Goal: Task Accomplishment & Management: Complete application form

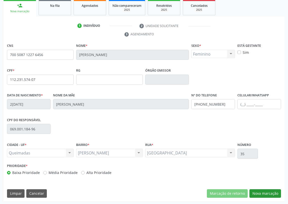
scroll to position [75, 0]
click at [266, 191] on button "Nova marcação" at bounding box center [266, 193] width 32 height 9
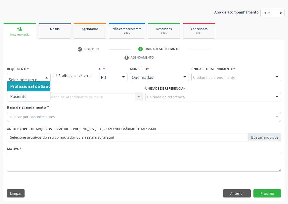
click at [46, 78] on div at bounding box center [47, 77] width 8 height 9
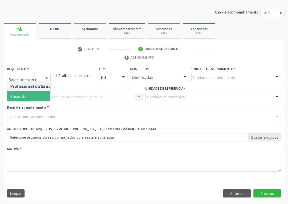
click at [40, 96] on span "Paciente" at bounding box center [31, 96] width 49 height 10
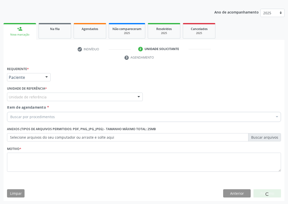
click at [128, 96] on div "Unidade de referência" at bounding box center [75, 97] width 136 height 9
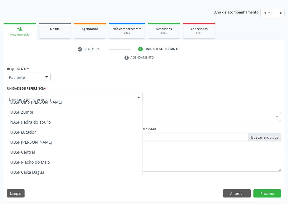
scroll to position [68, 0]
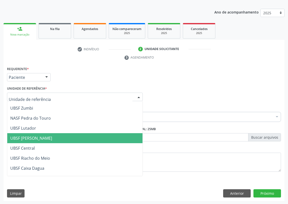
click at [36, 139] on span "UBSF [PERSON_NAME]" at bounding box center [31, 139] width 42 height 6
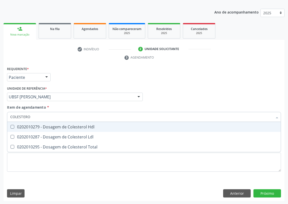
type input "COLESTEROL"
click at [13, 126] on Hdl at bounding box center [13, 127] width 4 height 4
click at [11, 126] on Hdl "checkbox" at bounding box center [8, 126] width 3 height 3
checkbox Hdl "true"
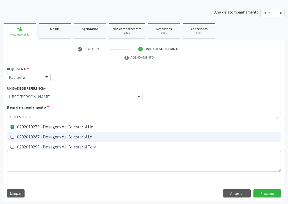
click at [12, 135] on Ldl at bounding box center [13, 137] width 4 height 4
click at [11, 135] on Ldl "checkbox" at bounding box center [8, 136] width 3 height 3
checkbox Ldl "true"
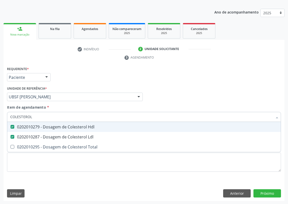
drag, startPoint x: 18, startPoint y: 117, endPoint x: 0, endPoint y: 117, distance: 17.5
click at [0, 117] on div "Acompanhamento Acompanhe a situação das marcações correntes e finalizadas Relat…" at bounding box center [144, 90] width 288 height 229
type input "CR"
checkbox Hdl "false"
checkbox Ldl "false"
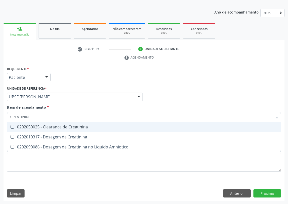
type input "CREATININA"
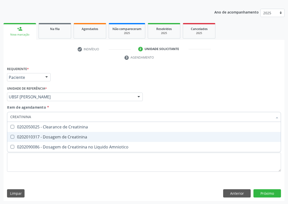
drag, startPoint x: 13, startPoint y: 136, endPoint x: 36, endPoint y: 111, distance: 34.2
click at [13, 135] on Creatinina at bounding box center [13, 137] width 4 height 4
click at [11, 135] on Creatinina "checkbox" at bounding box center [8, 136] width 3 height 3
checkbox Creatinina "true"
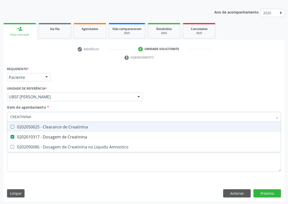
drag, startPoint x: 33, startPoint y: 115, endPoint x: 5, endPoint y: 116, distance: 28.1
click at [7, 120] on div "CREATININA" at bounding box center [144, 117] width 274 height 10
type input "02"
checkbox Creatinina "false"
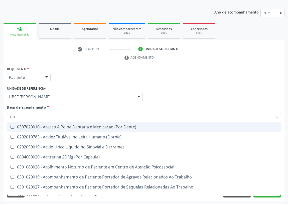
type input "0202"
checkbox Ocular "true"
checkbox Aberto\) "true"
checkbox Hdl "false"
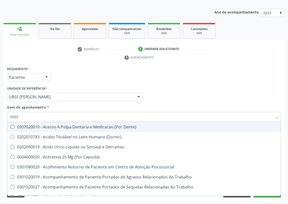
checkbox Ldl "false"
checkbox Creatinina "false"
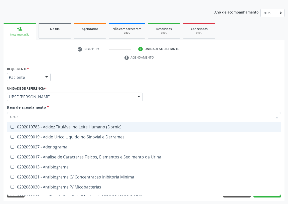
type input "02020"
checkbox Barbituratos "true"
checkbox Benzodiazepinicos "true"
checkbox Calcitonina "true"
checkbox Hdl "false"
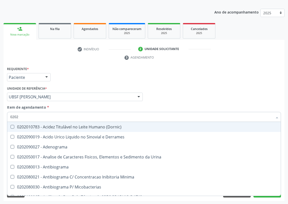
checkbox Ldl "false"
checkbox Creatinina "false"
type input "020201"
checkbox \(Qualitativo\) "true"
checkbox Molecular "true"
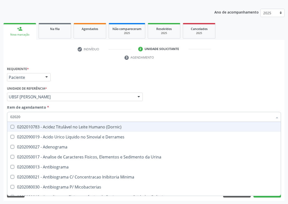
checkbox Ferro "true"
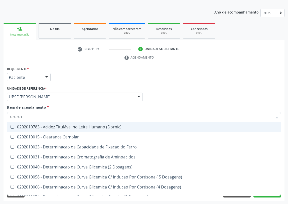
type input "0202010"
checkbox Fracoes "true"
checkbox Calcio "true"
checkbox Catecolaminas "true"
checkbox Hdl "false"
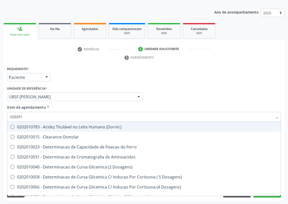
checkbox Ldl "false"
checkbox Creatinina "false"
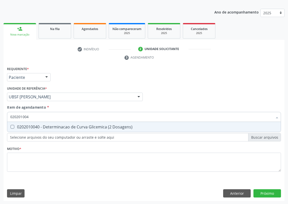
type input "0202010040"
drag, startPoint x: 13, startPoint y: 126, endPoint x: 20, endPoint y: 120, distance: 9.6
click at [14, 126] on Dosagens\) at bounding box center [13, 127] width 4 height 4
click at [11, 126] on Dosagens\) "checkbox" at bounding box center [8, 126] width 3 height 3
checkbox Dosagens\) "true"
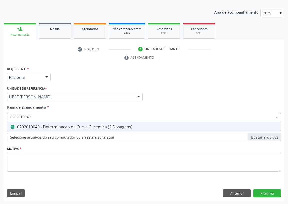
click at [0, 119] on div "Acompanhamento Acompanhe a situação das marcações correntes e finalizadas Relat…" at bounding box center [144, 90] width 288 height 229
drag, startPoint x: 36, startPoint y: 117, endPoint x: 3, endPoint y: 123, distance: 33.2
click at [3, 123] on div "Acompanhamento Acompanhe a situação das marcações correntes e finalizadas Relat…" at bounding box center [144, 90] width 288 height 229
type input "TR"
checkbox Dosagens\) "false"
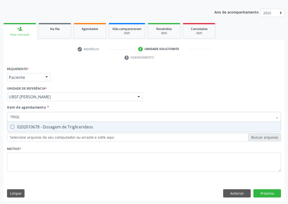
type input "TRIGLI"
drag, startPoint x: 11, startPoint y: 125, endPoint x: 28, endPoint y: 115, distance: 19.8
click at [13, 124] on span "0202010678 - Dosagem de Triglicerideos" at bounding box center [144, 127] width 274 height 10
checkbox Triglicerideos "true"
drag, startPoint x: 28, startPoint y: 115, endPoint x: 4, endPoint y: 116, distance: 24.3
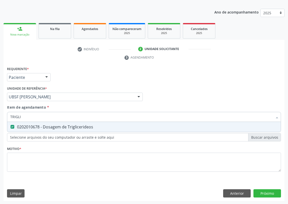
click at [4, 116] on div "Requerente * Paciente Profissional de Saúde Paciente Nenhum resultado encontrad…" at bounding box center [144, 133] width 281 height 136
type input "02"
checkbox Triglicerideos "false"
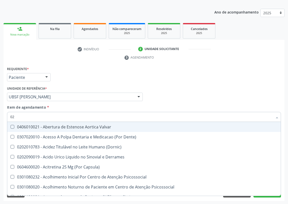
type input "020"
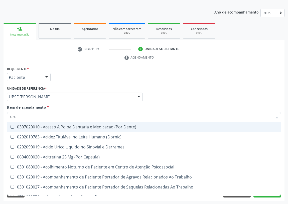
checkbox Dosagens\) "true"
checkbox Hdl "true"
checkbox Ldl "true"
checkbox Creatinina "true"
checkbox Fibrinogenio "false"
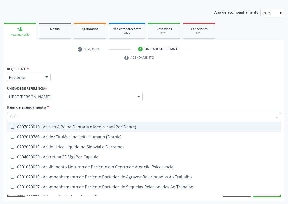
checkbox Triglicerideos "true"
checkbox Segmento\) "false"
checkbox Anvisa "false"
checkbox Organico "false"
checkbox Grampo "false"
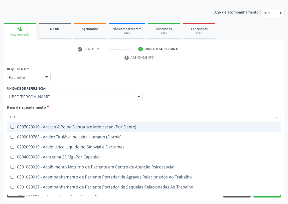
type input "0202"
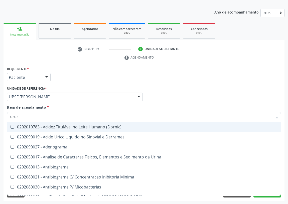
checkbox Dosagens\) "true"
checkbox Hdl "true"
checkbox Ldl "true"
checkbox Creatinina "true"
checkbox Triglicerideos "true"
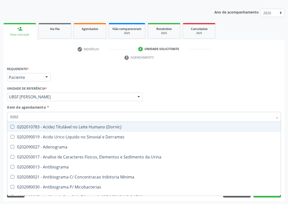
checkbox Simples "false"
checkbox Bilateral "false"
checkbox Unilateral "false"
checkbox Sifilis "false"
type input "02020"
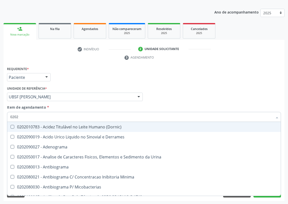
checkbox Congênita "true"
checkbox Dosagens\) "false"
checkbox Barbituratos "true"
checkbox Benzodiazepinicos "true"
checkbox Calcitonina "true"
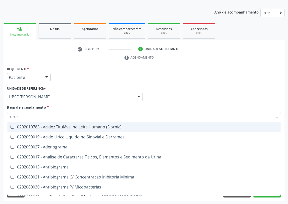
checkbox Hdl "false"
checkbox Ldl "false"
checkbox Creatinina "false"
checkbox Horas\) "true"
checkbox Triglicerideos "false"
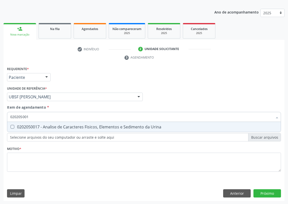
type input "0202050017"
drag, startPoint x: 12, startPoint y: 125, endPoint x: 19, endPoint y: 122, distance: 8.2
click at [13, 125] on Urina at bounding box center [13, 127] width 4 height 4
click at [11, 125] on Urina "checkbox" at bounding box center [8, 126] width 3 height 3
checkbox Urina "true"
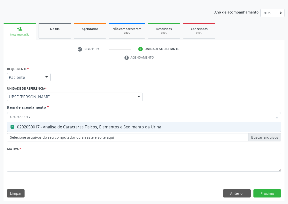
drag, startPoint x: 32, startPoint y: 114, endPoint x: 0, endPoint y: 117, distance: 32.3
click at [0, 117] on div "Acompanhamento Acompanhe a situação das marcações correntes e finalizadas Relat…" at bounding box center [144, 90] width 288 height 229
type input "G"
checkbox Urina "false"
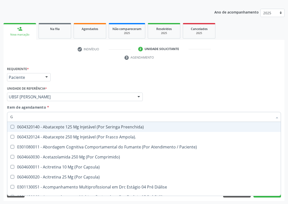
type input "GL"
checkbox Trabalho "true"
checkbox Bucomaxilofacial "true"
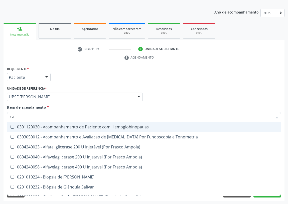
type input "GLI"
checkbox Ampola\) "true"
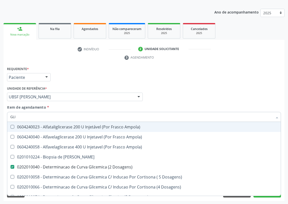
type input "GLIC"
checkbox Linfatico "true"
checkbox Dosagens\) "false"
checkbox Glicosilada "true"
checkbox Triglicerideos "false"
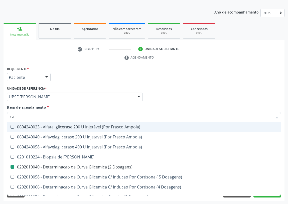
type input "GLICO"
checkbox Linfatico "false"
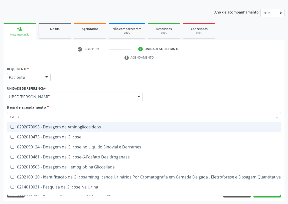
type input "GLICOSE"
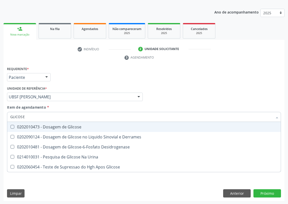
drag, startPoint x: 10, startPoint y: 126, endPoint x: 26, endPoint y: 119, distance: 16.8
click at [11, 125] on div at bounding box center [9, 127] width 4 height 4
checkbox Glicose "true"
drag, startPoint x: 27, startPoint y: 119, endPoint x: 8, endPoint y: 117, distance: 19.1
click at [8, 117] on div "GLICOSE" at bounding box center [144, 117] width 274 height 10
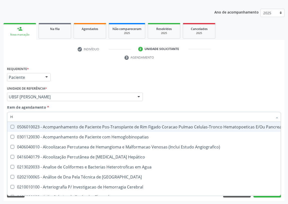
type input "HE"
checkbox Pancreas "false"
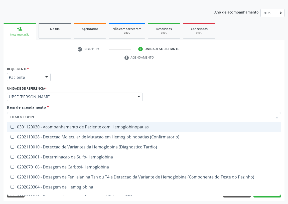
type input "HEMOGLOBINA"
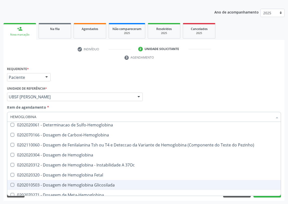
scroll to position [23, 0]
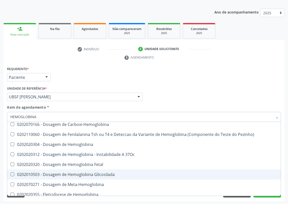
click at [68, 174] on div "0202010503 - Dosagem de Hemoglobina Glicosilada" at bounding box center [144, 175] width 268 height 4
checkbox Glicosilada "true"
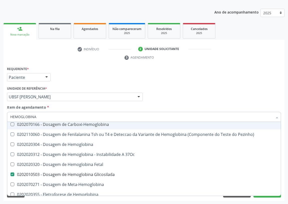
drag, startPoint x: 43, startPoint y: 117, endPoint x: 2, endPoint y: 117, distance: 41.3
click at [2, 117] on div "Acompanhamento Acompanhe a situação das marcações correntes e finalizadas Relat…" at bounding box center [144, 90] width 288 height 229
type input "HE"
checkbox Glicosilada "false"
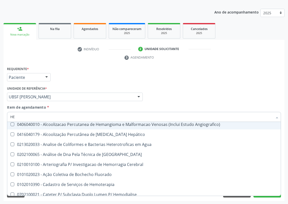
type input "HEM"
checkbox Radiosotopos\) "true"
checkbox Glicosilada "false"
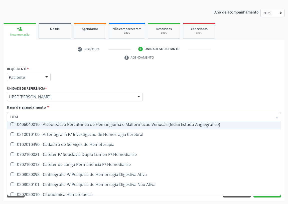
type input "HEMO"
checkbox Fase "true"
checkbox Glicosilada "false"
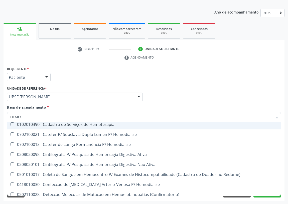
type input "HEMOG"
checkbox \(Confirmatorio\) "true"
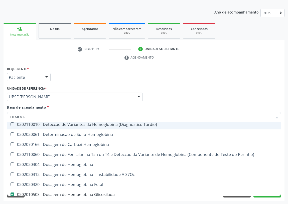
scroll to position [0, 0]
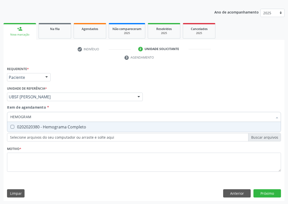
type input "HEMOGRAMA"
click at [12, 126] on Completo at bounding box center [13, 127] width 4 height 4
click at [11, 126] on Completo "checkbox" at bounding box center [8, 126] width 3 height 3
checkbox Completo "true"
drag, startPoint x: 35, startPoint y: 117, endPoint x: 5, endPoint y: 117, distance: 30.6
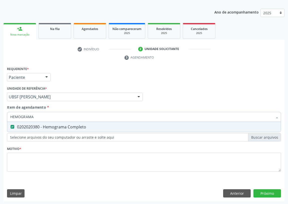
click at [5, 117] on div "Requerente * Paciente Profissional de Saúde Paciente Nenhum resultado encontrad…" at bounding box center [144, 133] width 281 height 136
type input "T"
checkbox Completo "false"
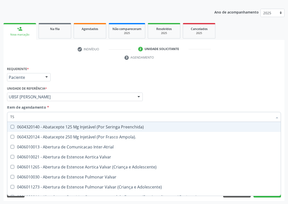
type input "TSH"
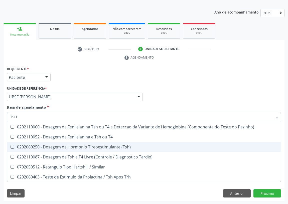
click at [12, 145] on \(Tsh\) at bounding box center [13, 147] width 4 height 4
click at [11, 145] on \(Tsh\) "checkbox" at bounding box center [8, 146] width 3 height 3
checkbox \(Tsh\) "true"
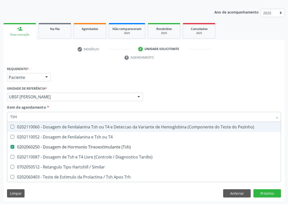
click at [149, 75] on div "Requerente * Paciente Profissional de Saúde Paciente Nenhum resultado encontrad…" at bounding box center [144, 75] width 277 height 20
checkbox T4 "true"
checkbox Tardio\) "true"
checkbox Similar "true"
checkbox Trh "true"
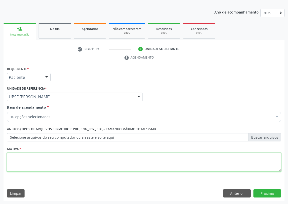
click at [34, 167] on textarea at bounding box center [144, 162] width 274 height 19
type textarea "AVALIAÇÃO"
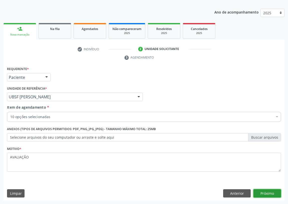
click at [263, 193] on button "Próximo" at bounding box center [268, 193] width 28 height 9
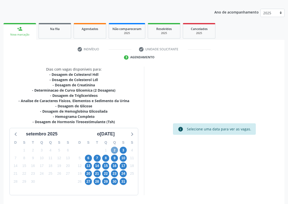
drag, startPoint x: 113, startPoint y: 149, endPoint x: 168, endPoint y: 110, distance: 66.9
click at [114, 149] on span "2" at bounding box center [114, 150] width 7 height 7
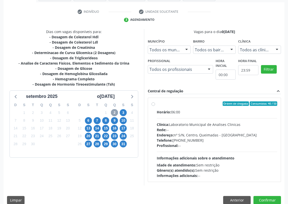
scroll to position [96, 0]
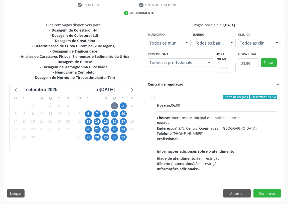
click at [154, 95] on div "Ordem de chegada Consumidos: 40 / 50 Horário: 06:00 Clínica: Laboratorio Munici…" at bounding box center [215, 133] width 126 height 77
radio input "true"
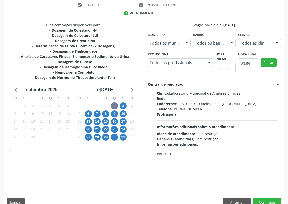
scroll to position [25, 0]
click at [168, 167] on textarea at bounding box center [217, 167] width 120 height 19
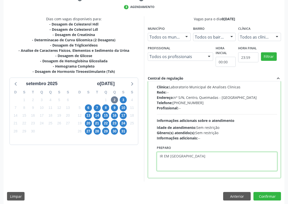
scroll to position [105, 0]
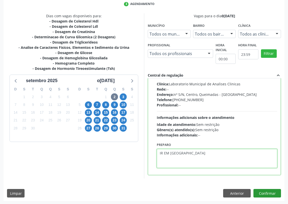
type textarea "IR EM [GEOGRAPHIC_DATA]"
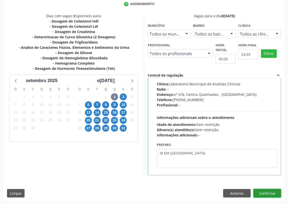
drag, startPoint x: 268, startPoint y: 193, endPoint x: 152, endPoint y: 168, distance: 119.0
click at [267, 193] on button "Confirmar" at bounding box center [268, 193] width 28 height 9
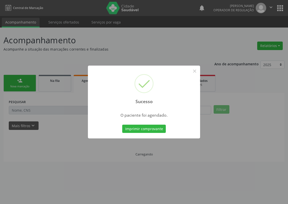
scroll to position [0, 0]
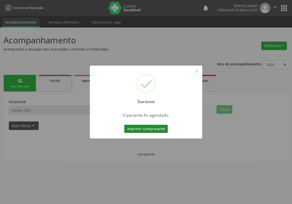
click at [147, 129] on button "Imprimir comprovante" at bounding box center [146, 129] width 44 height 9
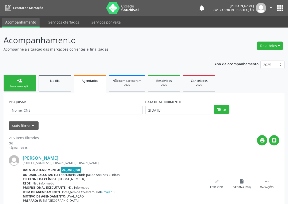
click at [32, 83] on link "person_add Nova marcação" at bounding box center [20, 83] width 33 height 17
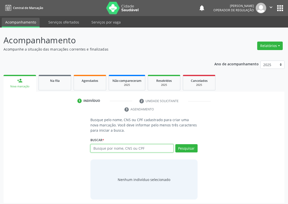
click at [103, 150] on input "text" at bounding box center [131, 148] width 83 height 9
click at [96, 145] on input "text" at bounding box center [131, 148] width 83 height 9
type input "705204433214071"
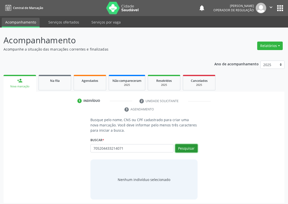
click at [188, 148] on button "Pesquisar" at bounding box center [186, 148] width 22 height 9
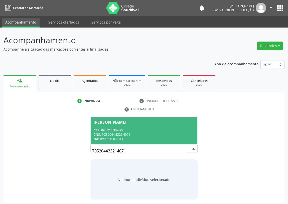
click at [133, 130] on div "CPF: 090.218.307-95" at bounding box center [144, 130] width 101 height 4
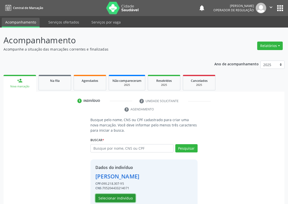
click at [109, 197] on button "Selecionar indivíduo" at bounding box center [115, 198] width 40 height 9
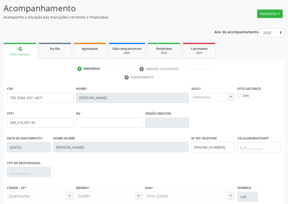
scroll to position [75, 0]
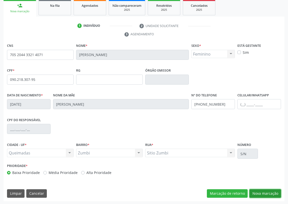
click at [275, 194] on button "Nova marcação" at bounding box center [266, 193] width 32 height 9
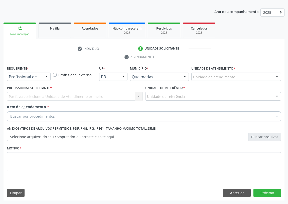
scroll to position [52, 0]
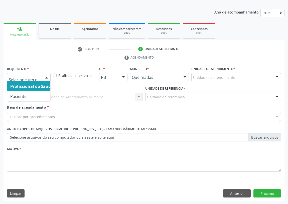
click at [45, 73] on div at bounding box center [47, 77] width 8 height 9
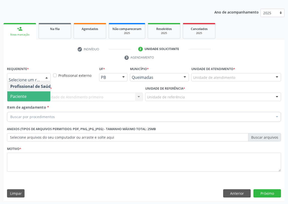
click at [40, 96] on span "Paciente" at bounding box center [31, 96] width 49 height 10
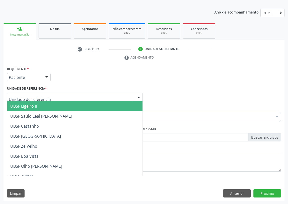
click at [135, 96] on div at bounding box center [139, 97] width 8 height 9
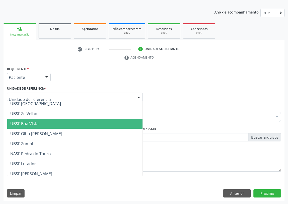
scroll to position [45, 0]
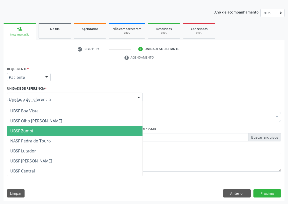
drag, startPoint x: 28, startPoint y: 130, endPoint x: 5, endPoint y: 135, distance: 23.7
click at [26, 130] on span "UBSF Zumbi" at bounding box center [21, 131] width 23 height 6
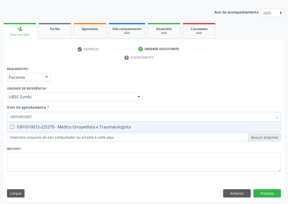
type input "ORTOPEDISTA"
click at [13, 126] on Traumatologista at bounding box center [13, 127] width 4 height 4
click at [11, 126] on Traumatologista "checkbox" at bounding box center [8, 126] width 3 height 3
checkbox Traumatologista "true"
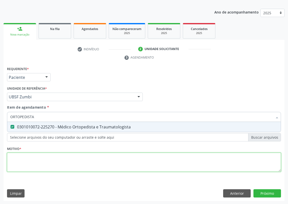
click at [16, 157] on div "Requerente * Paciente Profissional de Saúde Paciente Nenhum resultado encontrad…" at bounding box center [144, 121] width 274 height 113
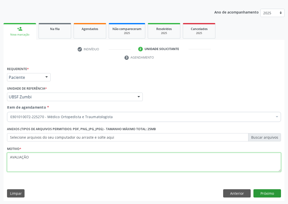
type textarea "AVALIAÇÃO"
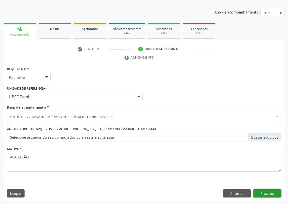
click at [268, 193] on button "Próximo" at bounding box center [268, 193] width 28 height 9
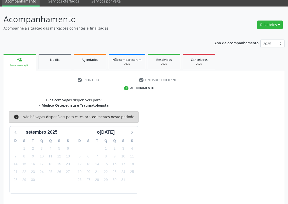
scroll to position [36, 0]
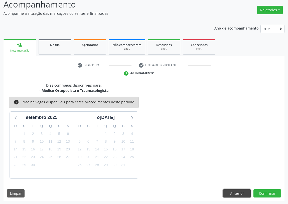
click at [228, 190] on button "Anterior" at bounding box center [237, 193] width 28 height 9
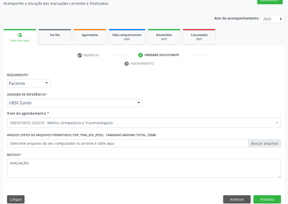
scroll to position [52, 0]
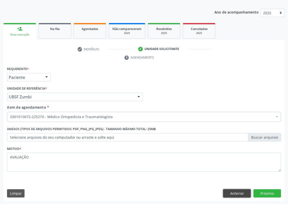
click at [228, 190] on button "Anterior" at bounding box center [237, 193] width 28 height 9
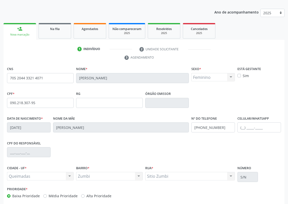
scroll to position [75, 0]
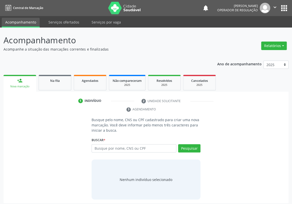
click at [97, 144] on input "text" at bounding box center [133, 148] width 85 height 9
type input "700508712276456"
click at [191, 144] on button "Pesquisar" at bounding box center [189, 148] width 22 height 9
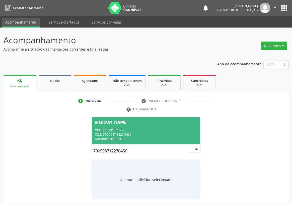
click at [113, 128] on div "CPF: 112.231.574-07" at bounding box center [146, 130] width 102 height 4
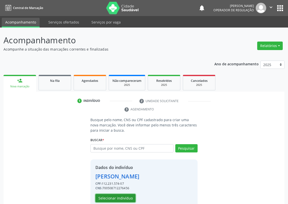
click at [108, 198] on button "Selecionar indivíduo" at bounding box center [115, 198] width 40 height 9
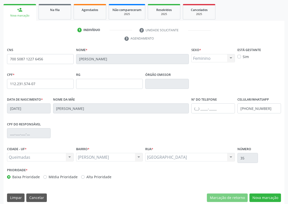
scroll to position [75, 0]
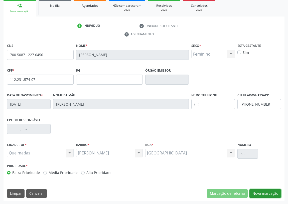
click at [270, 192] on button "Nova marcação" at bounding box center [266, 193] width 32 height 9
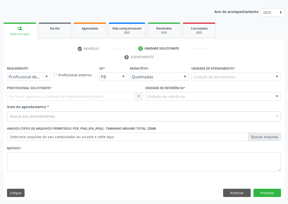
scroll to position [52, 0]
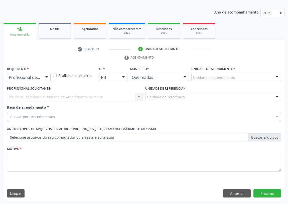
click at [47, 77] on div at bounding box center [47, 77] width 8 height 9
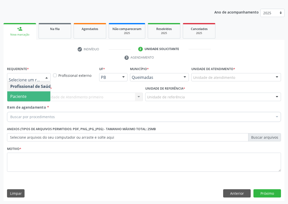
click at [41, 94] on span "Paciente" at bounding box center [31, 96] width 49 height 10
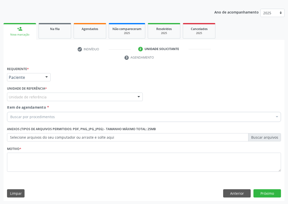
click at [133, 96] on div "Unidade de referência" at bounding box center [75, 97] width 136 height 9
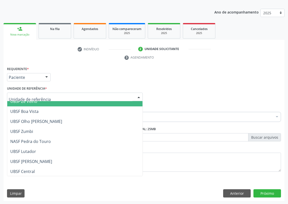
scroll to position [45, 0]
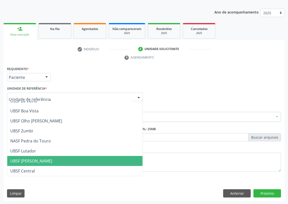
click at [36, 160] on span "UBSF [PERSON_NAME]" at bounding box center [31, 161] width 42 height 6
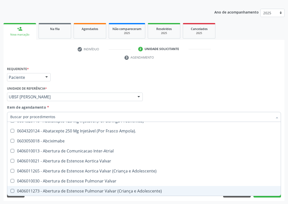
scroll to position [0, 0]
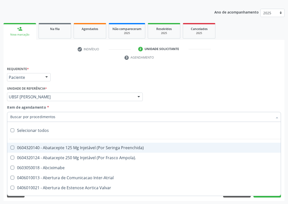
click at [17, 117] on input "Item de agendamento *" at bounding box center [141, 117] width 263 height 10
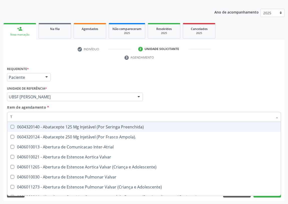
type input "T4"
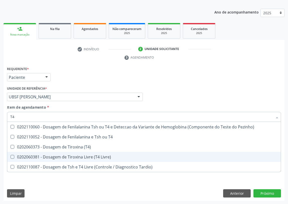
drag, startPoint x: 12, startPoint y: 157, endPoint x: 15, endPoint y: 134, distance: 23.2
click at [12, 156] on Livre\) at bounding box center [13, 157] width 4 height 4
click at [11, 156] on Livre\) "checkbox" at bounding box center [8, 156] width 3 height 3
checkbox Livre\) "true"
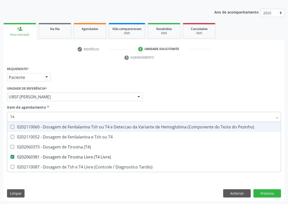
drag, startPoint x: 16, startPoint y: 115, endPoint x: 7, endPoint y: 115, distance: 9.0
click at [7, 115] on div "T4" at bounding box center [144, 117] width 274 height 10
type input "V"
checkbox Livre\) "false"
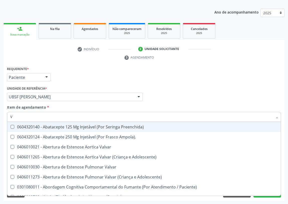
type input "VI"
checkbox Livre\) "false"
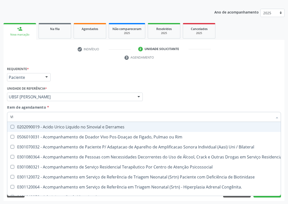
type input "VIT"
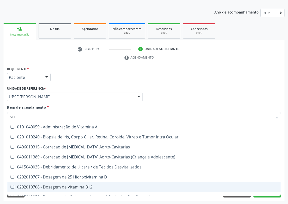
click at [76, 185] on div "0202010708 - Dosagem de Vitamina B12" at bounding box center [144, 187] width 268 height 4
checkbox B12 "true"
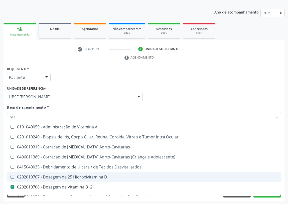
drag, startPoint x: 78, startPoint y: 175, endPoint x: 16, endPoint y: 157, distance: 64.8
click at [78, 175] on div "0202010767 - Dosagem de 25 Hidroxivitamina D" at bounding box center [144, 177] width 268 height 4
checkbox D "true"
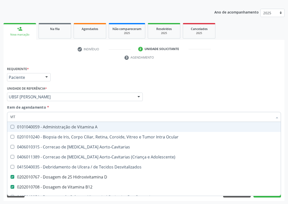
drag, startPoint x: 20, startPoint y: 114, endPoint x: 3, endPoint y: 117, distance: 17.5
click at [3, 117] on div "Acompanhamento Acompanhe a situação das marcações correntes e finalizadas Relat…" at bounding box center [144, 90] width 288 height 229
type input "0"
checkbox D "false"
checkbox B12 "false"
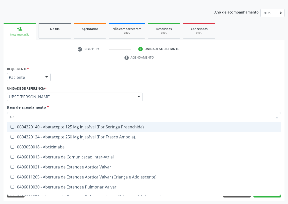
type input "020"
checkbox Olho "true"
checkbox Utero "true"
checkbox \(Frasco\) "false"
checkbox Capsula\) "true"
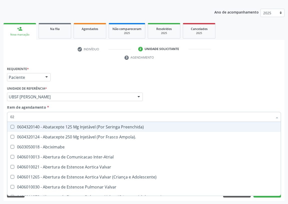
checkbox Posterior "false"
checkbox Revisao "false"
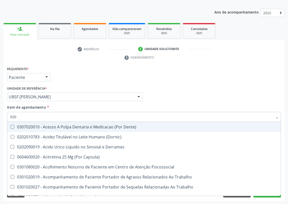
type input "0202"
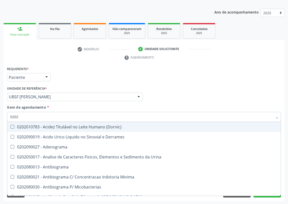
checkbox D "true"
checkbox Livre\) "true"
checkbox B12 "true"
checkbox Tripanossoma "false"
type input "02020"
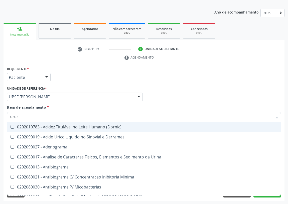
checkbox Ivy "true"
checkbox D "false"
checkbox Potassio "true"
checkbox Renina "true"
checkbox Livre\) "false"
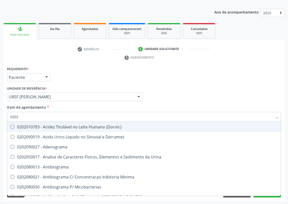
checkbox B12 "false"
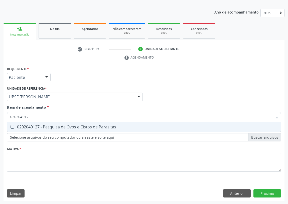
type input "0202040127"
drag, startPoint x: 13, startPoint y: 127, endPoint x: 10, endPoint y: 128, distance: 2.9
click at [12, 127] on Parasitas at bounding box center [13, 127] width 4 height 4
click at [11, 127] on Parasitas "checkbox" at bounding box center [8, 126] width 3 height 3
checkbox Parasitas "true"
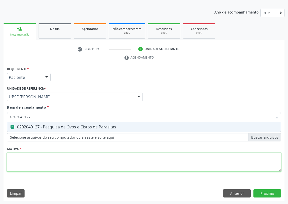
click at [15, 165] on div "Requerente * Paciente Profissional de Saúde Paciente Nenhum resultado encontrad…" at bounding box center [144, 121] width 274 height 113
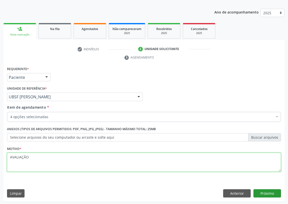
type textarea "AVALIAÇÃO"
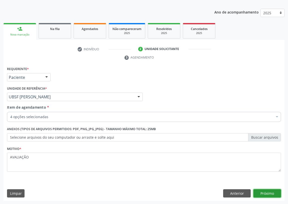
click at [265, 192] on button "Próximo" at bounding box center [268, 193] width 28 height 9
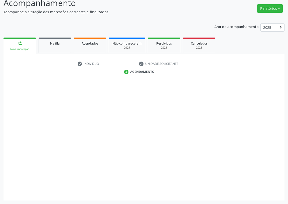
scroll to position [37, 0]
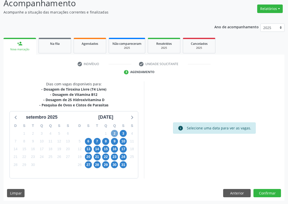
click at [113, 132] on span "2" at bounding box center [114, 133] width 7 height 7
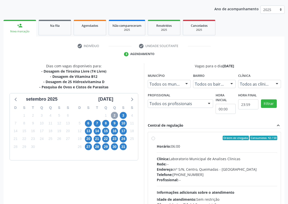
scroll to position [96, 0]
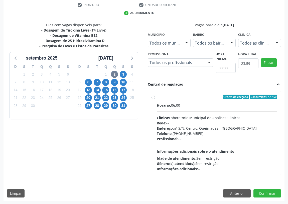
click at [157, 97] on label "Ordem de chegada Consumidos: 42 / 50 Horário: 06:00 Clínica: Laboratorio Munici…" at bounding box center [217, 133] width 120 height 77
click at [153, 97] on input "Ordem de chegada Consumidos: 42 / 50 Horário: 06:00 Clínica: Laboratorio Munici…" at bounding box center [154, 97] width 4 height 5
radio input "true"
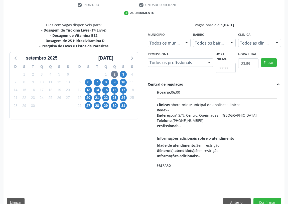
scroll to position [25, 0]
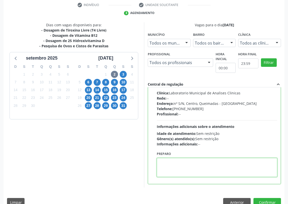
click at [175, 169] on textarea at bounding box center [217, 167] width 120 height 19
type textarea "IR EM [GEOGRAPHIC_DATA]"
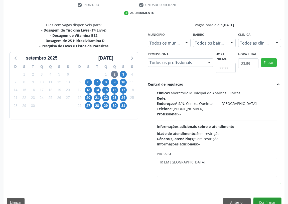
click at [263, 202] on button "Confirmar" at bounding box center [268, 202] width 28 height 9
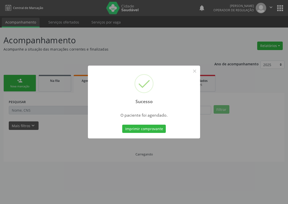
scroll to position [0, 0]
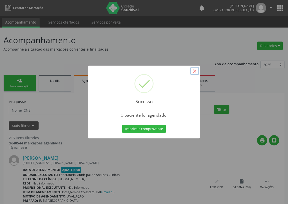
click at [195, 72] on button "×" at bounding box center [194, 71] width 9 height 9
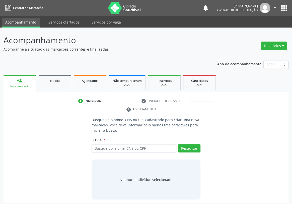
click at [101, 144] on input "text" at bounding box center [133, 148] width 85 height 9
click at [98, 144] on input "text" at bounding box center [133, 148] width 85 height 9
type input "700508712276456"
drag, startPoint x: 190, startPoint y: 140, endPoint x: 7, endPoint y: 195, distance: 191.8
click at [188, 144] on button "Pesquisar" at bounding box center [189, 148] width 22 height 9
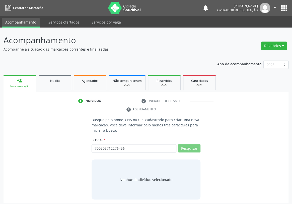
click at [147, 177] on div "Nenhum indivíduo selecionado" at bounding box center [145, 179] width 53 height 5
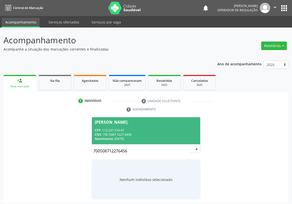
click at [122, 128] on div "CPF: 112.231.574-07" at bounding box center [146, 130] width 102 height 4
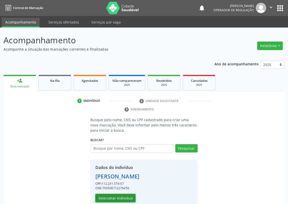
click at [109, 197] on button "Selecionar indivíduo" at bounding box center [115, 198] width 40 height 9
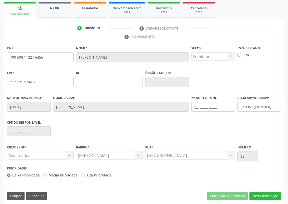
scroll to position [75, 0]
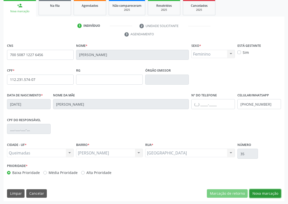
click at [267, 192] on button "Nova marcação" at bounding box center [266, 193] width 32 height 9
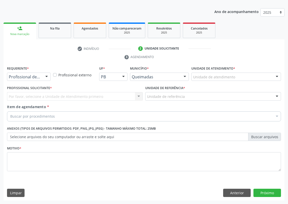
scroll to position [52, 0]
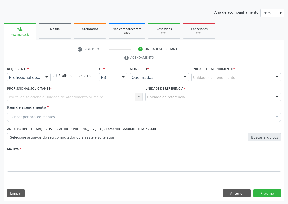
drag, startPoint x: 47, startPoint y: 78, endPoint x: 42, endPoint y: 91, distance: 14.0
click at [46, 77] on div at bounding box center [47, 77] width 8 height 9
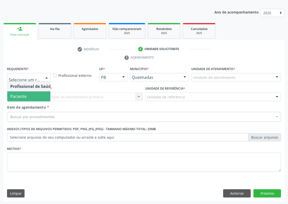
click at [42, 95] on span "Paciente" at bounding box center [31, 96] width 49 height 10
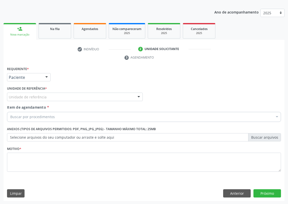
click at [135, 95] on div at bounding box center [139, 97] width 8 height 9
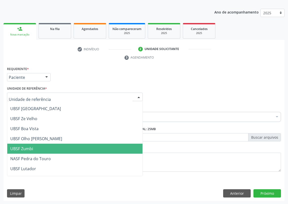
scroll to position [45, 0]
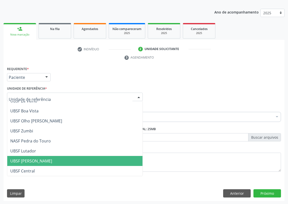
click at [45, 158] on span "UBSF [PERSON_NAME]" at bounding box center [31, 161] width 42 height 6
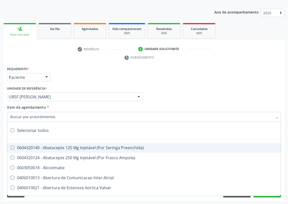
drag, startPoint x: 22, startPoint y: 118, endPoint x: 20, endPoint y: 111, distance: 7.1
click at [21, 118] on input "Item de agendamento *" at bounding box center [141, 117] width 263 height 10
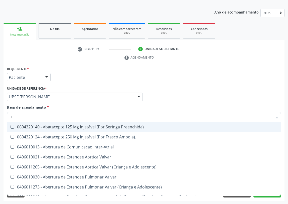
type input "T4"
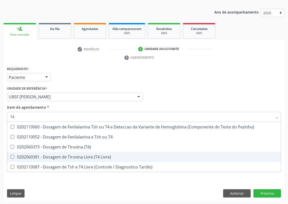
drag, startPoint x: 13, startPoint y: 157, endPoint x: 14, endPoint y: 134, distance: 23.3
click at [13, 153] on span "0202060381 - Dosagem de Tiroxina Livre (T4 Livre)" at bounding box center [144, 157] width 274 height 10
checkbox Livre\) "true"
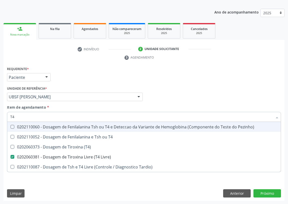
drag, startPoint x: 16, startPoint y: 115, endPoint x: 7, endPoint y: 116, distance: 9.8
click at [7, 116] on div "Item de agendamento * T4 Desfazer seleção 0202110060 - Dosagem de Fenilalanina …" at bounding box center [144, 114] width 277 height 19
type input "V"
checkbox Livre\) "false"
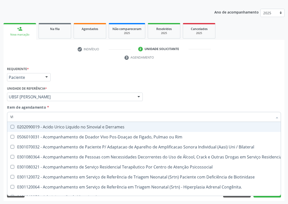
type input "VIT"
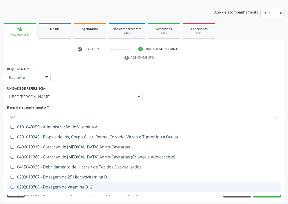
drag, startPoint x: 56, startPoint y: 189, endPoint x: 53, endPoint y: 180, distance: 9.5
click at [55, 187] on div "0202010708 - Dosagem de Vitamina B12" at bounding box center [144, 187] width 268 height 4
checkbox B12 "true"
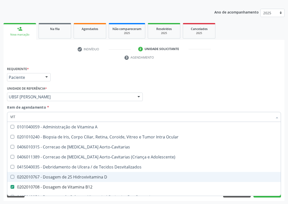
click at [53, 178] on div "0202010767 - Dosagem de 25 Hidroxivitamina D" at bounding box center [144, 177] width 268 height 4
checkbox D "true"
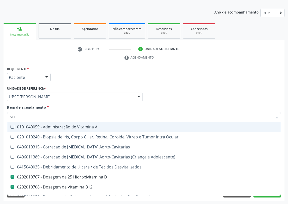
drag, startPoint x: 16, startPoint y: 116, endPoint x: 6, endPoint y: 117, distance: 10.1
click at [6, 117] on div "Item de agendamento * VIT Desfazer seleção 0101040059 - Administração de Vitami…" at bounding box center [144, 114] width 277 height 19
type input "02"
checkbox D "false"
checkbox B12 "false"
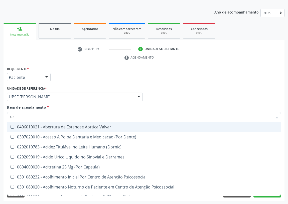
type input "020"
checkbox Cerebral "true"
checkbox Totais "true"
checkbox D "false"
checkbox Urico "true"
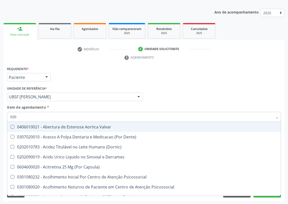
checkbox Livre\) "false"
checkbox B12 "false"
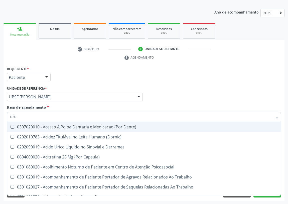
type input "0202"
checkbox Esqueléticas "true"
checkbox \(Spcto\) "true"
checkbox \(Cantoplastia\) "true"
checkbox D "false"
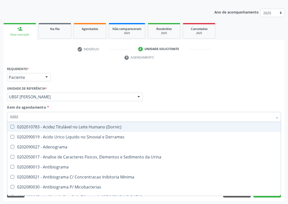
type input "02020"
checkbox Ivy "true"
checkbox D "false"
checkbox Potassio "true"
checkbox Renina "true"
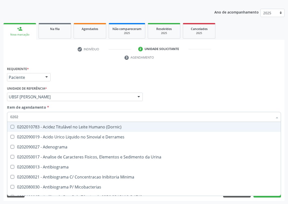
checkbox Livre\) "false"
checkbox B12 "false"
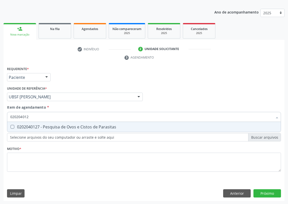
type input "0202040127"
click at [13, 126] on Parasitas at bounding box center [13, 127] width 4 height 4
click at [11, 126] on Parasitas "checkbox" at bounding box center [8, 126] width 3 height 3
checkbox Parasitas "true"
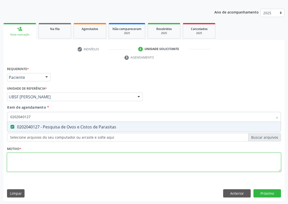
click at [13, 162] on div "Requerente * Paciente Profissional de Saúde Paciente Nenhum resultado encontrad…" at bounding box center [144, 121] width 274 height 113
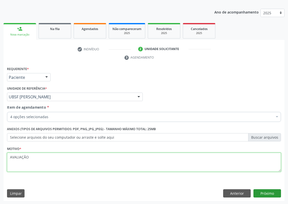
type textarea "AVALIAÇÃO"
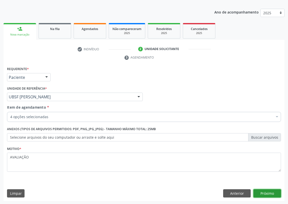
click at [263, 192] on button "Próximo" at bounding box center [268, 193] width 28 height 9
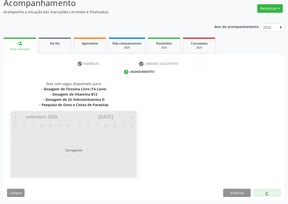
scroll to position [37, 0]
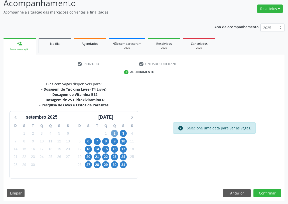
drag, startPoint x: 114, startPoint y: 133, endPoint x: 87, endPoint y: 125, distance: 28.2
click at [114, 133] on span "2" at bounding box center [114, 133] width 7 height 7
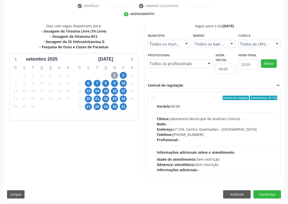
scroll to position [96, 0]
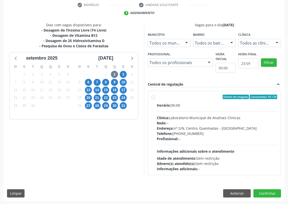
click at [157, 97] on label "Ordem de chegada Consumidos: 43 / 50 Horário: 06:00 Clínica: Laboratorio Munici…" at bounding box center [217, 133] width 120 height 77
click at [153, 97] on input "Ordem de chegada Consumidos: 43 / 50 Horário: 06:00 Clínica: Laboratorio Munici…" at bounding box center [154, 97] width 4 height 5
radio input "true"
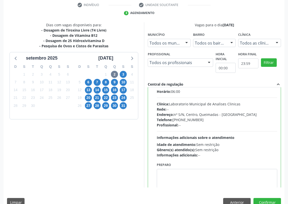
scroll to position [25, 0]
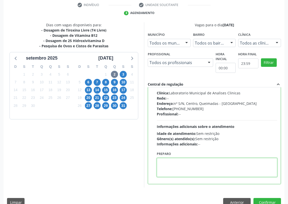
click at [175, 167] on textarea at bounding box center [217, 167] width 120 height 19
drag, startPoint x: 169, startPoint y: 162, endPoint x: 165, endPoint y: 162, distance: 4.0
click at [165, 162] on textarea "IR ME JEJUM" at bounding box center [217, 167] width 120 height 19
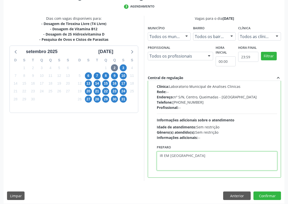
scroll to position [105, 0]
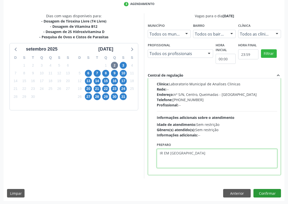
type textarea "IR EM [GEOGRAPHIC_DATA]"
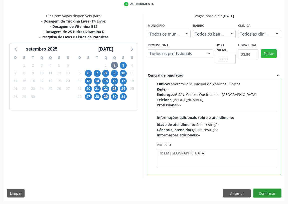
click at [260, 190] on button "Confirmar" at bounding box center [268, 193] width 28 height 9
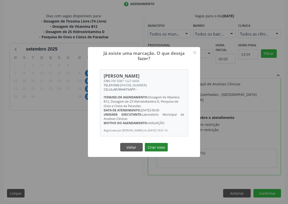
click at [156, 149] on button "Criar novo" at bounding box center [156, 147] width 23 height 9
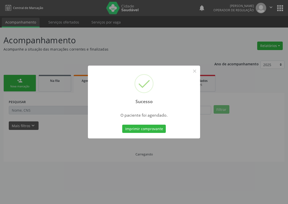
scroll to position [0, 0]
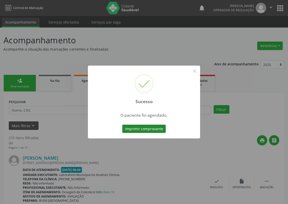
click at [142, 128] on button "Imprimir comprovante" at bounding box center [144, 129] width 44 height 9
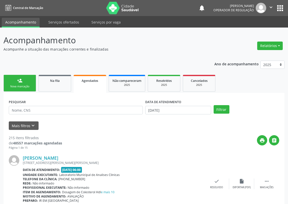
click at [13, 81] on link "person_add Nova marcação" at bounding box center [20, 83] width 33 height 17
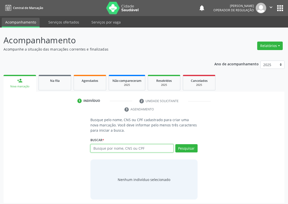
drag, startPoint x: 95, startPoint y: 148, endPoint x: 92, endPoint y: 142, distance: 6.4
click at [95, 147] on input "text" at bounding box center [131, 148] width 83 height 9
type input "709205223294536"
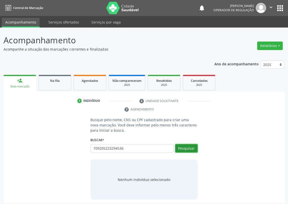
click at [183, 149] on button "Pesquisar" at bounding box center [186, 148] width 22 height 9
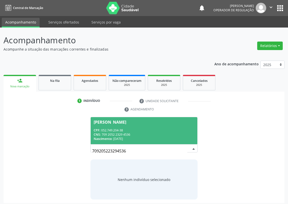
click at [114, 130] on div "CPF: 052.749.204-38" at bounding box center [144, 130] width 101 height 4
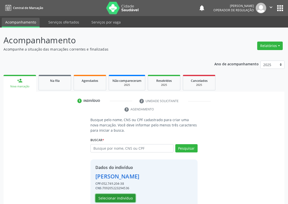
click at [108, 197] on button "Selecionar indivíduo" at bounding box center [115, 198] width 40 height 9
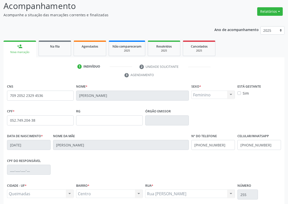
scroll to position [75, 0]
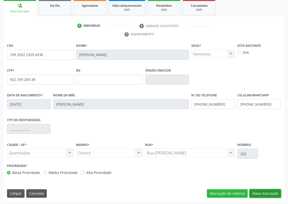
click at [273, 193] on button "Nova marcação" at bounding box center [266, 193] width 32 height 9
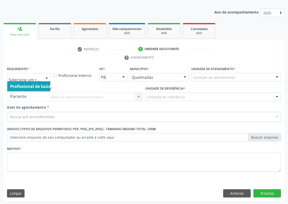
click at [47, 78] on div at bounding box center [47, 77] width 8 height 9
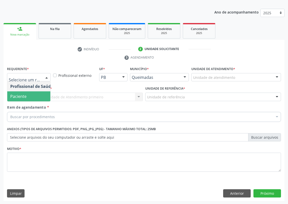
drag, startPoint x: 39, startPoint y: 95, endPoint x: 62, endPoint y: 93, distance: 23.9
click at [39, 94] on span "Paciente" at bounding box center [31, 96] width 49 height 10
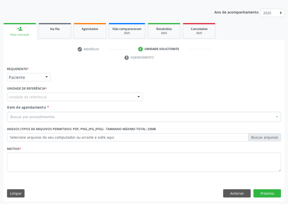
drag, startPoint x: 133, startPoint y: 94, endPoint x: 65, endPoint y: 114, distance: 70.8
click at [133, 94] on div "Unidade de referência" at bounding box center [75, 97] width 136 height 9
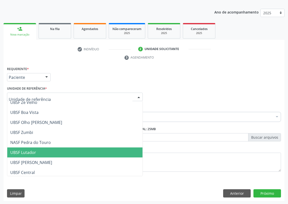
scroll to position [45, 0]
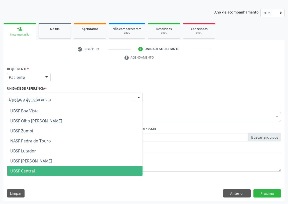
click at [32, 171] on span "UBSF Central" at bounding box center [22, 171] width 25 height 6
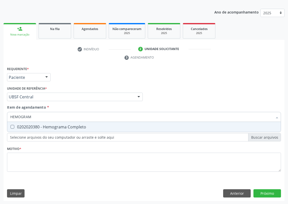
type input "HEMOGRAMA"
click at [14, 128] on Completo at bounding box center [13, 127] width 4 height 4
click at [11, 128] on Completo "checkbox" at bounding box center [8, 126] width 3 height 3
checkbox Completo "true"
drag, startPoint x: 37, startPoint y: 119, endPoint x: 0, endPoint y: 115, distance: 36.8
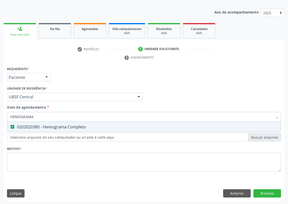
click at [0, 115] on div "Acompanhamento Acompanhe a situação das marcações correntes e finalizadas Relat…" at bounding box center [144, 90] width 288 height 229
type input "G"
checkbox Completo "false"
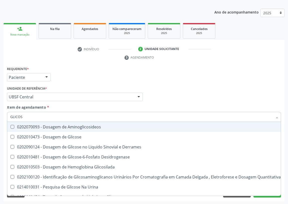
type input "GLICOSE"
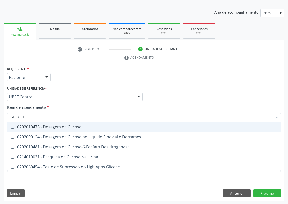
drag, startPoint x: 12, startPoint y: 127, endPoint x: 30, endPoint y: 116, distance: 21.4
click at [16, 125] on div "0202010473 - Dosagem de Glicose" at bounding box center [144, 127] width 268 height 4
checkbox Glicose "true"
drag, startPoint x: 27, startPoint y: 116, endPoint x: 0, endPoint y: 117, distance: 27.1
click at [0, 117] on div "Acompanhamento Acompanhe a situação das marcações correntes e finalizadas Relat…" at bounding box center [144, 90] width 288 height 229
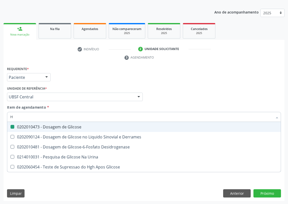
type input "HE"
checkbox Glicose "false"
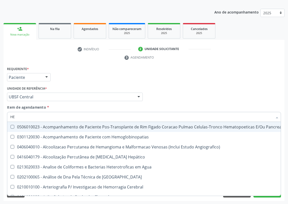
type input "HEM"
checkbox Transplante "true"
checkbox Completo "false"
type input "HEMO"
checkbox Retro-Retal "true"
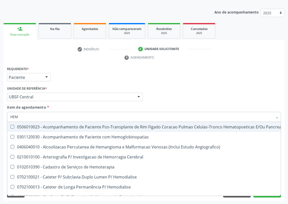
checkbox Completo "false"
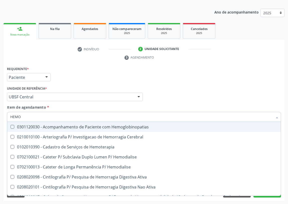
type input "HEMOG"
checkbox Carboxi-Hemoglobina "true"
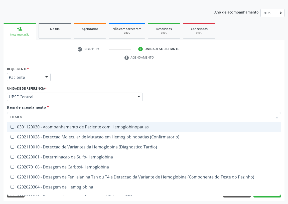
type input "HEMOGL"
checkbox Completo "false"
type input "HEMOGLOBINA"
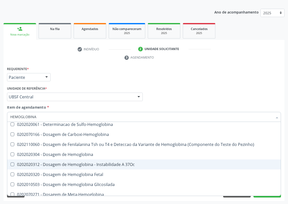
scroll to position [23, 0]
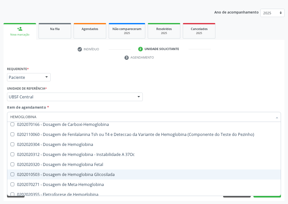
click at [65, 174] on div "0202010503 - Dosagem de Hemoglobina Glicosilada" at bounding box center [144, 175] width 268 height 4
checkbox Glicosilada "true"
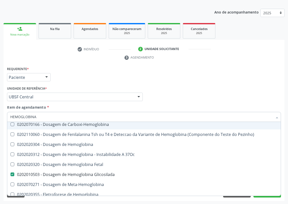
drag, startPoint x: 47, startPoint y: 113, endPoint x: 0, endPoint y: 116, distance: 47.4
click at [0, 116] on div "Acompanhamento Acompanhe a situação das marcações correntes e finalizadas Relat…" at bounding box center [144, 90] width 288 height 229
type input "CO"
checkbox Glicosilada "false"
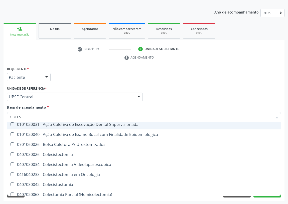
scroll to position [0, 0]
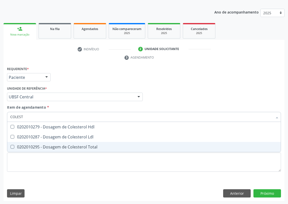
type input "COLESTE"
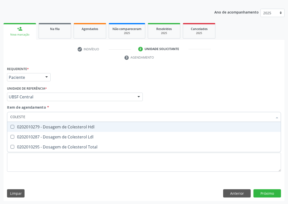
click at [12, 127] on Hdl at bounding box center [13, 127] width 4 height 4
click at [11, 127] on Hdl "checkbox" at bounding box center [8, 126] width 3 height 3
checkbox Hdl "true"
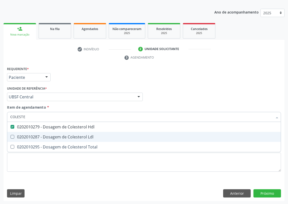
drag, startPoint x: 12, startPoint y: 137, endPoint x: 27, endPoint y: 117, distance: 24.8
click at [14, 133] on span "0202010287 - Dosagem de Colesterol Ldl" at bounding box center [144, 137] width 274 height 10
checkbox Ldl "true"
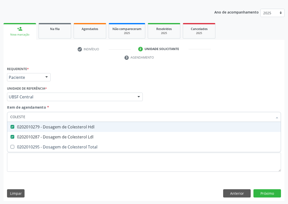
drag, startPoint x: 6, startPoint y: 116, endPoint x: 0, endPoint y: 115, distance: 5.6
click at [0, 115] on div "Acompanhamento Acompanhe a situação das marcações correntes e finalizadas Relat…" at bounding box center [144, 90] width 288 height 229
type input "Y"
checkbox Hdl "false"
checkbox Ldl "false"
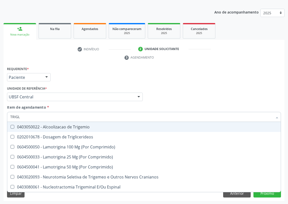
type input "TRIGLI"
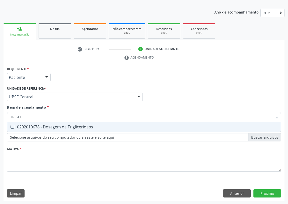
click at [13, 124] on span "0202010678 - Dosagem de Triglicerideos" at bounding box center [144, 127] width 274 height 10
checkbox Triglicerideos "true"
drag, startPoint x: 10, startPoint y: 117, endPoint x: 0, endPoint y: 111, distance: 11.7
click at [0, 113] on div "Acompanhamento Acompanhe a situação das marcações correntes e finalizadas Relat…" at bounding box center [144, 90] width 288 height 229
type input "TG"
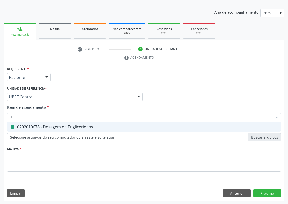
checkbox Triglicerideos "false"
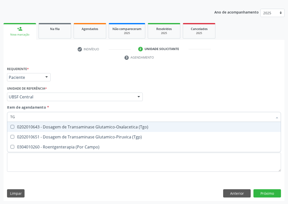
type input "TGO"
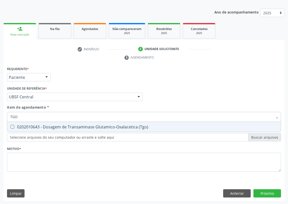
drag, startPoint x: 12, startPoint y: 125, endPoint x: 17, endPoint y: 119, distance: 7.4
click at [13, 125] on \(Tgo\) at bounding box center [13, 127] width 4 height 4
click at [11, 125] on \(Tgo\) "checkbox" at bounding box center [8, 126] width 3 height 3
checkbox \(Tgo\) "true"
drag, startPoint x: 19, startPoint y: 116, endPoint x: 0, endPoint y: 115, distance: 18.8
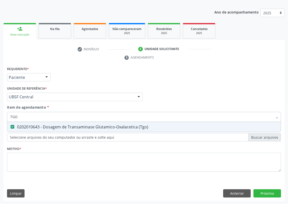
click at [0, 115] on div "Acompanhamento Acompanhe a situação das marcações correntes e finalizadas Relat…" at bounding box center [144, 90] width 288 height 229
type input "TG"
checkbox \(Tgo\) "true"
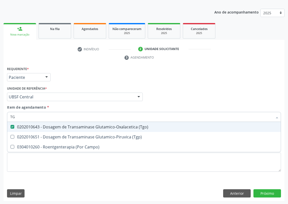
type input "TGP"
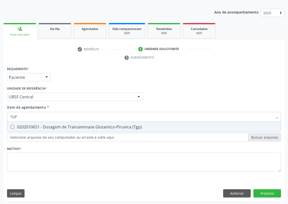
drag, startPoint x: 12, startPoint y: 125, endPoint x: 20, endPoint y: 117, distance: 10.6
click at [15, 124] on span "0202010651 - Dosagem de Transaminase Glutamico-Piruvica (Tgp)" at bounding box center [144, 127] width 274 height 10
checkbox \(Tgp\) "true"
drag, startPoint x: 20, startPoint y: 117, endPoint x: 2, endPoint y: 118, distance: 18.1
click at [2, 118] on div "Acompanhamento Acompanhe a situação das marcações correntes e finalizadas Relat…" at bounding box center [144, 90] width 288 height 229
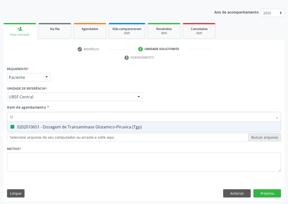
type input "UR"
checkbox \(Tgp\) "false"
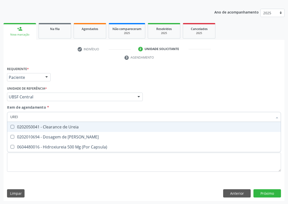
type input "UREIA"
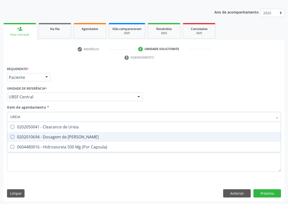
drag, startPoint x: 12, startPoint y: 138, endPoint x: 13, endPoint y: 131, distance: 6.5
click at [13, 133] on span "0202010694 - Dosagem de [PERSON_NAME]" at bounding box center [144, 137] width 274 height 10
checkbox Ureia "true"
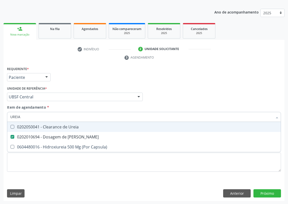
drag, startPoint x: 20, startPoint y: 117, endPoint x: 0, endPoint y: 118, distance: 20.1
click at [0, 118] on div "Acompanhamento Acompanhe a situação das marcações correntes e finalizadas Relat…" at bounding box center [144, 90] width 288 height 229
type input "C"
checkbox Ureia "false"
type input "CREATININA"
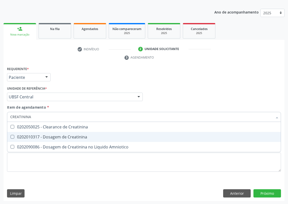
drag, startPoint x: 12, startPoint y: 136, endPoint x: 18, endPoint y: 124, distance: 13.1
click at [14, 133] on span "0202010317 - Dosagem de Creatinina" at bounding box center [144, 137] width 274 height 10
checkbox Creatinina "true"
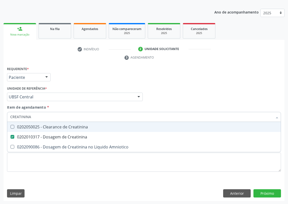
drag, startPoint x: 17, startPoint y: 120, endPoint x: 4, endPoint y: 121, distance: 13.6
click at [5, 122] on div "Requerente * Paciente Profissional de Saúde Paciente Nenhum resultado encontrad…" at bounding box center [144, 133] width 281 height 136
type input "V"
checkbox Creatinina "false"
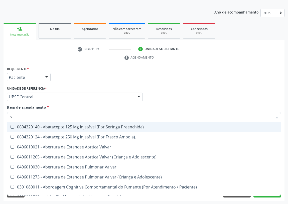
type input "VI"
checkbox Psicoterapia "true"
checkbox \(Tgp\) "false"
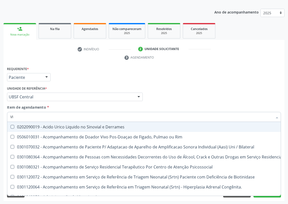
type input "VIT"
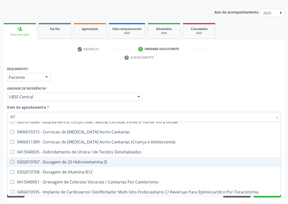
scroll to position [23, 0]
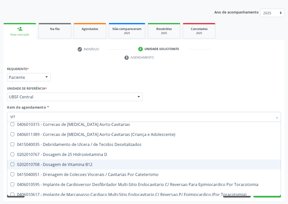
drag, startPoint x: 63, startPoint y: 163, endPoint x: 58, endPoint y: 157, distance: 7.3
click at [60, 161] on span "0202010708 - Dosagem de Vitamina B12" at bounding box center [144, 165] width 274 height 10
checkbox B12 "true"
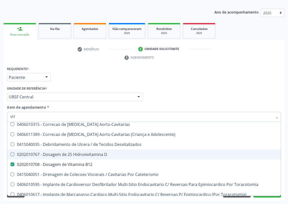
drag, startPoint x: 57, startPoint y: 155, endPoint x: 55, endPoint y: 154, distance: 2.6
click at [56, 155] on div "0202010767 - Dosagem de 25 Hidroxivitamina D" at bounding box center [144, 155] width 268 height 4
checkbox D "true"
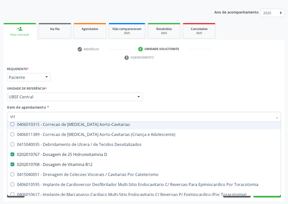
drag, startPoint x: 6, startPoint y: 118, endPoint x: 0, endPoint y: 117, distance: 6.1
click at [0, 117] on div "Acompanhamento Acompanhe a situação das marcações correntes e finalizadas Relat…" at bounding box center [144, 90] width 288 height 229
type input "C"
checkbox D "false"
checkbox B12 "false"
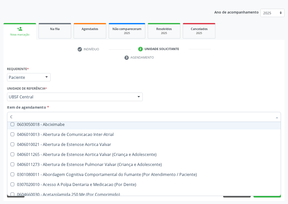
type input "CA"
checkbox Vesico-Ureteral "true"
checkbox Extracardiaco "true"
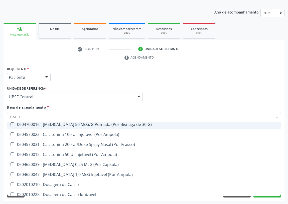
type input "CALCIO"
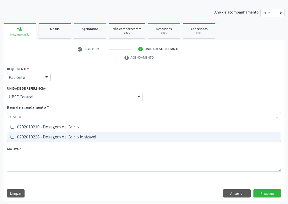
scroll to position [0, 0]
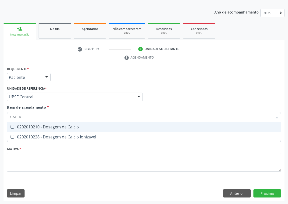
drag, startPoint x: 10, startPoint y: 125, endPoint x: 32, endPoint y: 118, distance: 23.4
click at [13, 124] on span "0202010210 - Dosagem de Calcio" at bounding box center [144, 127] width 274 height 10
checkbox Calcio "true"
drag, startPoint x: 31, startPoint y: 118, endPoint x: 0, endPoint y: 116, distance: 30.9
click at [0, 117] on div "Acompanhamento Acompanhe a situação das marcações correntes e finalizadas Relat…" at bounding box center [144, 90] width 288 height 229
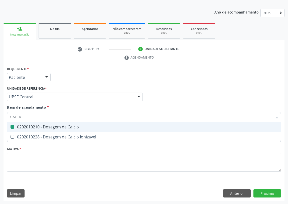
type input "T"
checkbox Calcio "false"
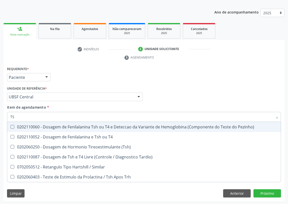
type input "TSH"
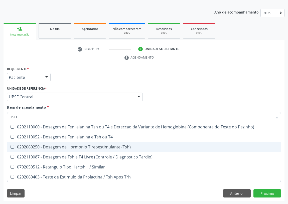
drag, startPoint x: 13, startPoint y: 145, endPoint x: 26, endPoint y: 114, distance: 33.0
click at [15, 142] on span "0202060250 - Dosagem de Hormonio Tireoestimulante (Tsh)" at bounding box center [144, 147] width 274 height 10
checkbox \(Tsh\) "true"
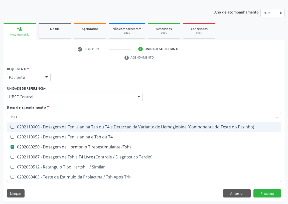
drag, startPoint x: 6, startPoint y: 117, endPoint x: 0, endPoint y: 117, distance: 5.8
click at [0, 117] on div "Acompanhamento Acompanhe a situação das marcações correntes e finalizadas Relat…" at bounding box center [144, 90] width 288 height 229
type input "T"
checkbox \(Tsh\) "false"
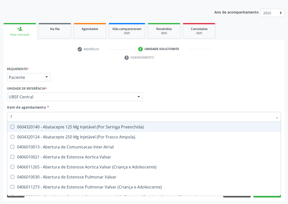
type input "T3"
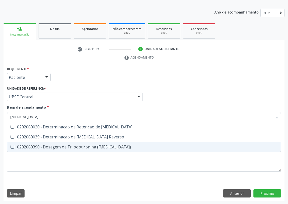
drag, startPoint x: 58, startPoint y: 146, endPoint x: 9, endPoint y: 141, distance: 50.0
click at [56, 145] on div "0202060390 - Dosagem de Triiodotironina ([MEDICAL_DATA])" at bounding box center [144, 147] width 268 height 4
checkbox \(T3\) "true"
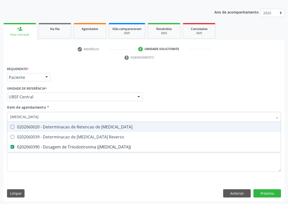
drag, startPoint x: 19, startPoint y: 117, endPoint x: 8, endPoint y: 116, distance: 10.7
click at [8, 117] on div "T3" at bounding box center [144, 117] width 274 height 10
type input "T"
checkbox \(T3\) "false"
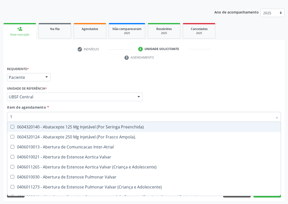
type input "T4"
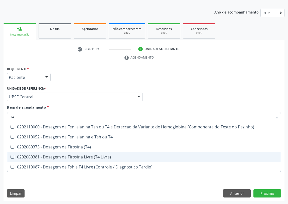
drag, startPoint x: 13, startPoint y: 157, endPoint x: 126, endPoint y: 117, distance: 119.8
click at [13, 156] on Livre\) at bounding box center [13, 157] width 4 height 4
click at [11, 156] on Livre\) "checkbox" at bounding box center [8, 156] width 3 height 3
checkbox Livre\) "true"
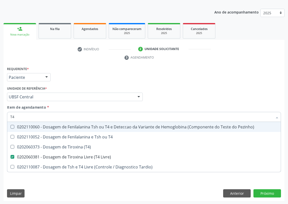
drag, startPoint x: 193, startPoint y: 98, endPoint x: 0, endPoint y: 200, distance: 218.1
click at [185, 100] on div "Profissional Solicitante Por favor, selecione a Unidade de Atendimento primeiro…" at bounding box center [144, 95] width 277 height 20
checkbox T4 "true"
checkbox \(T4\) "true"
checkbox Tardio\) "true"
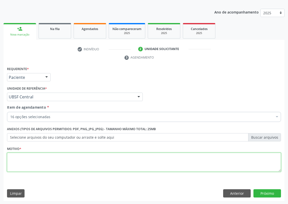
click at [50, 164] on textarea at bounding box center [144, 162] width 274 height 19
type textarea "AVALIAÇÃO"
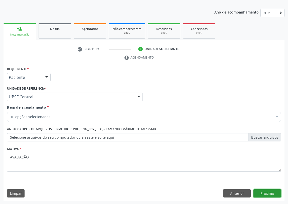
drag, startPoint x: 270, startPoint y: 194, endPoint x: 266, endPoint y: 191, distance: 5.0
click at [266, 191] on button "Próximo" at bounding box center [268, 193] width 28 height 9
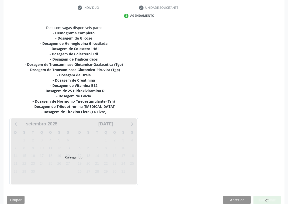
scroll to position [100, 0]
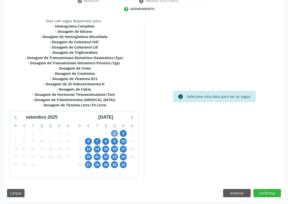
click at [115, 133] on span "2" at bounding box center [114, 133] width 7 height 7
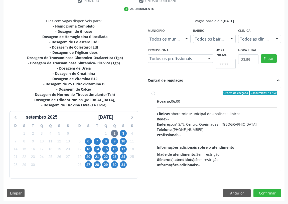
click at [157, 92] on label "Ordem de chegada Consumidos: 44 / 50 Horário: 06:00 Clínica: Laboratorio Munici…" at bounding box center [217, 129] width 120 height 77
click at [153, 92] on input "Ordem de chegada Consumidos: 44 / 50 Horário: 06:00 Clínica: Laboratorio Munici…" at bounding box center [154, 93] width 4 height 5
radio input "true"
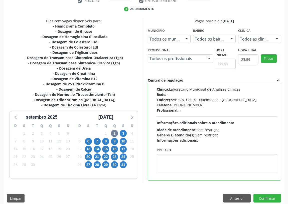
scroll to position [25, 0]
click at [166, 162] on textarea at bounding box center [217, 163] width 120 height 19
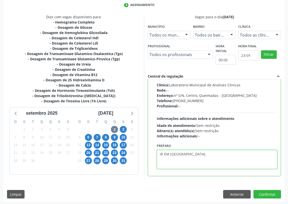
scroll to position [105, 0]
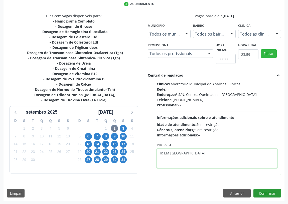
type textarea "IR EM [GEOGRAPHIC_DATA]"
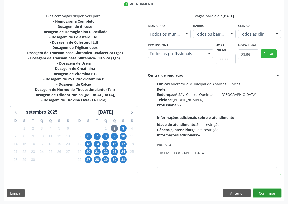
click at [268, 193] on button "Confirmar" at bounding box center [268, 193] width 28 height 9
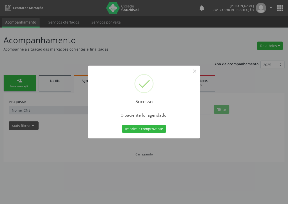
scroll to position [0, 0]
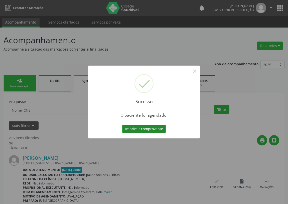
click at [140, 125] on button "Imprimir comprovante" at bounding box center [144, 129] width 44 height 9
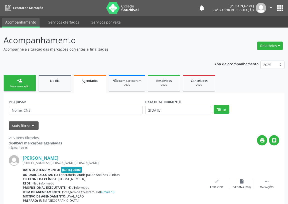
click at [25, 84] on link "person_add Nova marcação" at bounding box center [20, 83] width 33 height 17
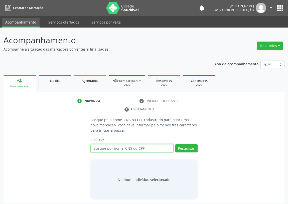
click at [94, 148] on input "text" at bounding box center [131, 148] width 83 height 9
click at [100, 145] on input "text" at bounding box center [131, 148] width 83 height 9
type input "704006358495167"
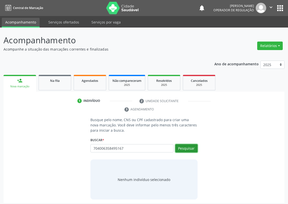
drag, startPoint x: 193, startPoint y: 150, endPoint x: 185, endPoint y: 149, distance: 8.1
click at [190, 150] on button "Pesquisar" at bounding box center [186, 148] width 22 height 9
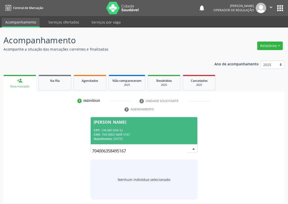
click at [134, 135] on div "CNS: 704 0063 5849 5167" at bounding box center [144, 135] width 101 height 4
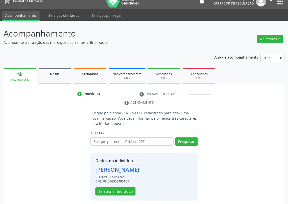
scroll to position [10, 0]
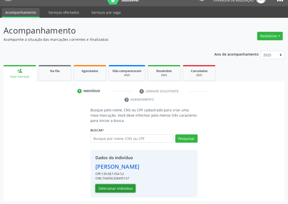
click at [109, 186] on button "Selecionar indivíduo" at bounding box center [115, 188] width 40 height 9
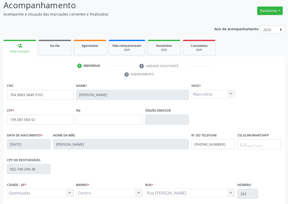
scroll to position [75, 0]
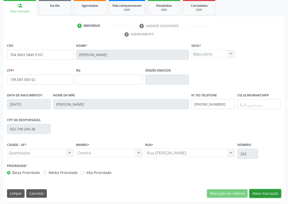
click at [263, 192] on button "Nova marcação" at bounding box center [266, 193] width 32 height 9
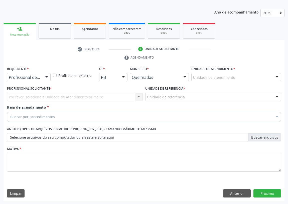
click at [47, 77] on div at bounding box center [47, 77] width 8 height 9
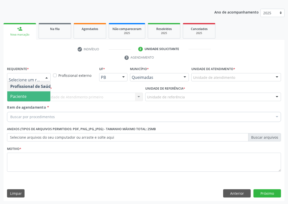
click at [45, 96] on span "Paciente" at bounding box center [31, 96] width 49 height 10
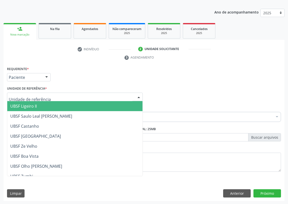
drag, startPoint x: 137, startPoint y: 96, endPoint x: 82, endPoint y: 129, distance: 63.8
click at [136, 96] on div at bounding box center [139, 97] width 8 height 9
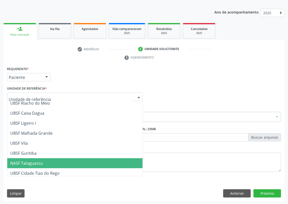
scroll to position [125, 0]
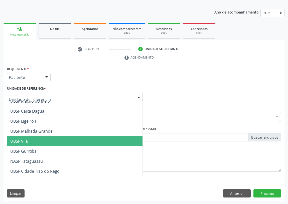
click at [27, 142] on span "UBSF Vila" at bounding box center [19, 142] width 18 height 6
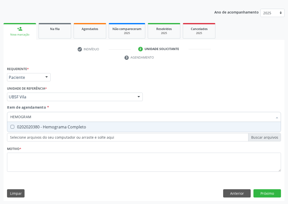
type input "HEMOGRAMA"
drag, startPoint x: 12, startPoint y: 126, endPoint x: 30, endPoint y: 107, distance: 26.2
click at [12, 125] on Completo at bounding box center [13, 127] width 4 height 4
click at [11, 125] on Completo "checkbox" at bounding box center [8, 126] width 3 height 3
checkbox Completo "true"
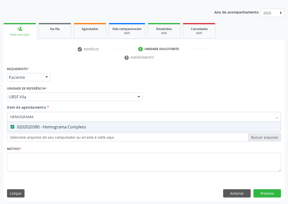
drag, startPoint x: 37, startPoint y: 114, endPoint x: 0, endPoint y: 112, distance: 37.4
click at [0, 115] on div "Acompanhamento Acompanhe a situação das marcações correntes e finalizadas Relat…" at bounding box center [144, 90] width 288 height 229
type input "02"
checkbox Completo "false"
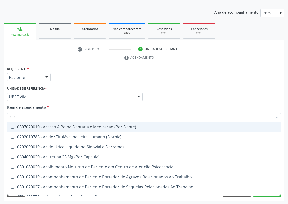
type input "0202"
checkbox Revisao "true"
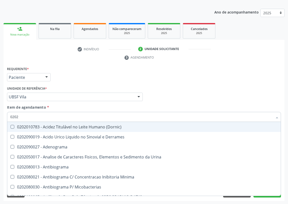
type input "02020"
checkbox Zinco "true"
checkbox Completo "false"
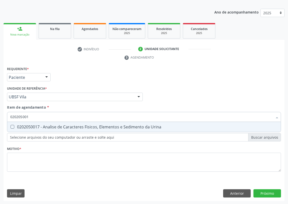
type input "0202050017"
drag, startPoint x: 14, startPoint y: 127, endPoint x: 17, endPoint y: 123, distance: 5.5
click at [14, 125] on div "0202050017 - Analise de Caracteres Fisicos, Elementos e Sedimento da Urina" at bounding box center [144, 127] width 268 height 4
checkbox Urina "true"
drag, startPoint x: 25, startPoint y: 117, endPoint x: 0, endPoint y: 117, distance: 25.3
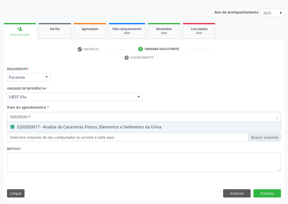
click at [0, 117] on div "Acompanhamento Acompanhe a situação das marcações correntes e finalizadas Relat…" at bounding box center [144, 90] width 288 height 229
type input "02"
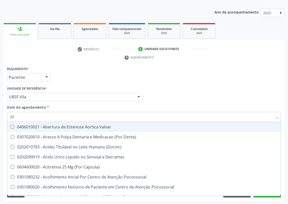
checkbox Valvar "false"
type input "020"
checkbox Frasco-Ampola\) "true"
checkbox Urina "false"
checkbox Eletro-Oculografia "true"
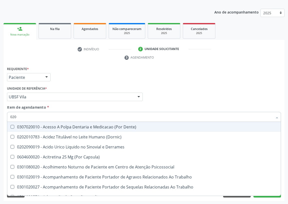
type input "0202"
checkbox Capsula\) "true"
checkbox Urina "false"
checkbox Revisao "true"
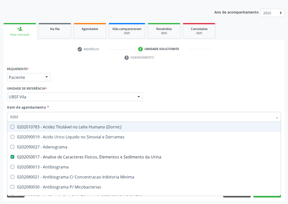
type input "02020"
checkbox Zinco "true"
checkbox Completo "false"
type input "020204"
checkbox Urina "false"
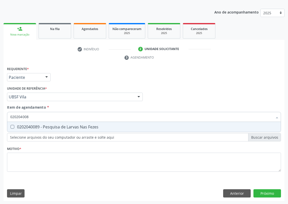
type input "0202040089"
click at [12, 128] on Fezes at bounding box center [13, 127] width 4 height 4
click at [11, 128] on Fezes "checkbox" at bounding box center [8, 126] width 3 height 3
checkbox Fezes "true"
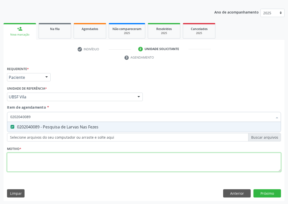
click at [14, 166] on div "Requerente * Paciente Profissional de Saúde Paciente Nenhum resultado encontrad…" at bounding box center [144, 121] width 274 height 113
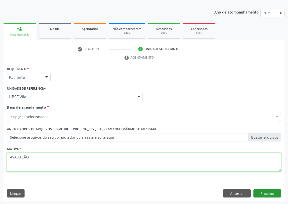
type textarea "AVALIAÇÃO"
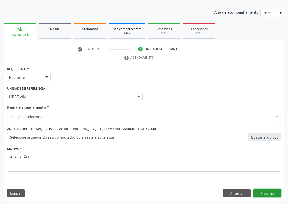
click at [272, 191] on button "Próximo" at bounding box center [268, 193] width 28 height 9
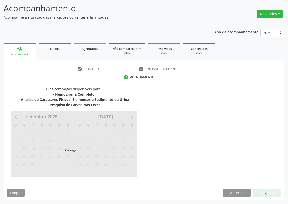
scroll to position [32, 0]
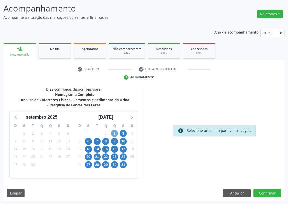
click at [115, 134] on span "2" at bounding box center [114, 133] width 7 height 7
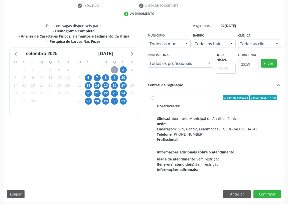
scroll to position [96, 0]
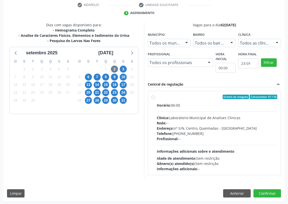
click at [157, 98] on label "Ordem de chegada Consumidos: 47 / 50 Horário: 06:00 Clínica: Laboratorio Munici…" at bounding box center [217, 133] width 120 height 77
click at [153, 98] on input "Ordem de chegada Consumidos: 47 / 50 Horário: 06:00 Clínica: Laboratorio Munici…" at bounding box center [154, 97] width 4 height 5
radio input "true"
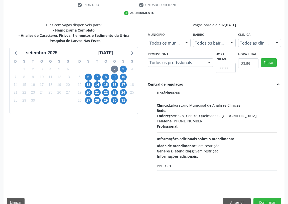
scroll to position [25, 0]
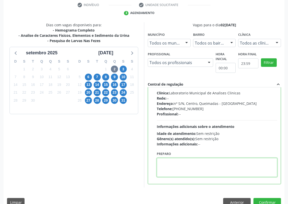
drag, startPoint x: 178, startPoint y: 164, endPoint x: 174, endPoint y: 152, distance: 12.9
click at [176, 158] on textarea at bounding box center [217, 167] width 120 height 19
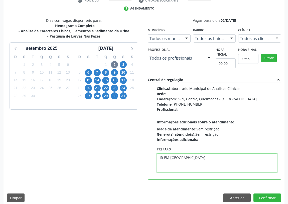
scroll to position [105, 0]
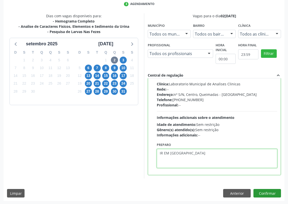
type textarea "IR EM [GEOGRAPHIC_DATA]"
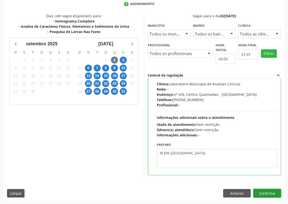
click at [264, 193] on button "Confirmar" at bounding box center [268, 193] width 28 height 9
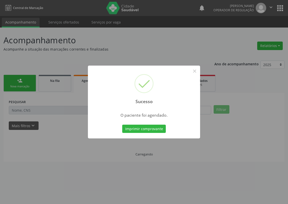
scroll to position [0, 0]
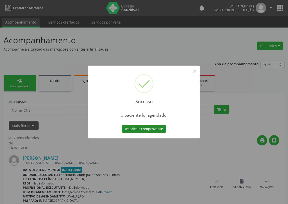
click at [149, 129] on button "Imprimir comprovante" at bounding box center [144, 129] width 44 height 9
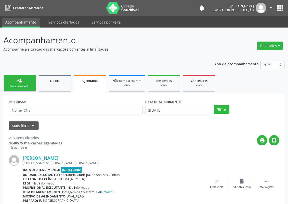
click at [23, 85] on div "Nova marcação" at bounding box center [19, 87] width 25 height 4
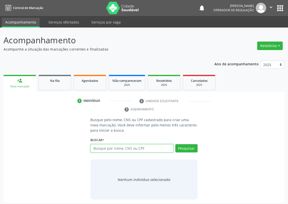
click at [96, 148] on input "text" at bounding box center [131, 148] width 83 height 9
type input "704006358495167"
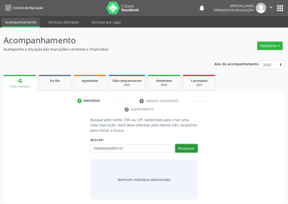
drag, startPoint x: 185, startPoint y: 148, endPoint x: 8, endPoint y: 144, distance: 177.9
click at [182, 148] on button "Pesquisar" at bounding box center [186, 148] width 22 height 9
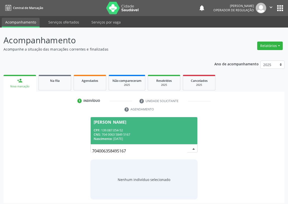
click at [110, 128] on div "CPF: 139.087.054-52" at bounding box center [144, 130] width 101 height 4
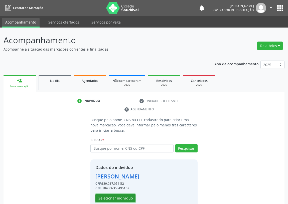
click at [113, 197] on button "Selecionar indivíduo" at bounding box center [115, 198] width 40 height 9
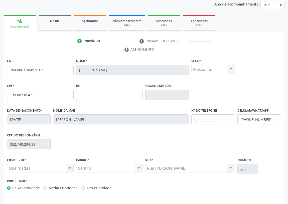
scroll to position [75, 0]
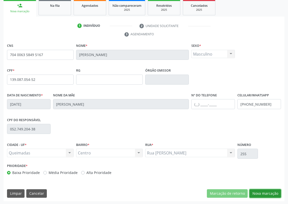
drag, startPoint x: 268, startPoint y: 191, endPoint x: 58, endPoint y: 165, distance: 211.0
click at [267, 190] on button "Nova marcação" at bounding box center [266, 193] width 32 height 9
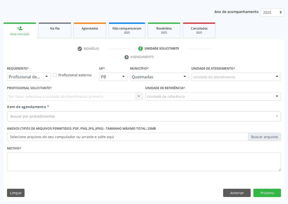
scroll to position [52, 0]
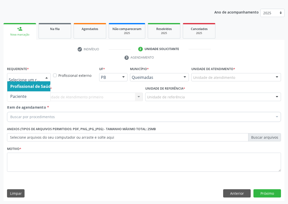
click at [45, 79] on div at bounding box center [47, 77] width 8 height 9
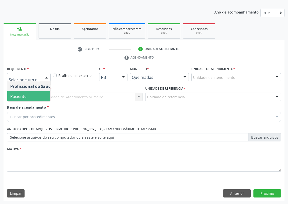
click at [40, 95] on span "Paciente" at bounding box center [31, 96] width 49 height 10
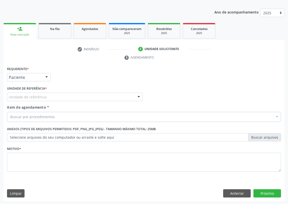
drag, startPoint x: 134, startPoint y: 92, endPoint x: 102, endPoint y: 115, distance: 39.6
click at [134, 92] on div "Unidade de referência * Unidade de referência UBSF Ligeiro II UBSF Saulo Leal E…" at bounding box center [75, 93] width 136 height 16
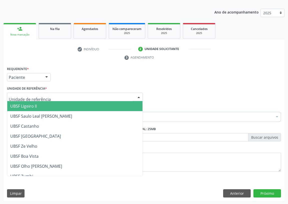
click at [138, 94] on div at bounding box center [139, 97] width 8 height 9
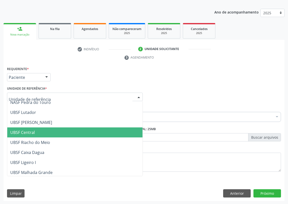
scroll to position [91, 0]
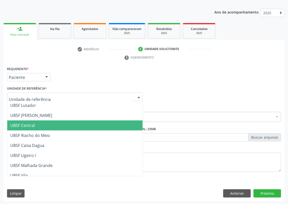
click at [30, 125] on span "UBSF Central" at bounding box center [22, 126] width 25 height 6
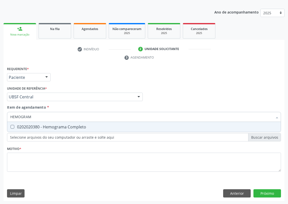
type input "HEMOGRAMA"
drag, startPoint x: 11, startPoint y: 127, endPoint x: 23, endPoint y: 120, distance: 14.0
click at [12, 126] on Completo at bounding box center [13, 127] width 4 height 4
click at [11, 126] on Completo "checkbox" at bounding box center [8, 126] width 3 height 3
checkbox Completo "true"
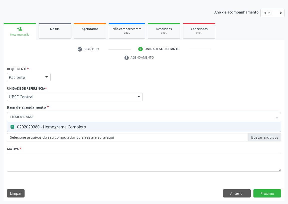
drag, startPoint x: 38, startPoint y: 115, endPoint x: 0, endPoint y: 112, distance: 38.5
click at [1, 116] on div "Acompanhamento Acompanhe a situação das marcações correntes e finalizadas Relat…" at bounding box center [144, 90] width 288 height 229
type input "2"
checkbox Completo "false"
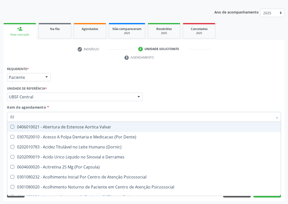
type input "020"
checkbox Eletro-Oculografia "true"
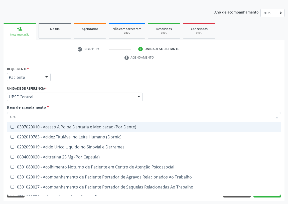
type input "0202"
checkbox Revisao "true"
type input "02020"
checkbox Liquorico\) "true"
checkbox Revisao "false"
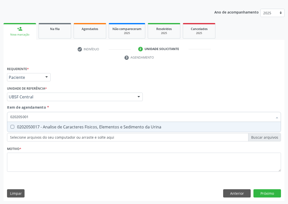
type input "0202050017"
drag, startPoint x: 12, startPoint y: 125, endPoint x: 23, endPoint y: 116, distance: 13.3
click at [13, 125] on Urina at bounding box center [13, 127] width 4 height 4
click at [11, 125] on Urina "checkbox" at bounding box center [8, 126] width 3 height 3
checkbox Urina "true"
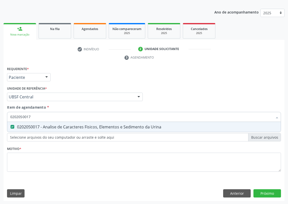
drag, startPoint x: 21, startPoint y: 114, endPoint x: 0, endPoint y: 113, distance: 20.9
click at [0, 114] on div "Acompanhamento Acompanhe a situação das marcações correntes e finalizadas Relat…" at bounding box center [144, 90] width 288 height 229
type input "02"
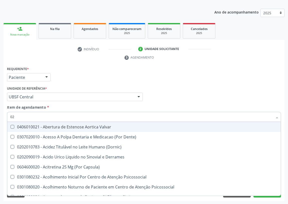
checkbox Valvar "false"
type input "020"
checkbox Frasco-Ampola\) "true"
checkbox Urina "false"
checkbox Eletro-Oculografia "true"
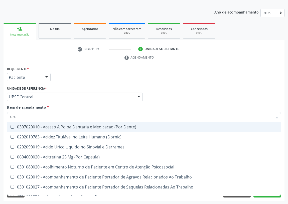
type input "0202"
checkbox Capsula\) "true"
checkbox Urina "false"
checkbox Revisao "true"
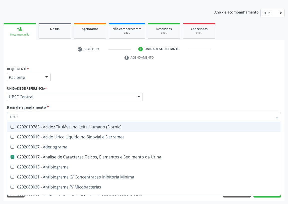
type input "02020"
checkbox Zinco "true"
checkbox Completo "false"
type input "020204"
checkbox Urina "false"
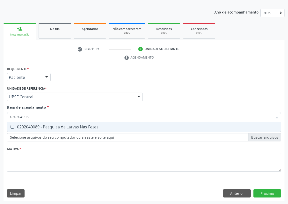
type input "0202040089"
drag, startPoint x: 14, startPoint y: 126, endPoint x: 10, endPoint y: 140, distance: 15.3
click at [13, 126] on Fezes at bounding box center [13, 127] width 4 height 4
click at [11, 126] on Fezes "checkbox" at bounding box center [8, 126] width 3 height 3
checkbox Fezes "true"
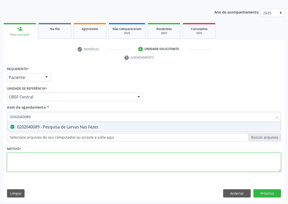
click at [13, 160] on div "Requerente * Paciente Profissional de Saúde Paciente Nenhum resultado encontrad…" at bounding box center [144, 121] width 274 height 113
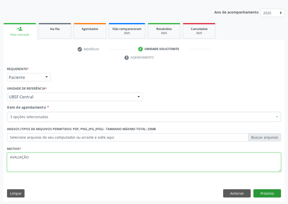
type textarea "AVALIAÇÃO"
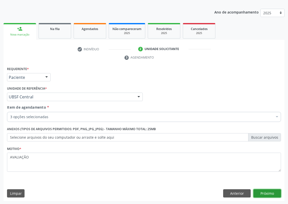
drag, startPoint x: 270, startPoint y: 194, endPoint x: 0, endPoint y: 132, distance: 276.8
click at [267, 193] on button "Próximo" at bounding box center [268, 193] width 28 height 9
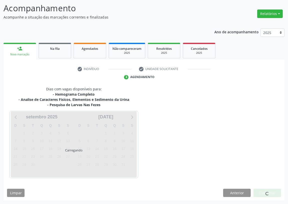
scroll to position [32, 0]
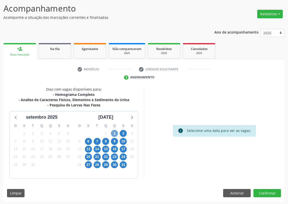
click at [115, 133] on span "2" at bounding box center [114, 133] width 7 height 7
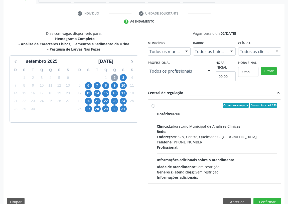
scroll to position [96, 0]
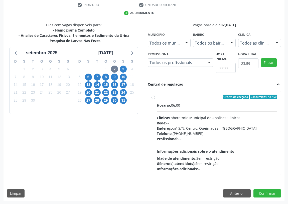
click at [157, 97] on label "Ordem de chegada Consumidos: 48 / 50 Horário: 06:00 Clínica: Laboratorio Munici…" at bounding box center [217, 133] width 120 height 77
click at [154, 97] on input "Ordem de chegada Consumidos: 48 / 50 Horário: 06:00 Clínica: Laboratorio Munici…" at bounding box center [154, 97] width 4 height 5
radio input "true"
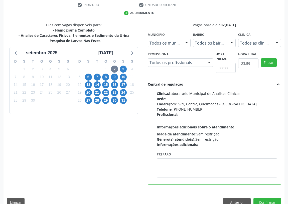
scroll to position [25, 0]
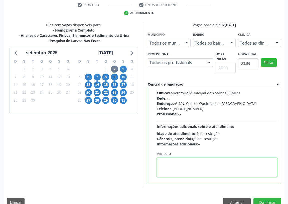
drag, startPoint x: 170, startPoint y: 170, endPoint x: 175, endPoint y: 169, distance: 4.5
click at [174, 169] on textarea at bounding box center [217, 167] width 120 height 19
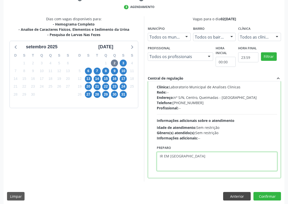
scroll to position [105, 0]
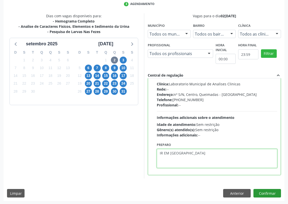
type textarea "IR EM [GEOGRAPHIC_DATA]"
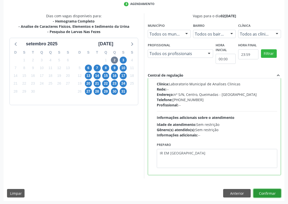
drag, startPoint x: 265, startPoint y: 191, endPoint x: 261, endPoint y: 188, distance: 5.4
click at [264, 190] on button "Confirmar" at bounding box center [268, 193] width 28 height 9
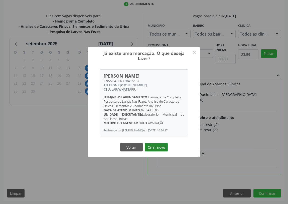
click at [151, 149] on button "Criar novo" at bounding box center [156, 147] width 23 height 9
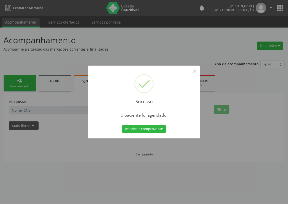
scroll to position [0, 0]
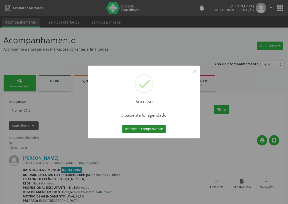
click at [155, 127] on button "Imprimir comprovante" at bounding box center [144, 129] width 44 height 9
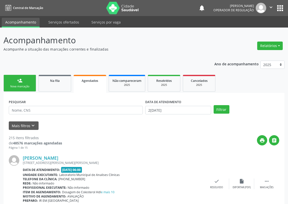
click at [18, 83] on div "person_add" at bounding box center [20, 81] width 6 height 6
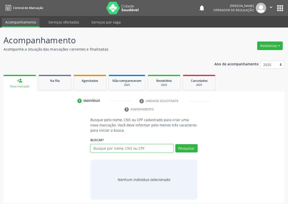
click at [101, 150] on input "text" at bounding box center [131, 148] width 83 height 9
click at [90, 80] on span "Agendados" at bounding box center [90, 81] width 17 height 4
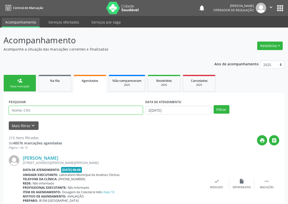
click at [17, 108] on input "text" at bounding box center [76, 110] width 134 height 9
type input "700509985724452"
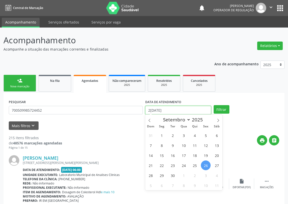
click at [174, 109] on input "[DATE]" at bounding box center [178, 110] width 66 height 9
drag, startPoint x: 219, startPoint y: 119, endPoint x: 203, endPoint y: 128, distance: 17.6
click at [218, 119] on icon at bounding box center [218, 121] width 4 height 4
select select "9"
click at [195, 134] on span "2" at bounding box center [195, 136] width 10 height 10
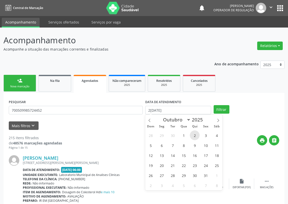
type input "02/10/2025"
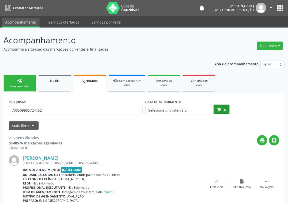
click at [221, 109] on button "Filtrar" at bounding box center [222, 109] width 16 height 9
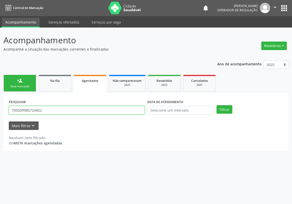
drag, startPoint x: 45, startPoint y: 110, endPoint x: 0, endPoint y: 117, distance: 45.6
click at [0, 117] on div "Acompanhamento Acompanhe a situação das marcações correntes e finalizadas Relat…" at bounding box center [146, 116] width 292 height 177
type input "704006358495167"
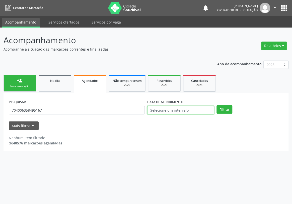
click at [180, 109] on input "text" at bounding box center [180, 110] width 67 height 9
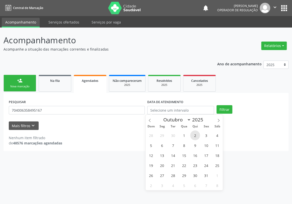
click at [195, 136] on span "2" at bounding box center [195, 136] width 10 height 10
type input "02/10/2025"
drag, startPoint x: 227, startPoint y: 109, endPoint x: 224, endPoint y: 109, distance: 3.5
click at [227, 109] on button "Filtrar" at bounding box center [224, 109] width 16 height 9
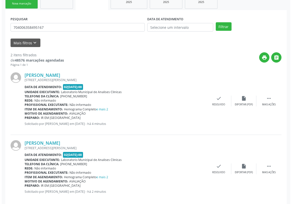
scroll to position [90, 0]
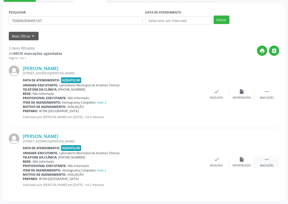
click at [267, 159] on icon "" at bounding box center [267, 160] width 6 height 6
click at [192, 158] on icon "cancel" at bounding box center [192, 160] width 6 height 6
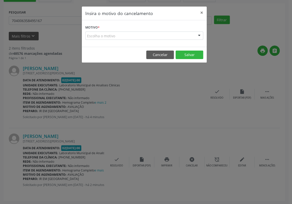
click at [198, 35] on div at bounding box center [199, 36] width 8 height 9
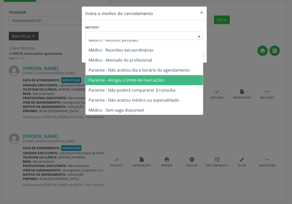
scroll to position [25, 0]
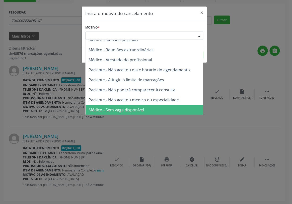
click at [136, 109] on span "Médico - Sem vaga disponível" at bounding box center [115, 110] width 55 height 6
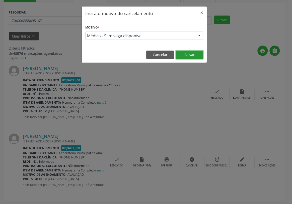
click at [187, 54] on button "Salvar" at bounding box center [189, 55] width 28 height 9
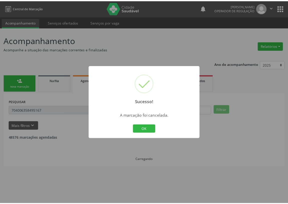
scroll to position [0, 0]
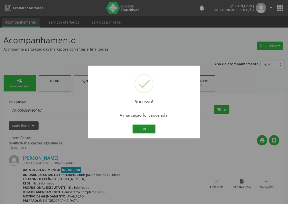
click at [145, 129] on button "OK" at bounding box center [144, 129] width 23 height 9
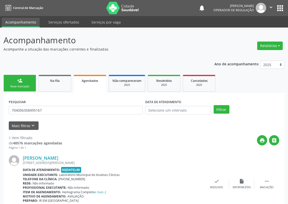
click at [11, 85] on div "Nova marcação" at bounding box center [19, 87] width 25 height 4
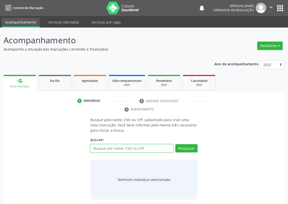
click at [100, 148] on input "text" at bounding box center [131, 148] width 83 height 9
type input "898000462297667"
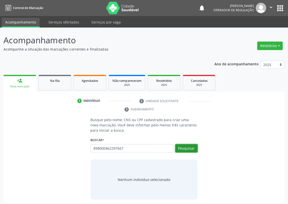
drag, startPoint x: 187, startPoint y: 150, endPoint x: 172, endPoint y: 150, distance: 15.0
click at [187, 150] on button "Pesquisar" at bounding box center [186, 148] width 22 height 9
type input "898000462297667"
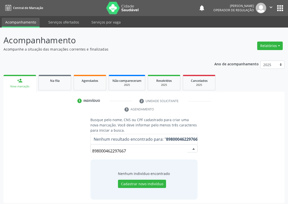
drag, startPoint x: 129, startPoint y: 150, endPoint x: 77, endPoint y: 154, distance: 52.5
click at [77, 154] on div "Busque pelo nome, CNS ou CPF cadastrado para criar uma nova marcação. Você deve…" at bounding box center [144, 158] width 274 height 82
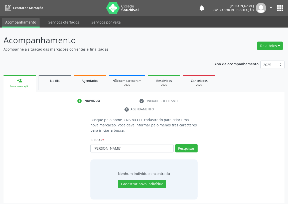
click at [122, 148] on input "JOSÉ PEREIRA DEC ARAUJO" at bounding box center [131, 148] width 83 height 9
type input "JOSÉ PEREIRA DE ARAUJO"
click at [191, 148] on button "Pesquisar" at bounding box center [186, 148] width 22 height 9
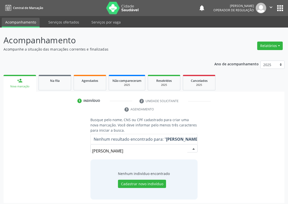
click at [140, 151] on input "JOSÉ PEREIRA DE ARAUJO" at bounding box center [139, 151] width 95 height 10
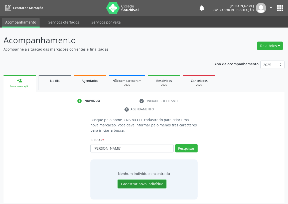
click at [139, 185] on button "Cadastrar novo indivíduo" at bounding box center [142, 184] width 48 height 9
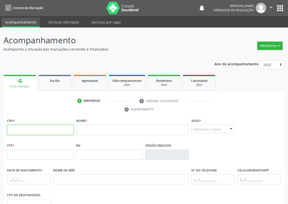
click at [13, 125] on input "text" at bounding box center [40, 130] width 67 height 10
click at [17, 130] on input "text" at bounding box center [40, 130] width 67 height 10
type input "702 4010 6494 6922"
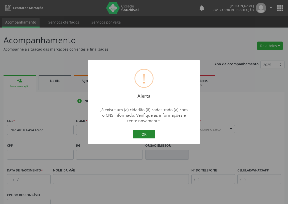
click at [145, 134] on button "OK" at bounding box center [144, 134] width 23 height 9
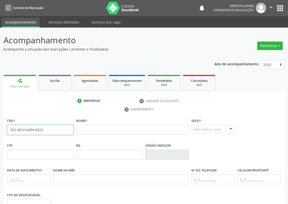
drag, startPoint x: 45, startPoint y: 129, endPoint x: 0, endPoint y: 129, distance: 45.3
click at [0, 129] on div "Acompanhamento Acompanhe a situação das marcações correntes e finalizadas Relat…" at bounding box center [144, 154] width 288 height 253
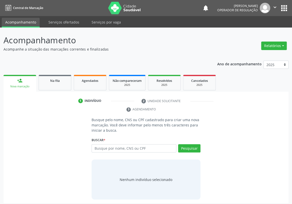
click at [96, 144] on input "text" at bounding box center [133, 148] width 85 height 9
type input "702401064946922"
click at [188, 144] on button "Pesquisar" at bounding box center [189, 148] width 22 height 9
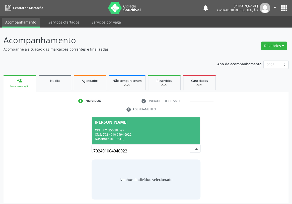
click at [101, 120] on div "[PERSON_NAME]" at bounding box center [111, 122] width 33 height 4
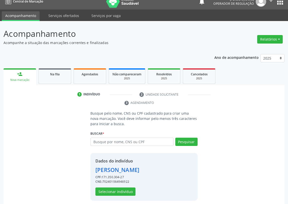
scroll to position [10, 0]
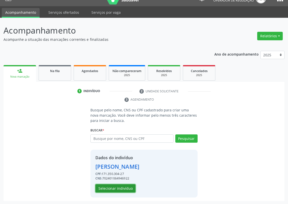
click at [120, 188] on button "Selecionar indivíduo" at bounding box center [115, 188] width 40 height 9
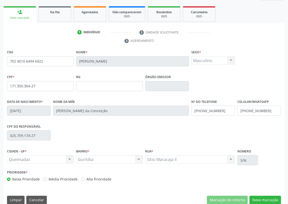
scroll to position [75, 0]
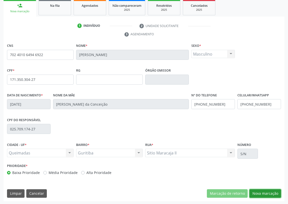
click at [267, 194] on button "Nova marcação" at bounding box center [266, 193] width 32 height 9
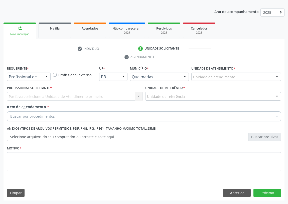
scroll to position [52, 0]
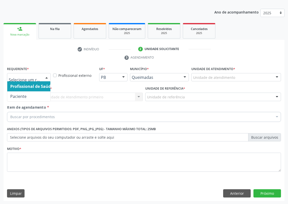
click at [45, 76] on div at bounding box center [47, 77] width 8 height 9
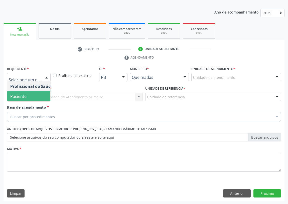
click at [42, 98] on span "Paciente" at bounding box center [31, 96] width 49 height 10
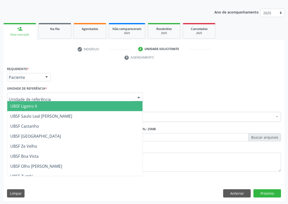
click at [131, 95] on div at bounding box center [75, 97] width 136 height 9
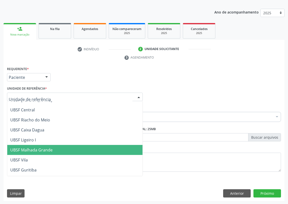
scroll to position [114, 0]
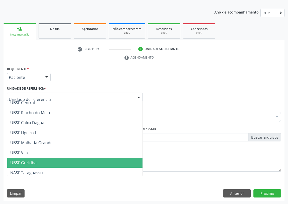
click at [27, 161] on span "UBSF Guritiba" at bounding box center [23, 163] width 26 height 6
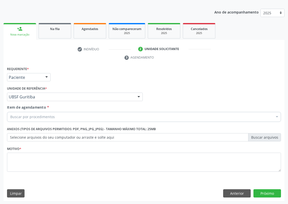
click at [13, 136] on label "Selecione arquivos do seu computador ou arraste e solte aqui" at bounding box center [144, 137] width 274 height 9
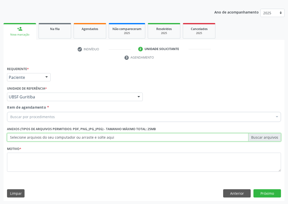
click at [13, 136] on input "Selecione arquivos do seu computador ou arraste e solte aqui" at bounding box center [144, 137] width 274 height 9
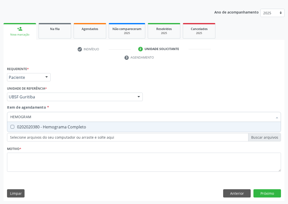
type input "HEMOGRAMA"
drag, startPoint x: 12, startPoint y: 127, endPoint x: 26, endPoint y: 116, distance: 17.6
click at [12, 127] on Completo at bounding box center [13, 127] width 4 height 4
click at [11, 127] on Completo "checkbox" at bounding box center [8, 126] width 3 height 3
checkbox Completo "true"
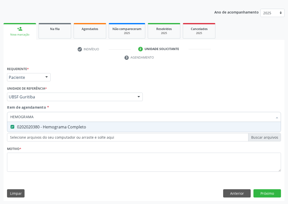
drag, startPoint x: 38, startPoint y: 114, endPoint x: 0, endPoint y: 119, distance: 37.9
click at [0, 124] on div "Acompanhamento Acompanhe a situação das marcações correntes e finalizadas Relat…" at bounding box center [144, 90] width 288 height 229
type input "G"
checkbox Completo "false"
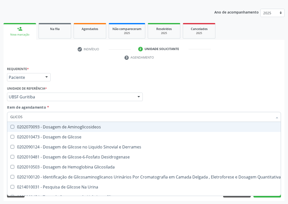
type input "GLICOSE"
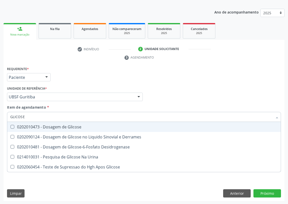
click at [12, 126] on Glicose at bounding box center [13, 127] width 4 height 4
click at [11, 126] on Glicose "checkbox" at bounding box center [8, 126] width 3 height 3
checkbox Glicose "true"
drag, startPoint x: 26, startPoint y: 117, endPoint x: 0, endPoint y: 117, distance: 25.6
click at [0, 117] on div "Acompanhamento Acompanhe a situação das marcações correntes e finalizadas Relat…" at bounding box center [144, 90] width 288 height 229
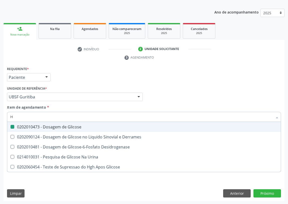
type input "HE"
checkbox Glicose "false"
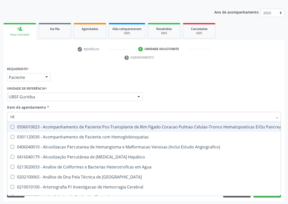
type input "HEM"
checkbox Transplante "true"
checkbox Completo "false"
type input "HEMO"
checkbox Retro-Retal "true"
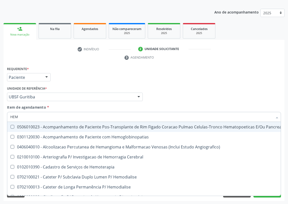
checkbox Completo "false"
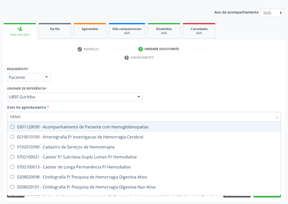
type input "HEMOG"
checkbox Carboxi-Hemoglobina "true"
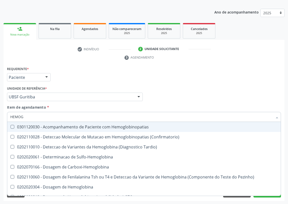
type input "HEMOGL"
checkbox Completo "false"
type input "HEMOGLOBINA"
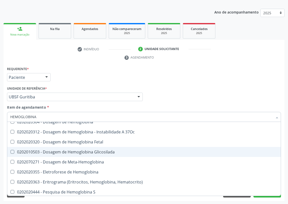
scroll to position [45, 0]
drag, startPoint x: 81, startPoint y: 151, endPoint x: 31, endPoint y: 142, distance: 51.2
click at [80, 151] on div "0202010503 - Dosagem de Hemoglobina Glicosilada" at bounding box center [144, 152] width 268 height 4
checkbox Glicosilada "true"
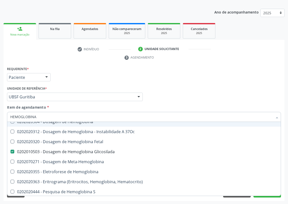
drag, startPoint x: 8, startPoint y: 118, endPoint x: 5, endPoint y: 119, distance: 3.0
click at [5, 119] on div "Requerente * Paciente Profissional de Saúde Paciente Nenhum resultado encontrad…" at bounding box center [144, 133] width 281 height 136
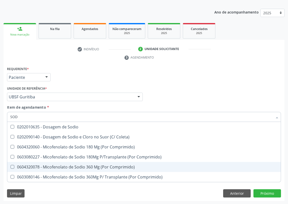
scroll to position [0, 0]
type input "SODIO"
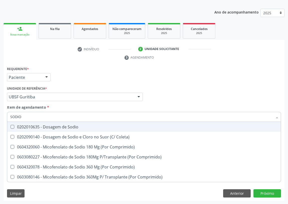
drag, startPoint x: 14, startPoint y: 126, endPoint x: 20, endPoint y: 117, distance: 11.3
click at [16, 125] on div "0202010635 - Dosagem de Sodio" at bounding box center [144, 127] width 268 height 4
checkbox Sodio "true"
drag, startPoint x: 17, startPoint y: 115, endPoint x: 4, endPoint y: 117, distance: 13.4
click at [6, 117] on div "Item de agendamento * [PERSON_NAME] seleção 0202010635 - Dosagem de Sodio 02020…" at bounding box center [144, 114] width 277 height 19
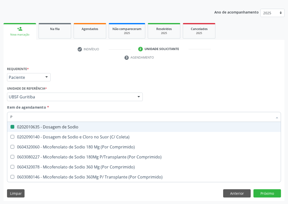
type input "PO"
checkbox Sodio "false"
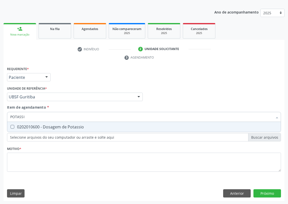
type input "POTASSIO"
drag, startPoint x: 13, startPoint y: 126, endPoint x: 28, endPoint y: 116, distance: 17.5
click at [13, 126] on Potassio at bounding box center [13, 127] width 4 height 4
click at [11, 126] on Potassio "checkbox" at bounding box center [8, 126] width 3 height 3
checkbox Potassio "true"
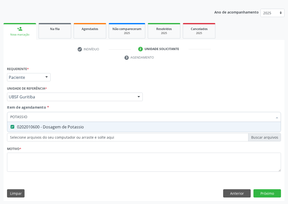
drag, startPoint x: 0, startPoint y: 117, endPoint x: 0, endPoint y: 114, distance: 3.3
click at [0, 116] on div "Acompanhamento Acompanhe a situação das marcações correntes e finalizadas Relat…" at bounding box center [144, 90] width 288 height 229
type input "U"
checkbox Potassio "false"
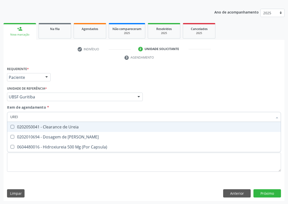
type input "UREIA"
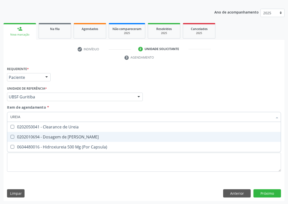
drag, startPoint x: 12, startPoint y: 136, endPoint x: 11, endPoint y: 128, distance: 7.6
click at [12, 133] on span "0202010694 - Dosagem de [PERSON_NAME]" at bounding box center [144, 137] width 274 height 10
checkbox Ureia "true"
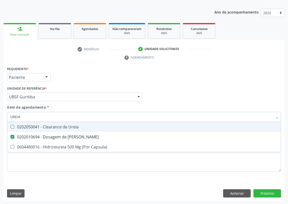
drag, startPoint x: 15, startPoint y: 117, endPoint x: 0, endPoint y: 116, distance: 15.3
click at [0, 117] on div "Acompanhamento Acompanhe a situação das marcações correntes e finalizadas Relat…" at bounding box center [144, 90] width 288 height 229
type input "C"
checkbox Ureia "false"
type input "CREATININA"
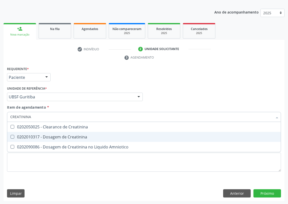
click at [13, 135] on Creatinina at bounding box center [13, 137] width 4 height 4
click at [11, 135] on Creatinina "checkbox" at bounding box center [8, 136] width 3 height 3
checkbox Creatinina "true"
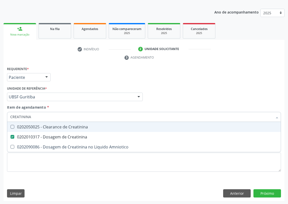
drag, startPoint x: 33, startPoint y: 118, endPoint x: 0, endPoint y: 118, distance: 33.1
click at [0, 118] on div "Acompanhamento Acompanhe a situação das marcações correntes e finalizadas Relat…" at bounding box center [144, 90] width 288 height 229
type input "CO"
checkbox Creatinina "false"
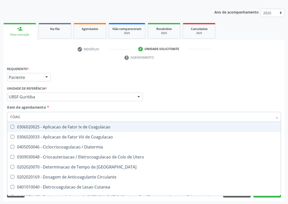
type input "COAGU"
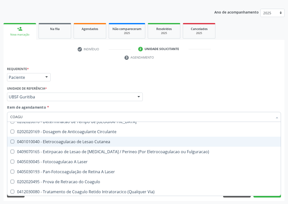
scroll to position [23, 0]
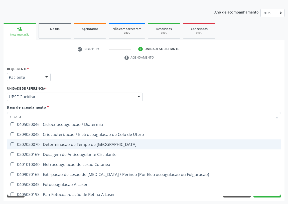
drag, startPoint x: 70, startPoint y: 143, endPoint x: 38, endPoint y: 161, distance: 36.8
click at [70, 143] on div "0202020070 - Determinacao de Tempo de [GEOGRAPHIC_DATA]" at bounding box center [144, 145] width 268 height 4
checkbox Coagulacao "true"
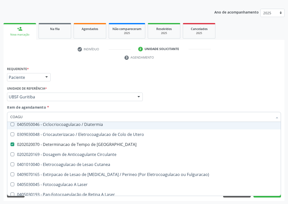
click at [185, 101] on div "Profissional Solicitante Por favor, selecione a Unidade de Atendimento primeiro…" at bounding box center [144, 95] width 277 height 20
checkbox Coagulacao "true"
checkbox Diatermia "true"
checkbox Utero "true"
checkbox Circulante "true"
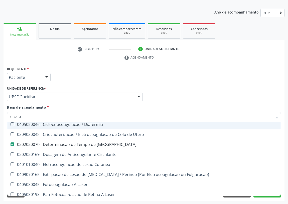
checkbox Cutanea "true"
checkbox Fulguracao\) "true"
checkbox Laser "true"
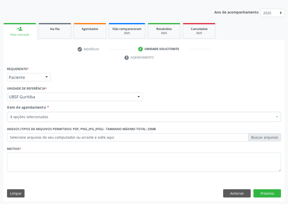
scroll to position [0, 0]
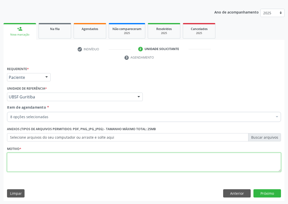
click at [38, 165] on textarea at bounding box center [144, 162] width 274 height 19
type textarea "AVALIAÇÃO"
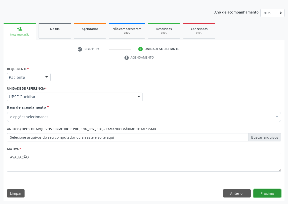
click at [266, 190] on button "Próximo" at bounding box center [268, 193] width 28 height 9
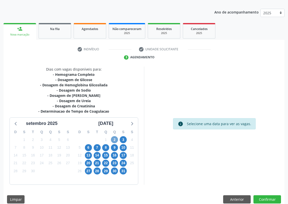
drag, startPoint x: 113, startPoint y: 138, endPoint x: 177, endPoint y: 118, distance: 66.6
click at [115, 138] on span "2" at bounding box center [114, 139] width 7 height 7
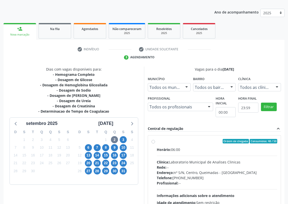
click at [153, 139] on div "Ordem de chegada Consumidos: 48 / 50 Horário: 06:00 Clínica: Laboratorio Munici…" at bounding box center [215, 177] width 126 height 77
radio input "true"
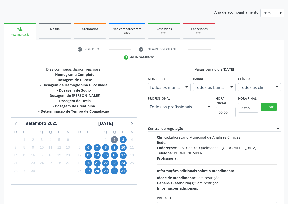
scroll to position [105, 0]
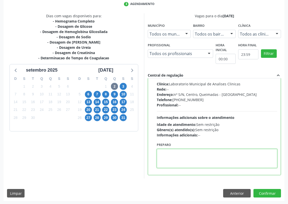
click at [170, 158] on textarea at bounding box center [217, 158] width 120 height 19
type textarea "IR EM [GEOGRAPHIC_DATA]"
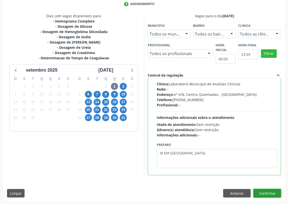
click at [266, 193] on button "Confirmar" at bounding box center [268, 193] width 28 height 9
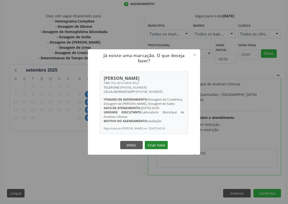
click at [155, 146] on button "Criar novo" at bounding box center [156, 145] width 23 height 9
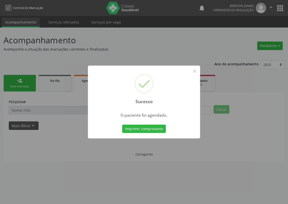
scroll to position [0, 0]
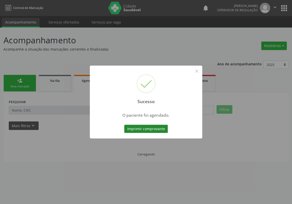
click at [145, 129] on button "Imprimir comprovante" at bounding box center [146, 129] width 44 height 9
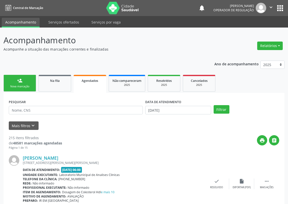
click at [27, 87] on div "Sucesso × O paciente foi agendado. Imprimir comprovante Cancel" at bounding box center [144, 102] width 288 height 204
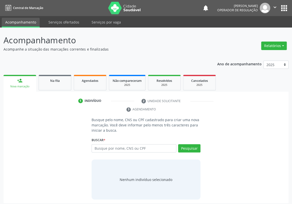
click at [98, 144] on input "text" at bounding box center [133, 148] width 85 height 9
type input "22003495487"
drag, startPoint x: 189, startPoint y: 141, endPoint x: 155, endPoint y: 147, distance: 34.7
click at [188, 144] on button "Pesquisar" at bounding box center [189, 148] width 22 height 9
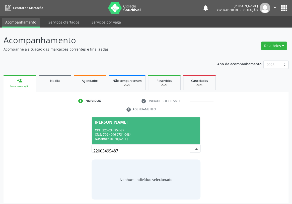
click at [116, 117] on span "[PERSON_NAME] CPF: 220.034.954-87 CNS: 706 4096 2731 0484 Nascimento: [DATE]" at bounding box center [146, 130] width 108 height 27
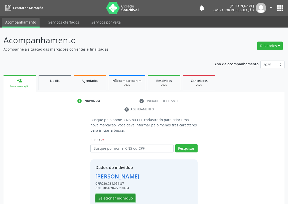
click at [108, 196] on button "Selecionar indivíduo" at bounding box center [115, 198] width 40 height 9
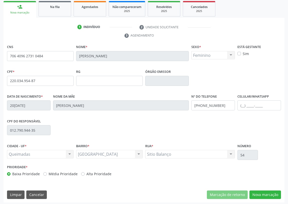
scroll to position [75, 0]
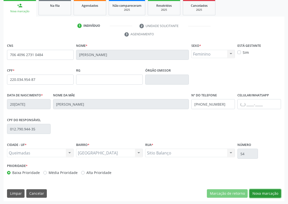
drag, startPoint x: 271, startPoint y: 193, endPoint x: 73, endPoint y: 128, distance: 207.6
click at [266, 192] on button "Nova marcação" at bounding box center [266, 193] width 32 height 9
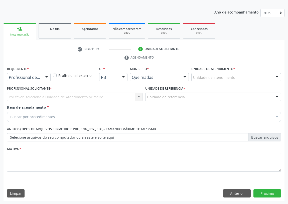
click at [47, 76] on div at bounding box center [47, 77] width 8 height 9
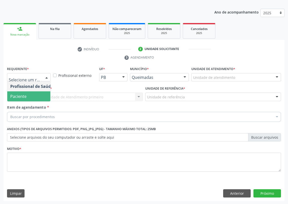
drag, startPoint x: 45, startPoint y: 97, endPoint x: 133, endPoint y: 93, distance: 88.3
click at [45, 96] on span "Paciente" at bounding box center [31, 96] width 49 height 10
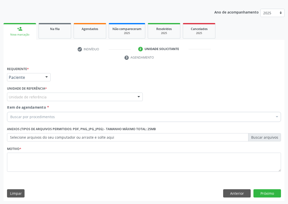
click at [138, 97] on div at bounding box center [139, 97] width 8 height 9
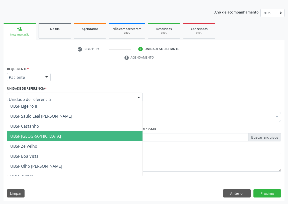
drag, startPoint x: 42, startPoint y: 138, endPoint x: 1, endPoint y: 122, distance: 43.9
click at [39, 137] on span "UBSF [GEOGRAPHIC_DATA]" at bounding box center [35, 137] width 51 height 6
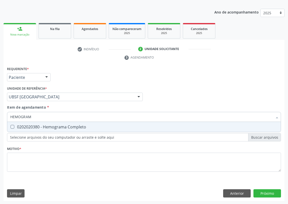
type input "HEMOGRAMA"
drag, startPoint x: 13, startPoint y: 127, endPoint x: 20, endPoint y: 123, distance: 8.6
click at [13, 126] on Completo at bounding box center [13, 127] width 4 height 4
click at [11, 126] on Completo "checkbox" at bounding box center [8, 126] width 3 height 3
checkbox Completo "true"
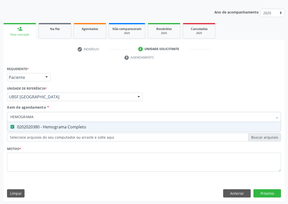
drag, startPoint x: 35, startPoint y: 115, endPoint x: 4, endPoint y: 118, distance: 31.7
click at [5, 119] on div "Requerente * Paciente Profissional de Saúde Paciente Nenhum resultado encontrad…" at bounding box center [144, 133] width 281 height 136
type input "C"
checkbox Completo "false"
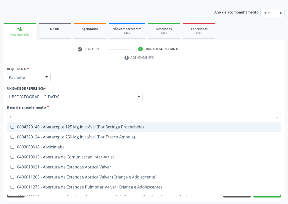
type input "CO"
checkbox Osseo "true"
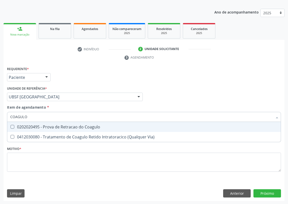
type input "COAGUL"
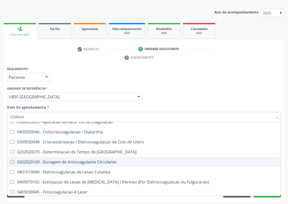
scroll to position [23, 0]
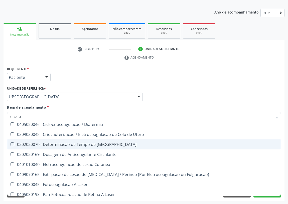
click at [80, 143] on div "0202020070 - Determinacao de Tempo de [GEOGRAPHIC_DATA]" at bounding box center [144, 145] width 268 height 4
checkbox Coagulacao "true"
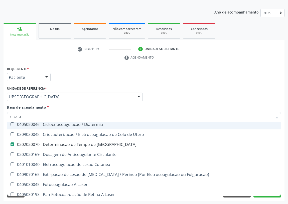
drag, startPoint x: 39, startPoint y: 119, endPoint x: 0, endPoint y: 119, distance: 38.6
click at [0, 119] on div "Acompanhamento Acompanhe a situação das marcações correntes e finalizadas Relat…" at bounding box center [144, 90] width 288 height 229
type input "G"
checkbox Coagulacao "false"
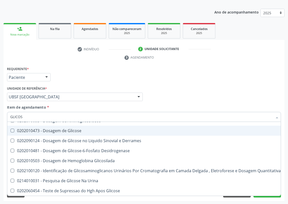
scroll to position [10, 0]
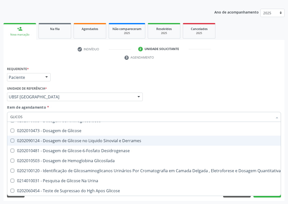
type input "GLICOSE"
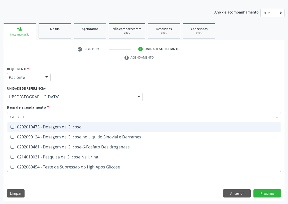
drag, startPoint x: 11, startPoint y: 125, endPoint x: 32, endPoint y: 118, distance: 22.3
click at [12, 125] on Glicose at bounding box center [13, 127] width 4 height 4
click at [11, 125] on Glicose "checkbox" at bounding box center [8, 126] width 3 height 3
checkbox Glicose "true"
drag, startPoint x: 18, startPoint y: 117, endPoint x: 0, endPoint y: 116, distance: 17.8
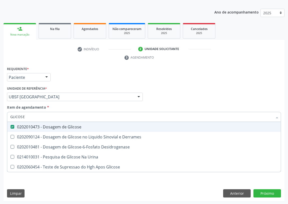
click at [0, 116] on div "Acompanhamento Acompanhe a situação das marcações correntes e finalizadas Relat…" at bounding box center [144, 90] width 288 height 229
drag, startPoint x: 266, startPoint y: 194, endPoint x: 121, endPoint y: 140, distance: 155.3
click at [266, 194] on div "Requerente * Paciente Profissional de Saúde Paciente Nenhum resultado encontrad…" at bounding box center [144, 133] width 281 height 136
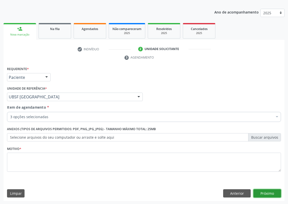
checkbox Completo "true"
checkbox Coagulacao "true"
checkbox Glicose "true"
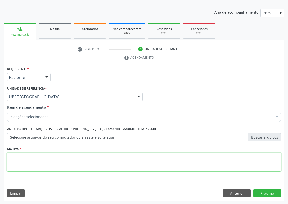
click at [22, 162] on textarea at bounding box center [144, 162] width 274 height 19
type textarea "AVALIAÇÃO"
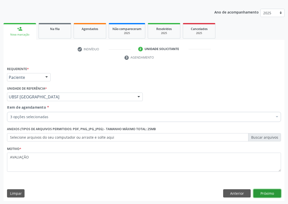
drag, startPoint x: 263, startPoint y: 192, endPoint x: 0, endPoint y: 142, distance: 267.5
click at [258, 190] on button "Próximo" at bounding box center [268, 193] width 28 height 9
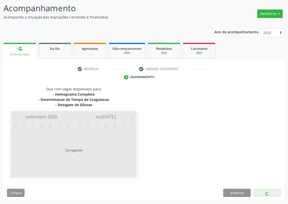
scroll to position [32, 0]
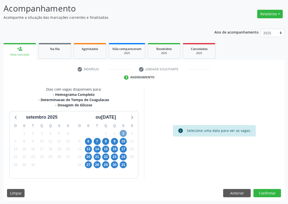
click at [123, 133] on span "3" at bounding box center [123, 133] width 7 height 7
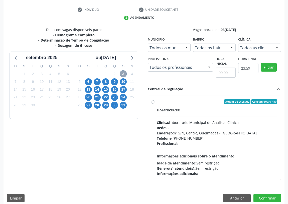
scroll to position [96, 0]
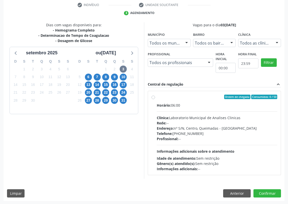
click at [157, 96] on label "Ordem de chegada Consumidos: 0 / 50 Horário: 06:00 Clínica: Laboratorio Municip…" at bounding box center [217, 133] width 120 height 77
click at [154, 96] on input "Ordem de chegada Consumidos: 0 / 50 Horário: 06:00 Clínica: Laboratorio Municip…" at bounding box center [154, 97] width 4 height 5
radio input "true"
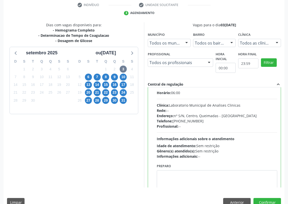
scroll to position [25, 0]
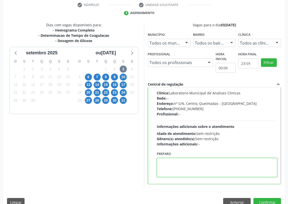
click at [162, 166] on textarea at bounding box center [217, 167] width 120 height 19
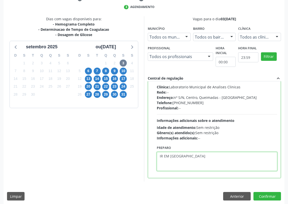
scroll to position [105, 0]
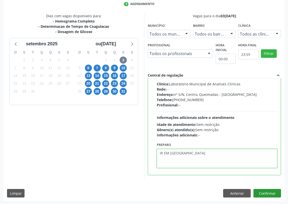
type textarea "IR EM [GEOGRAPHIC_DATA]"
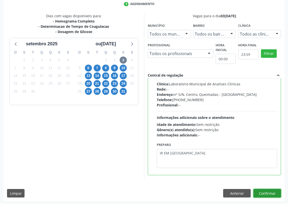
drag, startPoint x: 264, startPoint y: 194, endPoint x: 252, endPoint y: 188, distance: 12.9
click at [263, 193] on button "Confirmar" at bounding box center [268, 193] width 28 height 9
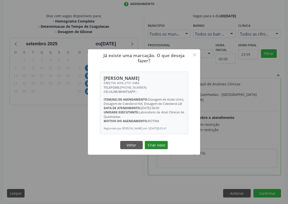
click at [159, 145] on button "Criar novo" at bounding box center [156, 145] width 23 height 9
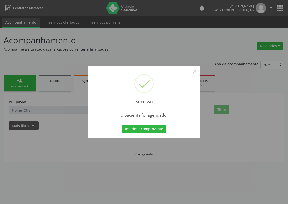
scroll to position [0, 0]
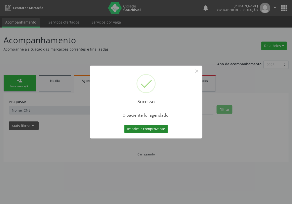
click at [144, 126] on button "Imprimir comprovante" at bounding box center [146, 129] width 44 height 9
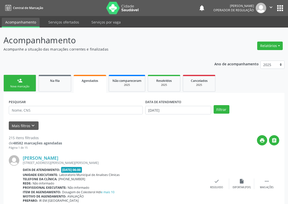
click at [24, 85] on div "Nova marcação" at bounding box center [19, 87] width 25 height 4
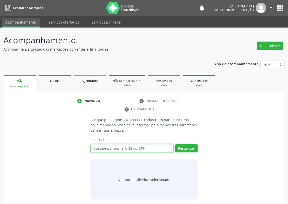
drag, startPoint x: 102, startPoint y: 150, endPoint x: 110, endPoint y: 144, distance: 9.8
click at [102, 149] on input "text" at bounding box center [131, 148] width 83 height 9
click at [99, 148] on input "text" at bounding box center [131, 148] width 83 height 9
click at [111, 150] on input "text" at bounding box center [131, 148] width 83 height 9
type input "708707148672698"
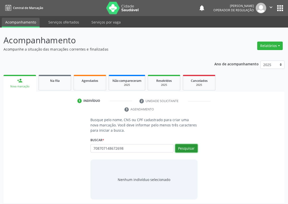
drag, startPoint x: 187, startPoint y: 150, endPoint x: 2, endPoint y: 147, distance: 185.4
click at [184, 148] on button "Pesquisar" at bounding box center [186, 148] width 22 height 9
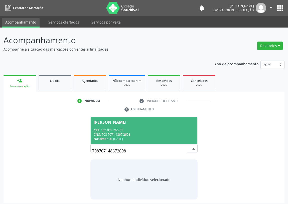
click at [116, 123] on div "Elisandra Micaela de Lima Sabino Almeida" at bounding box center [110, 122] width 33 height 4
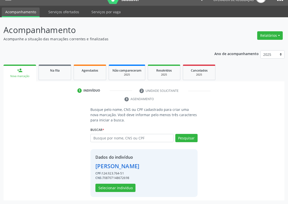
scroll to position [18, 0]
click at [113, 189] on button "Selecionar indivíduo" at bounding box center [115, 188] width 40 height 9
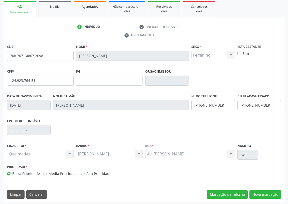
scroll to position [75, 0]
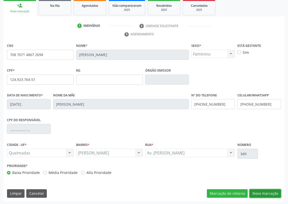
click at [271, 190] on button "Nova marcação" at bounding box center [266, 193] width 32 height 9
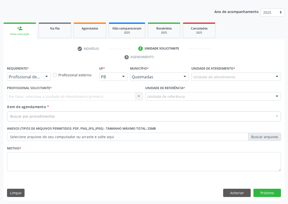
scroll to position [52, 0]
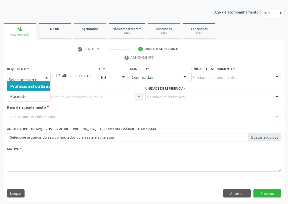
click at [48, 77] on div at bounding box center [47, 77] width 8 height 9
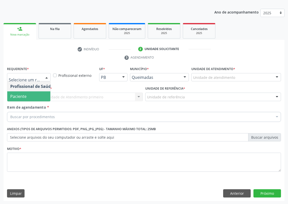
click at [43, 96] on span "Paciente" at bounding box center [31, 96] width 49 height 10
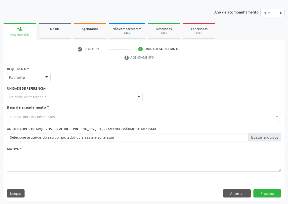
drag, startPoint x: 135, startPoint y: 95, endPoint x: 130, endPoint y: 95, distance: 4.8
click at [133, 95] on div "Unidade de referência" at bounding box center [75, 97] width 136 height 9
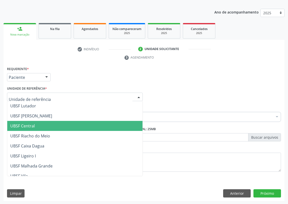
scroll to position [91, 0]
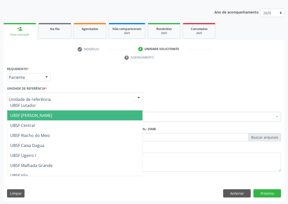
click at [50, 113] on span "UBSF [PERSON_NAME]" at bounding box center [74, 115] width 135 height 10
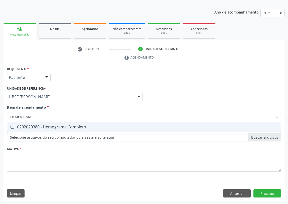
type input "HEMOGRAMA"
drag, startPoint x: 13, startPoint y: 127, endPoint x: 24, endPoint y: 120, distance: 12.0
click at [14, 126] on Completo at bounding box center [13, 127] width 4 height 4
click at [11, 126] on Completo "checkbox" at bounding box center [8, 126] width 3 height 3
checkbox Completo "true"
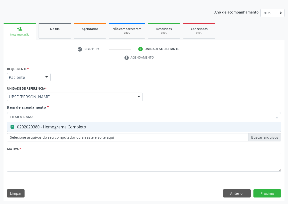
drag, startPoint x: 43, startPoint y: 114, endPoint x: 8, endPoint y: 116, distance: 34.9
click at [8, 116] on div "HEMOGRAMA" at bounding box center [144, 117] width 274 height 10
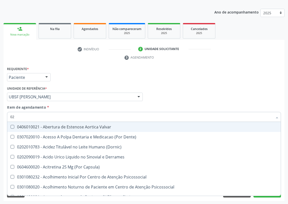
type input "020"
checkbox Valvar "false"
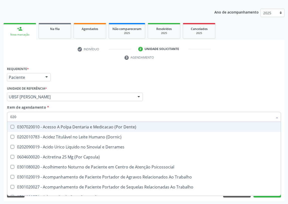
type input "0202"
checkbox Revisao "true"
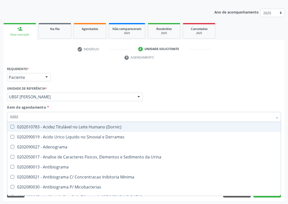
type input "02020"
checkbox Zinco "true"
checkbox Completo "false"
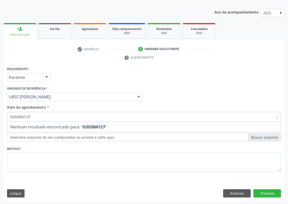
drag, startPoint x: 35, startPoint y: 118, endPoint x: 0, endPoint y: 118, distance: 34.8
click at [0, 118] on div "Acompanhamento Acompanhe a situação das marcações correntes e finalizadas Relat…" at bounding box center [144, 90] width 288 height 229
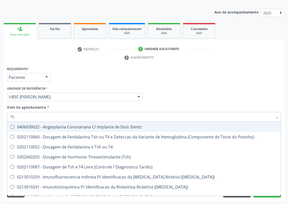
type input "TSH"
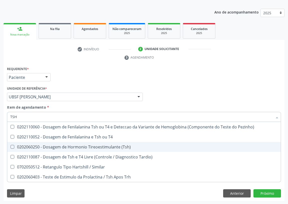
drag, startPoint x: 46, startPoint y: 146, endPoint x: 29, endPoint y: 133, distance: 22.3
click at [46, 146] on div "0202060250 - Dosagem de Hormonio Tireoestimulante (Tsh)" at bounding box center [144, 147] width 268 height 4
checkbox \(Tsh\) "true"
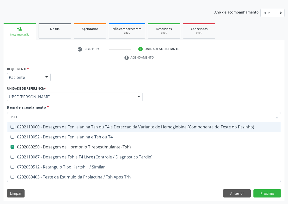
drag, startPoint x: 21, startPoint y: 117, endPoint x: 0, endPoint y: 116, distance: 20.8
click at [0, 116] on div "Acompanhamento Acompanhe a situação das marcações correntes e finalizadas Relat…" at bounding box center [144, 90] width 288 height 229
type input "0"
checkbox \(Tsh\) "false"
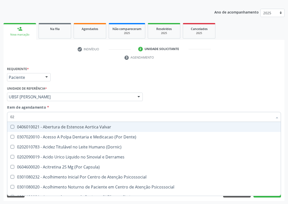
type input "020"
checkbox \(Vhs\) "true"
checkbox \(Tsh\) "false"
checkbox Eletro-Oculografia "true"
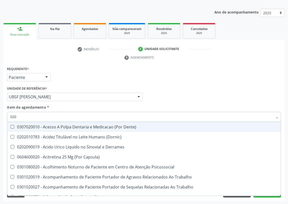
type input "0202"
checkbox Reservatorio "true"
checkbox Revisao "true"
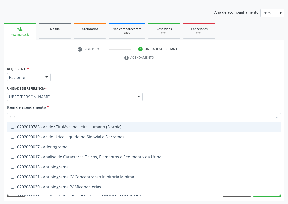
type input "02020"
checkbox Fosforo "true"
checkbox \(Tsh\) "false"
checkbox Zinco "true"
checkbox Completo "false"
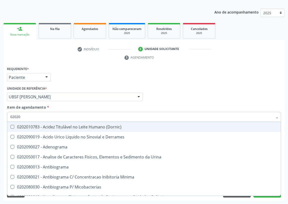
type input "020206"
checkbox Liquor "true"
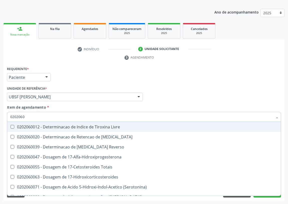
type input "02020602"
checkbox Totais "true"
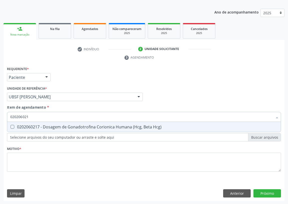
type input "0202060217"
drag, startPoint x: 12, startPoint y: 125, endPoint x: 29, endPoint y: 116, distance: 19.5
click at [14, 124] on span "0202060217 - Dosagem de Gonadotrofina Corionica Humana (Hcg, Beta Hcg)" at bounding box center [144, 127] width 274 height 10
checkbox Hcg\) "true"
drag, startPoint x: 28, startPoint y: 117, endPoint x: 5, endPoint y: 119, distance: 22.6
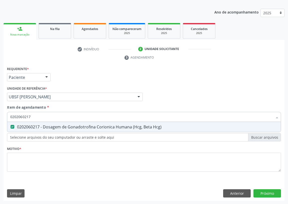
click at [6, 119] on div "Item de agendamento * 0202060217 Desfazer seleção 0202060217 - Dosagem de Gonad…" at bounding box center [144, 114] width 277 height 19
type input "CO"
checkbox Hcg\) "false"
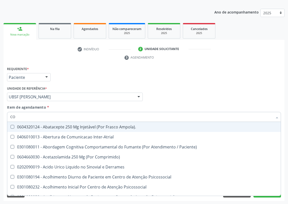
type input "COR"
checkbox Psicodiagnostico "true"
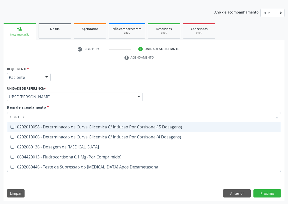
type input "CORTISOL"
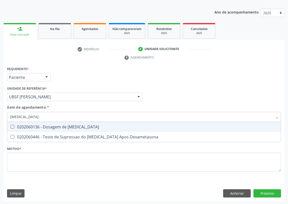
drag, startPoint x: 13, startPoint y: 126, endPoint x: 15, endPoint y: 123, distance: 3.4
click at [13, 126] on Cortisol at bounding box center [13, 127] width 4 height 4
click at [11, 126] on Cortisol "checkbox" at bounding box center [8, 126] width 3 height 3
checkbox Cortisol "true"
drag, startPoint x: 30, startPoint y: 117, endPoint x: 0, endPoint y: 119, distance: 29.8
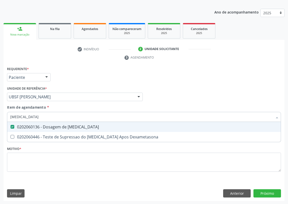
click at [0, 119] on div "Acompanhamento Acompanhe a situação das marcações correntes e finalizadas Relat…" at bounding box center [144, 90] width 288 height 229
type input "H"
checkbox Cortisol "false"
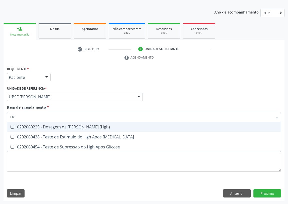
type input "HGH"
drag, startPoint x: 13, startPoint y: 126, endPoint x: 22, endPoint y: 116, distance: 14.0
click at [14, 124] on span "0202060225 - Dosagem de [PERSON_NAME] (Hgh)" at bounding box center [144, 127] width 274 height 10
checkbox \(Hgh\) "true"
drag, startPoint x: 22, startPoint y: 115, endPoint x: 2, endPoint y: 119, distance: 20.7
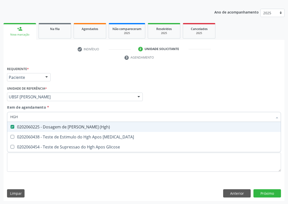
click at [2, 119] on div "Acompanhamento Acompanhe a situação das marcações correntes e finalizadas Relat…" at bounding box center [144, 90] width 288 height 229
type input "P"
checkbox \(Hgh\) "false"
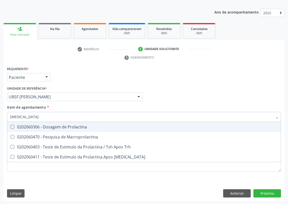
type input "PROLACTINA"
drag, startPoint x: 10, startPoint y: 125, endPoint x: 35, endPoint y: 119, distance: 25.5
click at [11, 125] on div at bounding box center [9, 127] width 4 height 4
checkbox Prolactina "true"
drag, startPoint x: 18, startPoint y: 117, endPoint x: 6, endPoint y: 118, distance: 12.3
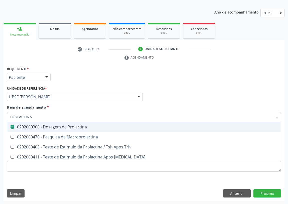
click at [6, 118] on div "Item de agendamento * PROLACTINA Desfazer seleção 0202060306 - Dosagem de Prola…" at bounding box center [144, 114] width 277 height 19
type input "P"
checkbox Prolactina "false"
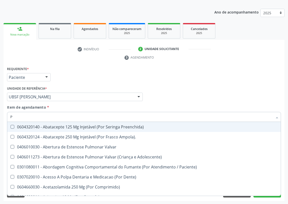
type input "PR"
checkbox Coagulacao "true"
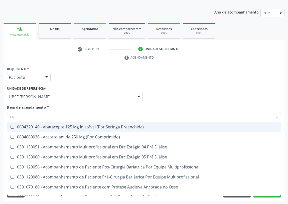
type input "PRO"
checkbox Lenta\) "true"
checkbox Prolactina "false"
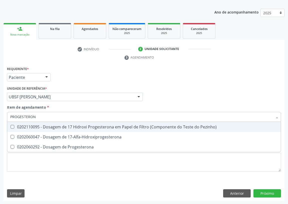
type input "PROGESTERONA"
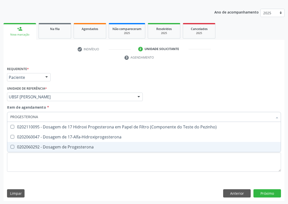
drag, startPoint x: 12, startPoint y: 146, endPoint x: 17, endPoint y: 137, distance: 10.1
click at [14, 143] on span "0202060292 - Dosagem de Progesterona" at bounding box center [144, 147] width 274 height 10
checkbox Progesterona "true"
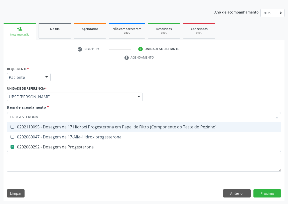
drag, startPoint x: 47, startPoint y: 116, endPoint x: 2, endPoint y: 117, distance: 45.1
click at [2, 117] on div "Acompanhamento Acompanhe a situação das marcações correntes e finalizadas Relat…" at bounding box center [144, 90] width 288 height 229
type input "C"
checkbox Progesterona "false"
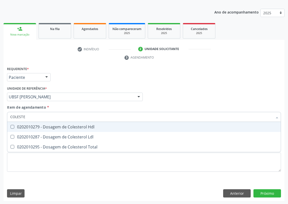
drag, startPoint x: 27, startPoint y: 116, endPoint x: 0, endPoint y: 118, distance: 26.7
click at [0, 118] on div "Acompanhamento Acompanhe a situação das marcações correntes e finalizadas Relat…" at bounding box center [144, 90] width 288 height 229
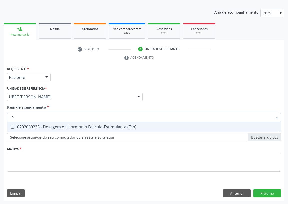
type input "FSH"
drag, startPoint x: 11, startPoint y: 125, endPoint x: 19, endPoint y: 118, distance: 10.8
click at [15, 123] on span "0202060233 - Dosagem de Hormonio Foliculo-Estimulante (Fsh)" at bounding box center [144, 127] width 274 height 10
checkbox \(Fsh\) "true"
drag, startPoint x: 20, startPoint y: 116, endPoint x: 6, endPoint y: 116, distance: 14.3
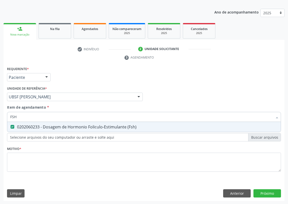
click at [6, 116] on div "Item de agendamento * FSH Desfazer seleção 0202060233 - Dosagem de Hormonio Fol…" at bounding box center [144, 114] width 277 height 19
type input "L"
checkbox \(Fsh\) "false"
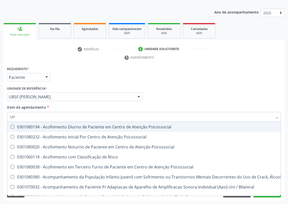
drag, startPoint x: 23, startPoint y: 117, endPoint x: 0, endPoint y: 117, distance: 23.3
click at [0, 117] on div "Acompanhamento Acompanhe a situação das marcações correntes e finalizadas Relat…" at bounding box center [144, 90] width 288 height 229
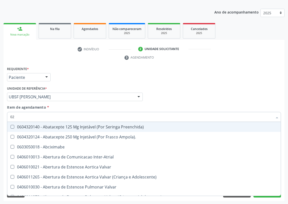
type input "020"
checkbox Face "true"
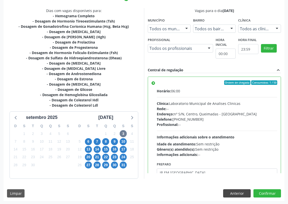
scroll to position [25, 0]
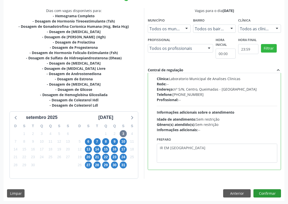
type textarea "IR EM [GEOGRAPHIC_DATA]"
click at [261, 192] on button "Confirmar" at bounding box center [268, 193] width 28 height 9
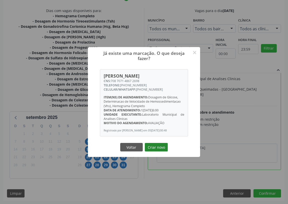
click at [154, 152] on button "Criar novo" at bounding box center [156, 147] width 23 height 9
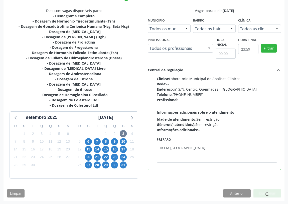
scroll to position [0, 0]
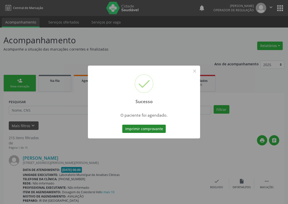
click at [145, 129] on button "Imprimir comprovante" at bounding box center [144, 129] width 44 height 9
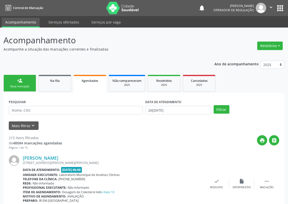
click at [22, 84] on link "person_add Nova marcação" at bounding box center [20, 83] width 33 height 17
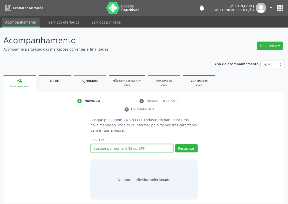
click at [102, 147] on input "text" at bounding box center [131, 148] width 83 height 9
type input "704801015893147"
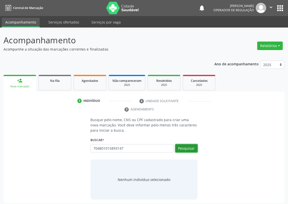
click at [182, 145] on button "Pesquisar" at bounding box center [186, 148] width 22 height 9
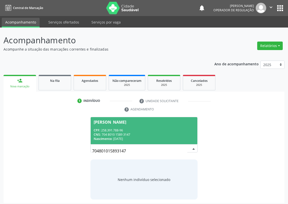
click at [109, 131] on div "CPF: 258.391.788-96" at bounding box center [144, 130] width 101 height 4
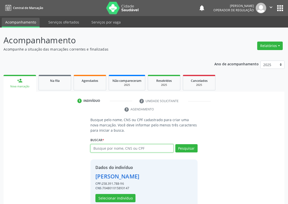
click at [97, 150] on input "text" at bounding box center [131, 148] width 83 height 9
type input "HEMOGRAMA"
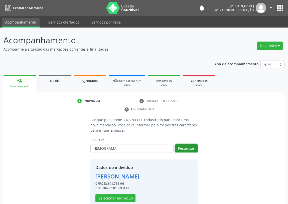
drag, startPoint x: 189, startPoint y: 147, endPoint x: 132, endPoint y: 161, distance: 59.3
click at [188, 147] on button "Pesquisar" at bounding box center [186, 148] width 22 height 9
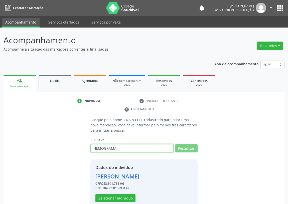
drag, startPoint x: 124, startPoint y: 147, endPoint x: 76, endPoint y: 152, distance: 47.9
click at [76, 152] on div "Busque pelo nome, CNS ou CPF cadastrado para criar uma nova marcação. Você deve…" at bounding box center [144, 162] width 274 height 90
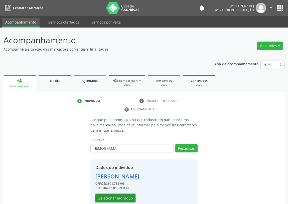
click at [107, 197] on button "Selecionar indivíduo" at bounding box center [115, 198] width 40 height 9
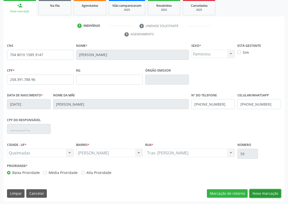
drag, startPoint x: 263, startPoint y: 193, endPoint x: 0, endPoint y: 123, distance: 271.8
click at [255, 191] on button "Nova marcação" at bounding box center [266, 193] width 32 height 9
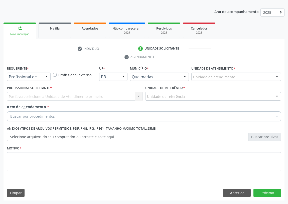
scroll to position [52, 0]
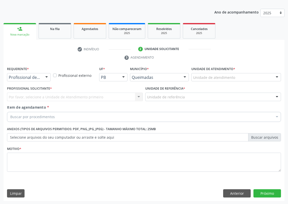
drag, startPoint x: 47, startPoint y: 75, endPoint x: 44, endPoint y: 79, distance: 4.7
click at [46, 76] on div at bounding box center [47, 77] width 8 height 9
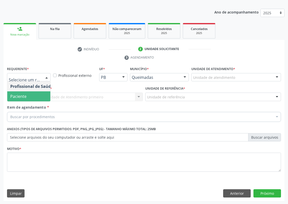
click at [41, 93] on span "Paciente" at bounding box center [31, 96] width 49 height 10
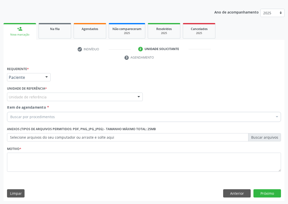
drag, startPoint x: 126, startPoint y: 96, endPoint x: 97, endPoint y: 104, distance: 29.8
click at [126, 96] on div "Unidade de referência" at bounding box center [75, 97] width 136 height 9
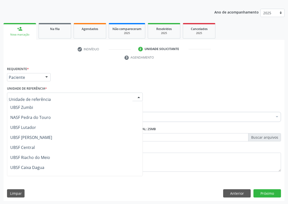
scroll to position [57, 0]
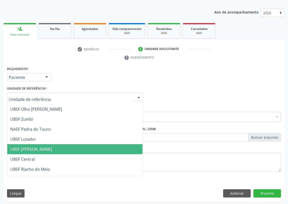
drag, startPoint x: 33, startPoint y: 148, endPoint x: 23, endPoint y: 143, distance: 11.7
click at [33, 148] on span "UBSF [PERSON_NAME]" at bounding box center [31, 150] width 42 height 6
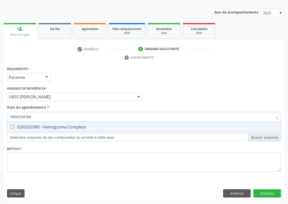
type input "HEMOGRAMA"
click at [15, 125] on div "0202020380 - Hemograma Completo" at bounding box center [144, 127] width 268 height 4
checkbox Completo "true"
drag, startPoint x: 36, startPoint y: 116, endPoint x: 1, endPoint y: 116, distance: 35.6
click at [0, 117] on div "Acompanhamento Acompanhe a situação das marcações correntes e finalizadas Relat…" at bounding box center [144, 90] width 288 height 229
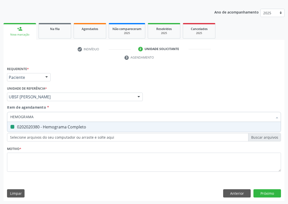
type input "T"
checkbox Completo "false"
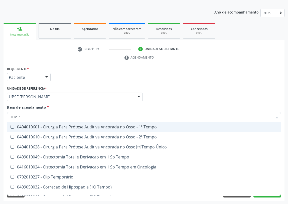
type input "TEMPO"
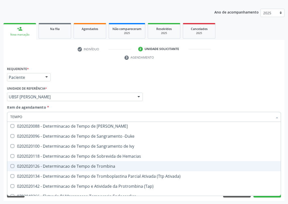
scroll to position [68, 0]
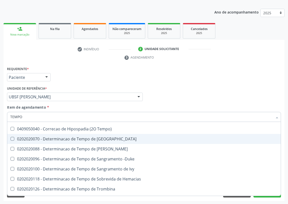
drag, startPoint x: 81, startPoint y: 138, endPoint x: 50, endPoint y: 146, distance: 32.5
click at [81, 137] on div "0202020070 - Determinacao de Tempo de [GEOGRAPHIC_DATA]" at bounding box center [189, 139] width 358 height 4
checkbox Coagulacao "true"
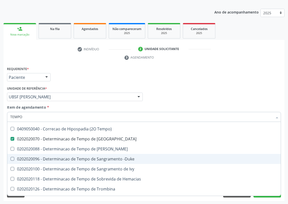
click at [130, 158] on div "0202020096 - Determinacao de Tempo de Sangramento -Duke" at bounding box center [189, 159] width 358 height 4
checkbox -Duke "true"
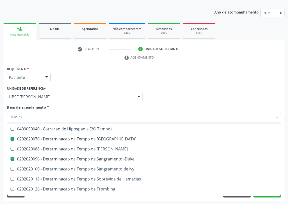
click at [235, 77] on div "Requerente * Paciente Profissional de Saúde Paciente Nenhum resultado encontrad…" at bounding box center [144, 75] width 277 height 20
checkbox Tempo "true"
checkbox Único "true"
checkbox Tempo "true"
checkbox Coagulacao "false"
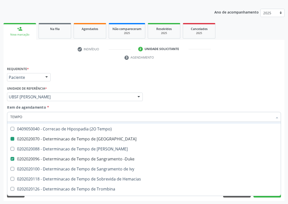
checkbox -Duke "false"
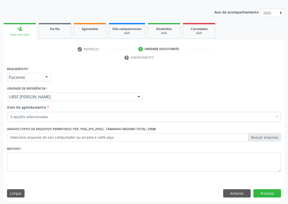
scroll to position [0, 0]
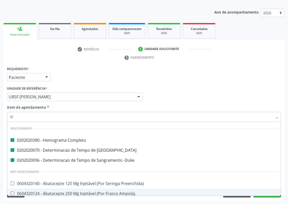
type input "GL"
checkbox Completo "false"
checkbox Coagulacao "false"
checkbox -Duke "false"
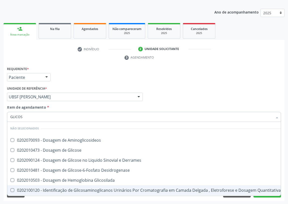
type input "GLICOSE"
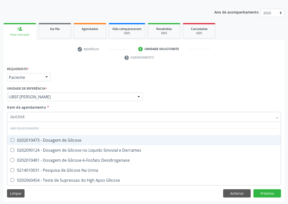
click at [15, 140] on div "0202010473 - Dosagem de Glicose" at bounding box center [144, 140] width 268 height 4
checkbox Glicose "true"
drag, startPoint x: 28, startPoint y: 116, endPoint x: 0, endPoint y: 118, distance: 28.1
click at [0, 118] on div "Acompanhamento Acompanhe a situação das marcações correntes e finalizadas Relat…" at bounding box center [144, 90] width 288 height 229
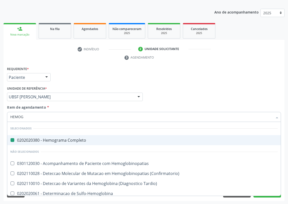
type input "HEMOGL"
checkbox Completo "false"
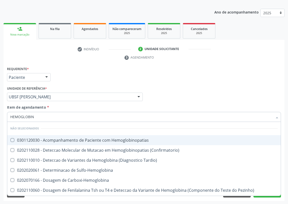
type input "HEMOGLOBINA"
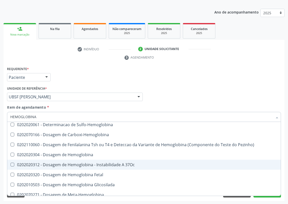
scroll to position [45, 0]
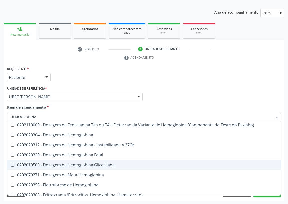
drag, startPoint x: 88, startPoint y: 164, endPoint x: 85, endPoint y: 162, distance: 3.5
click at [87, 163] on div "0202010503 - Dosagem de Hemoglobina Glicosilada" at bounding box center [144, 165] width 268 height 4
checkbox Glicosilada "true"
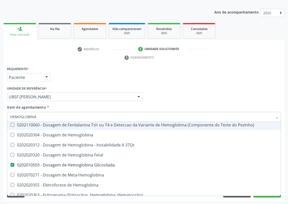
drag, startPoint x: 216, startPoint y: 79, endPoint x: 41, endPoint y: 161, distance: 193.0
click at [215, 79] on div "Requerente * Paciente Profissional de Saúde Paciente Nenhum resultado encontrad…" at bounding box center [144, 75] width 277 height 20
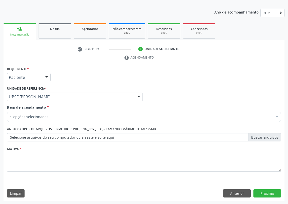
scroll to position [0, 0]
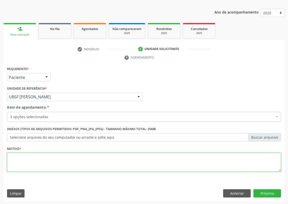
click at [42, 166] on textarea at bounding box center [144, 162] width 274 height 19
type textarea "AVALIAÇÃO"
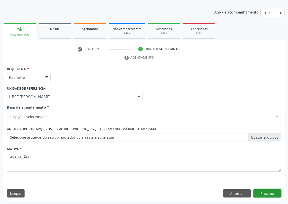
click at [265, 196] on button "Próximo" at bounding box center [268, 193] width 28 height 9
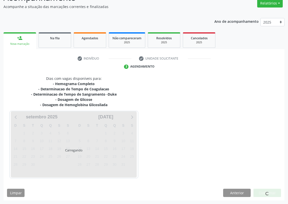
scroll to position [42, 0]
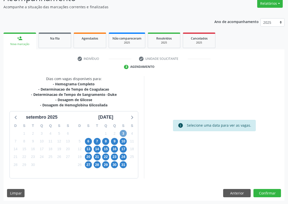
click at [123, 133] on span "3" at bounding box center [123, 133] width 7 height 7
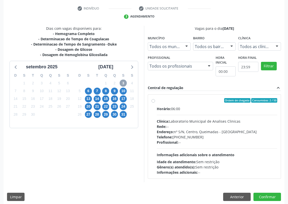
scroll to position [96, 0]
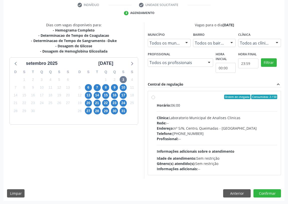
click at [157, 97] on label "Ordem de chegada Consumidos: 2 / 50 Horário: 06:00 Clínica: Laboratorio Municip…" at bounding box center [217, 133] width 120 height 77
click at [153, 97] on input "Ordem de chegada Consumidos: 2 / 50 Horário: 06:00 Clínica: Laboratorio Municip…" at bounding box center [154, 97] width 4 height 5
radio input "true"
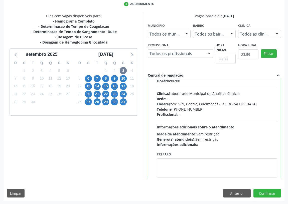
scroll to position [25, 0]
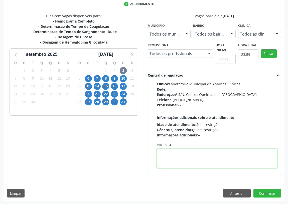
click at [184, 159] on textarea at bounding box center [217, 158] width 120 height 19
type textarea "IR EM [GEOGRAPHIC_DATA]"
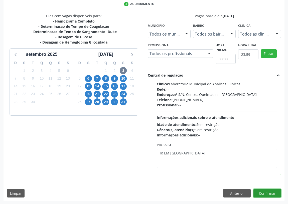
click at [266, 191] on button "Confirmar" at bounding box center [268, 193] width 28 height 9
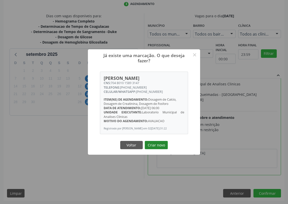
click at [157, 149] on button "Criar novo" at bounding box center [156, 145] width 23 height 9
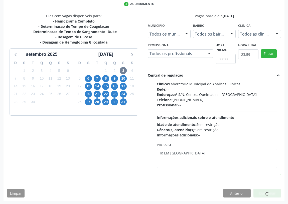
scroll to position [0, 0]
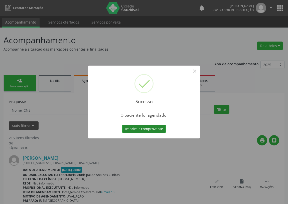
click at [152, 130] on button "Imprimir comprovante" at bounding box center [144, 129] width 44 height 9
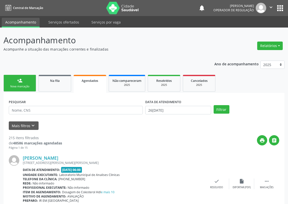
click at [24, 86] on div "Nova marcação" at bounding box center [19, 87] width 25 height 4
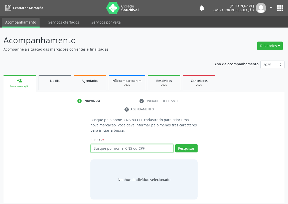
click at [95, 148] on input "text" at bounding box center [131, 148] width 83 height 9
type input "70050394786151"
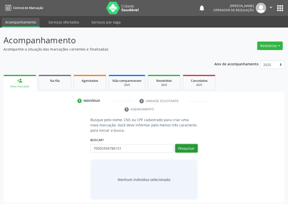
click at [187, 148] on button "Pesquisar" at bounding box center [186, 148] width 22 height 9
type input "70050394786151"
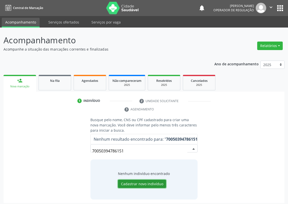
click at [138, 184] on button "Cadastrar novo indivíduo" at bounding box center [142, 184] width 48 height 9
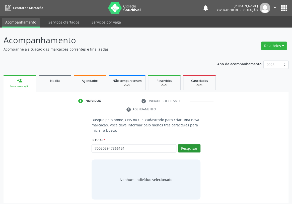
type input "700503947866151"
click at [190, 144] on button "Pesquisar" at bounding box center [189, 148] width 22 height 9
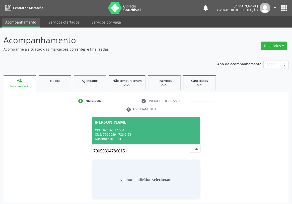
click at [114, 120] on div "[PERSON_NAME]" at bounding box center [111, 122] width 33 height 4
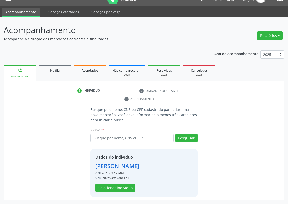
scroll to position [18, 0]
click at [111, 186] on button "Selecionar indivíduo" at bounding box center [115, 188] width 40 height 9
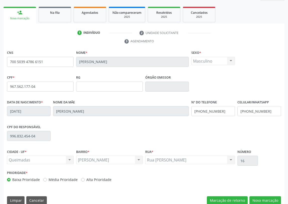
scroll to position [75, 0]
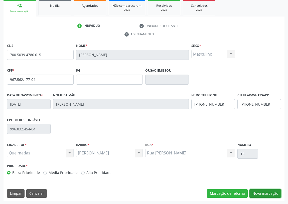
drag, startPoint x: 261, startPoint y: 192, endPoint x: 217, endPoint y: 181, distance: 45.4
click at [259, 191] on button "Nova marcação" at bounding box center [266, 193] width 32 height 9
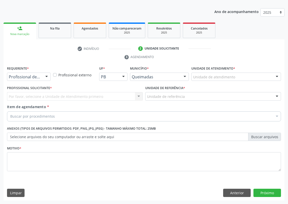
scroll to position [52, 0]
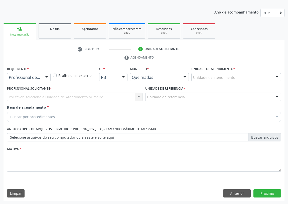
click at [48, 76] on div at bounding box center [47, 77] width 8 height 9
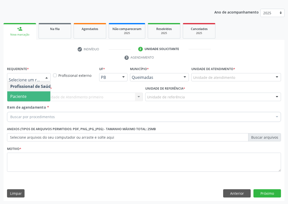
click at [40, 97] on span "Paciente" at bounding box center [31, 96] width 49 height 10
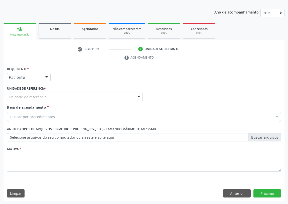
click at [142, 98] on div at bounding box center [139, 97] width 8 height 9
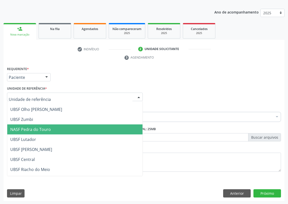
scroll to position [68, 0]
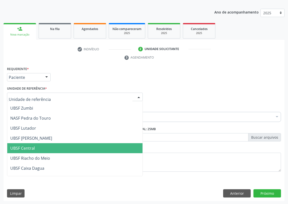
drag, startPoint x: 28, startPoint y: 146, endPoint x: 14, endPoint y: 144, distance: 14.7
click at [28, 146] on span "UBSF Central" at bounding box center [22, 149] width 25 height 6
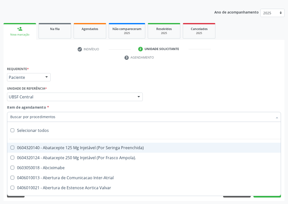
click at [21, 117] on input "Item de agendamento *" at bounding box center [141, 117] width 263 height 10
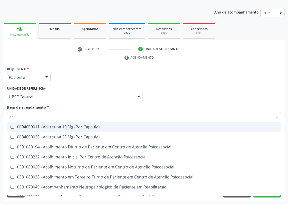
type input "PSA"
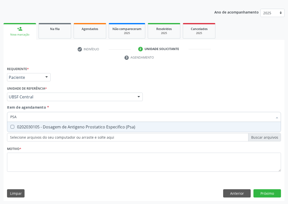
click at [13, 127] on \(Psa\) at bounding box center [13, 127] width 4 height 4
click at [11, 127] on \(Psa\) "checkbox" at bounding box center [8, 126] width 3 height 3
checkbox \(Psa\) "true"
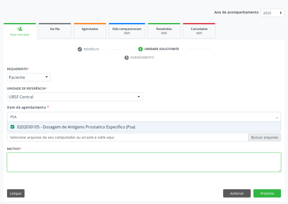
click at [11, 163] on div "Requerente * Paciente Profissional de Saúde Paciente Nenhum resultado encontrad…" at bounding box center [144, 121] width 274 height 113
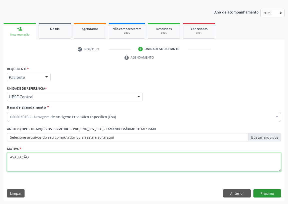
type textarea "AVALIAÇÃO"
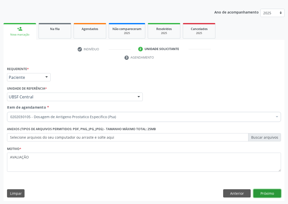
drag, startPoint x: 268, startPoint y: 191, endPoint x: 0, endPoint y: 130, distance: 274.5
click at [265, 191] on button "Próximo" at bounding box center [268, 193] width 28 height 9
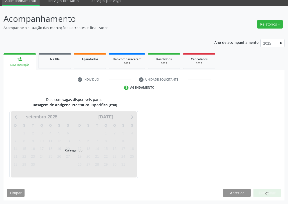
scroll to position [21, 0]
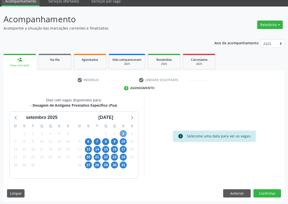
click at [123, 132] on span "3" at bounding box center [123, 133] width 7 height 7
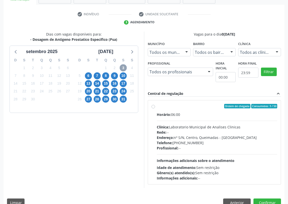
scroll to position [89, 0]
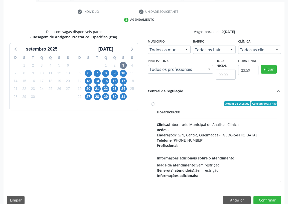
click at [157, 105] on label "Ordem de chegada Consumidos: 3 / 50 Horário: 06:00 Clínica: Laboratorio Municip…" at bounding box center [217, 139] width 120 height 77
click at [153, 105] on input "Ordem de chegada Consumidos: 3 / 50 Horário: 06:00 Clínica: Laboratorio Municip…" at bounding box center [154, 103] width 4 height 5
radio input "true"
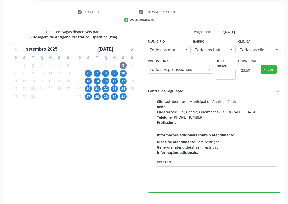
scroll to position [25, 0]
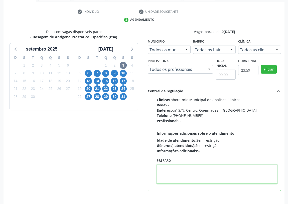
click at [166, 173] on textarea at bounding box center [217, 174] width 120 height 19
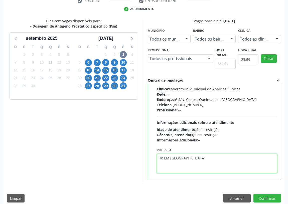
scroll to position [105, 0]
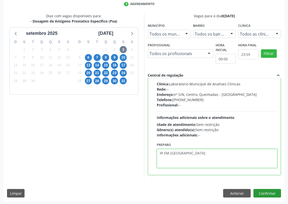
type textarea "IR EM [GEOGRAPHIC_DATA]"
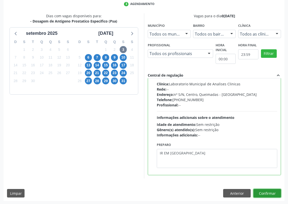
click at [266, 194] on button "Confirmar" at bounding box center [268, 193] width 28 height 9
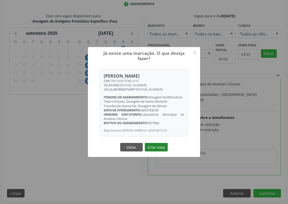
click at [154, 148] on button "Criar novo" at bounding box center [156, 147] width 23 height 9
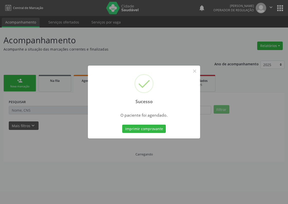
scroll to position [0, 0]
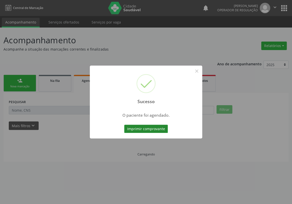
click at [147, 127] on button "Imprimir comprovante" at bounding box center [146, 129] width 44 height 9
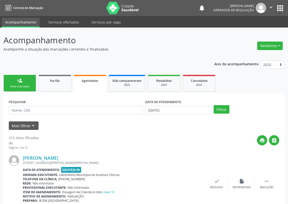
click at [18, 81] on div "person_add" at bounding box center [20, 81] width 6 height 6
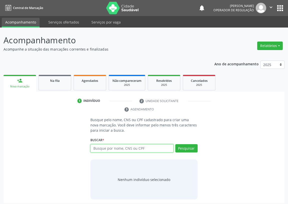
drag, startPoint x: 95, startPoint y: 150, endPoint x: 95, endPoint y: 146, distance: 4.3
click at [95, 149] on input "text" at bounding box center [131, 148] width 83 height 9
type input "701203012107216"
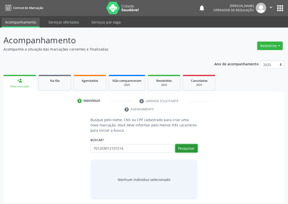
drag, startPoint x: 189, startPoint y: 149, endPoint x: 141, endPoint y: 145, distance: 47.8
click at [187, 148] on button "Pesquisar" at bounding box center [186, 148] width 22 height 9
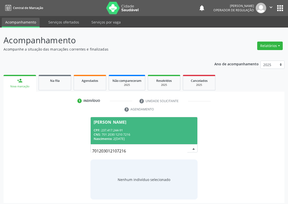
drag, startPoint x: 115, startPoint y: 122, endPoint x: 112, endPoint y: 128, distance: 6.4
click at [115, 122] on div "Antonio Pereira de Sousa" at bounding box center [110, 122] width 33 height 4
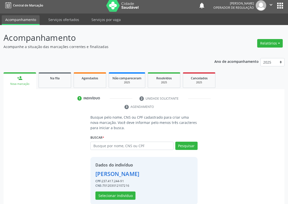
scroll to position [10, 0]
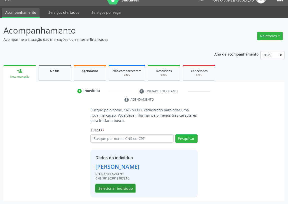
click at [119, 189] on button "Selecionar indivíduo" at bounding box center [115, 188] width 40 height 9
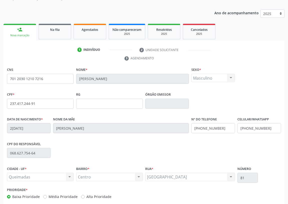
scroll to position [75, 0]
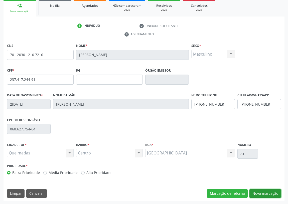
drag, startPoint x: 268, startPoint y: 192, endPoint x: 147, endPoint y: 172, distance: 123.0
click at [265, 192] on button "Nova marcação" at bounding box center [266, 193] width 32 height 9
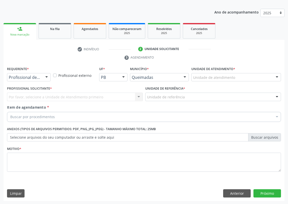
click at [46, 77] on div at bounding box center [47, 77] width 8 height 9
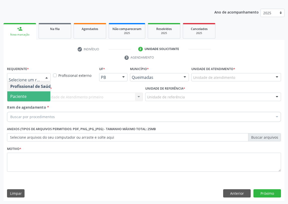
drag, startPoint x: 41, startPoint y: 97, endPoint x: 108, endPoint y: 103, distance: 66.7
click at [41, 97] on span "Paciente" at bounding box center [31, 96] width 49 height 10
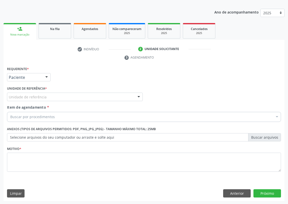
drag, startPoint x: 140, startPoint y: 96, endPoint x: 127, endPoint y: 102, distance: 14.5
click at [140, 96] on div at bounding box center [139, 97] width 8 height 9
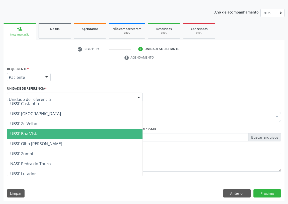
scroll to position [45, 0]
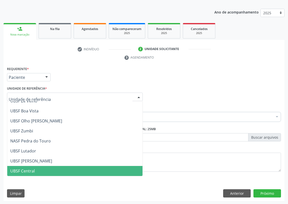
click at [27, 168] on span "UBSF Central" at bounding box center [22, 171] width 25 height 6
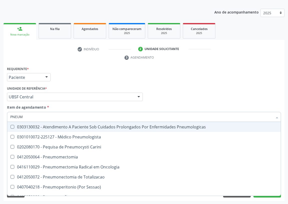
type input "PNEUMO"
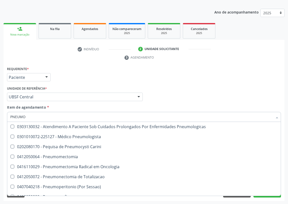
scroll to position [0, 0]
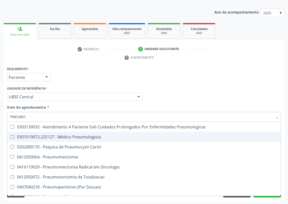
click at [65, 138] on div "0301010072-225127 - Médico Pneumologista" at bounding box center [144, 137] width 268 height 4
checkbox Pneumologista "true"
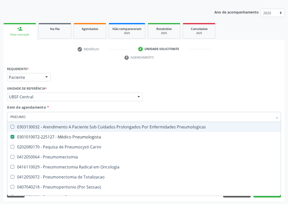
drag, startPoint x: 208, startPoint y: 84, endPoint x: 0, endPoint y: 157, distance: 219.9
click at [207, 84] on div "Requerente * Paciente Profissional de Saúde Paciente Nenhum resultado encontrad…" at bounding box center [144, 121] width 274 height 113
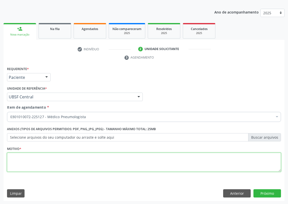
click at [25, 168] on textarea at bounding box center [144, 162] width 274 height 19
type textarea "AVALIAÇÃO"
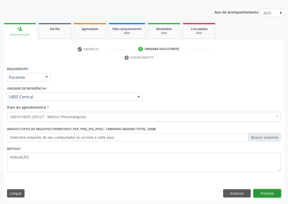
drag, startPoint x: 266, startPoint y: 194, endPoint x: 263, endPoint y: 194, distance: 3.0
click at [263, 194] on button "Próximo" at bounding box center [268, 193] width 28 height 9
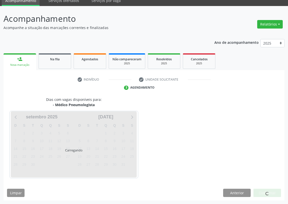
scroll to position [21, 0]
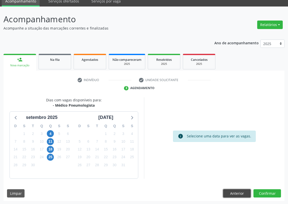
click at [236, 193] on button "Anterior" at bounding box center [237, 193] width 28 height 9
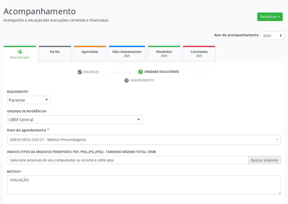
scroll to position [44, 0]
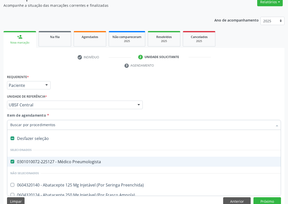
drag, startPoint x: 83, startPoint y: 124, endPoint x: 63, endPoint y: 124, distance: 19.5
click at [13, 162] on Pneumologista at bounding box center [13, 162] width 4 height 4
click at [11, 162] on Pneumologista "checkbox" at bounding box center [8, 161] width 3 height 3
checkbox Pneumologista "false"
click at [26, 124] on input "Item de agendamento *" at bounding box center [141, 125] width 263 height 10
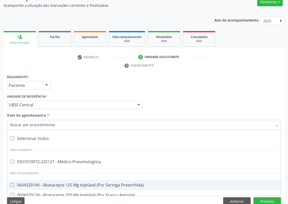
click at [12, 122] on input "Item de agendamento *" at bounding box center [141, 125] width 263 height 10
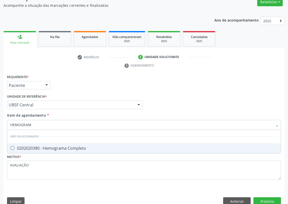
type input "HEMOGRAMA"
drag, startPoint x: 10, startPoint y: 147, endPoint x: 27, endPoint y: 125, distance: 28.0
click at [12, 144] on span "0202020380 - Hemograma Completo" at bounding box center [144, 148] width 274 height 10
checkbox Completo "true"
drag, startPoint x: 18, startPoint y: 128, endPoint x: 0, endPoint y: 128, distance: 17.5
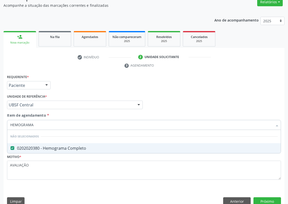
click at [0, 131] on div "Acompanhamento Acompanhe a situação das marcações correntes e finalizadas Relat…" at bounding box center [144, 98] width 288 height 229
type input "U"
checkbox Completo "false"
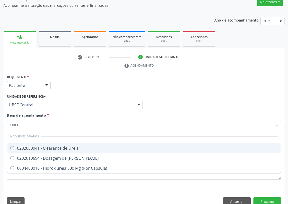
type input "UREIA"
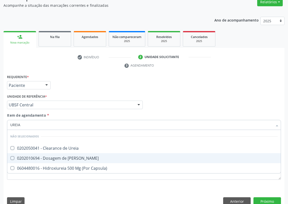
drag, startPoint x: 12, startPoint y: 157, endPoint x: 18, endPoint y: 133, distance: 24.7
click at [13, 154] on span "0202010694 - Dosagem de [PERSON_NAME]" at bounding box center [144, 158] width 274 height 10
checkbox Ureia "true"
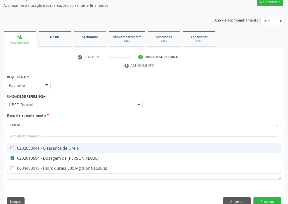
drag, startPoint x: 21, startPoint y: 125, endPoint x: 6, endPoint y: 126, distance: 15.3
click at [6, 126] on div "Item de agendamento * UREIA Desfazer seleção Não selecionados 0202050041 - Clea…" at bounding box center [144, 122] width 277 height 19
type input "CREATININA"
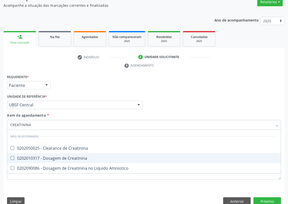
click at [11, 155] on span "0202010317 - Dosagem de Creatinina" at bounding box center [144, 158] width 274 height 10
checkbox Creatinina "true"
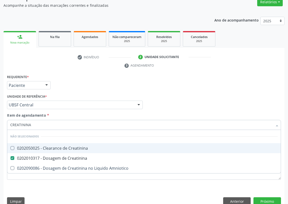
drag, startPoint x: 26, startPoint y: 126, endPoint x: 0, endPoint y: 128, distance: 26.4
click at [0, 130] on div "Acompanhamento Acompanhe a situação das marcações correntes e finalizadas Relat…" at bounding box center [144, 98] width 288 height 229
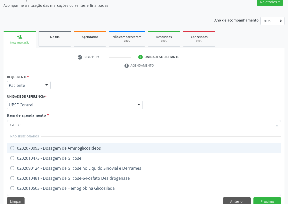
type input "GLICOSE"
drag, startPoint x: 12, startPoint y: 147, endPoint x: 80, endPoint y: 109, distance: 77.5
click at [12, 147] on Glicose at bounding box center [13, 148] width 4 height 4
click at [11, 147] on Glicose "checkbox" at bounding box center [8, 148] width 3 height 3
checkbox Glicose "true"
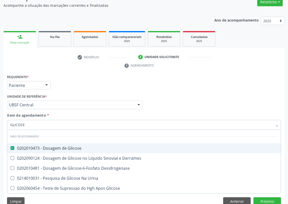
drag, startPoint x: 196, startPoint y: 96, endPoint x: 0, endPoint y: 174, distance: 210.7
click at [193, 97] on div "Profissional Solicitante Por favor, selecione a Unidade de Atendimento primeiro…" at bounding box center [144, 103] width 277 height 20
checkbox Desidrogenase "true"
checkbox Urina "true"
checkbox Derrames "true"
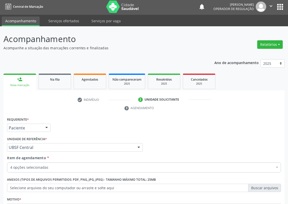
scroll to position [0, 0]
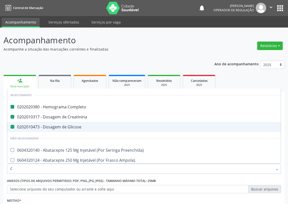
type input "CU"
checkbox Completo "false"
checkbox Glicose "false"
checkbox Creatinina "false"
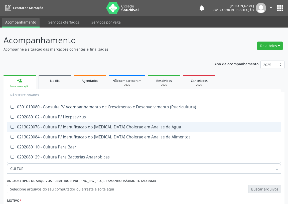
type input "CULTURA"
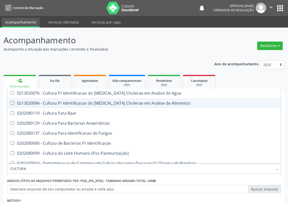
scroll to position [45, 0]
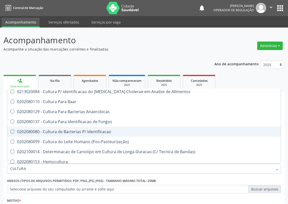
drag, startPoint x: 85, startPoint y: 131, endPoint x: 50, endPoint y: 131, distance: 35.6
click at [82, 131] on div "0202080080 - Cultura de Bacterias P/ Identificacao" at bounding box center [144, 132] width 268 height 4
checkbox Identificacao "true"
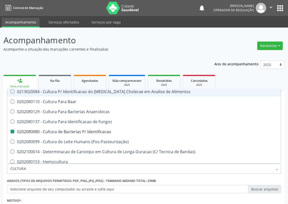
click at [143, 46] on p "Acompanhamento" at bounding box center [102, 40] width 197 height 13
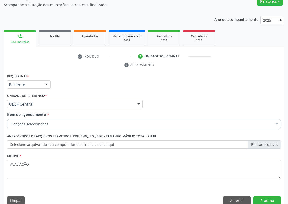
scroll to position [52, 0]
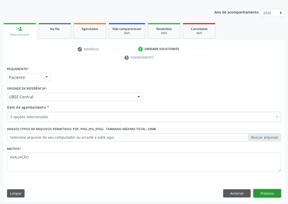
click at [271, 193] on button "Próximo" at bounding box center [268, 193] width 28 height 9
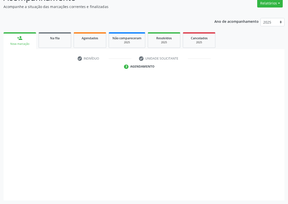
scroll to position [42, 0]
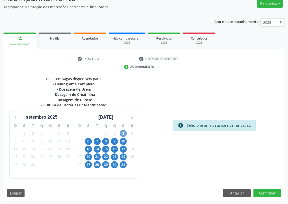
click at [122, 131] on span "3" at bounding box center [123, 133] width 7 height 7
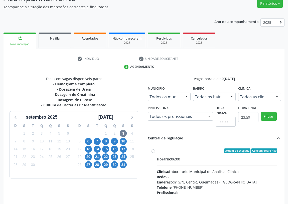
click at [157, 149] on label "Ordem de chegada Consumidos: 4 / 50 Horário: 06:00 Clínica: Laboratorio Municip…" at bounding box center [217, 187] width 120 height 77
click at [153, 149] on input "Ordem de chegada Consumidos: 4 / 50 Horário: 06:00 Clínica: Laboratorio Municip…" at bounding box center [154, 151] width 4 height 5
radio input "true"
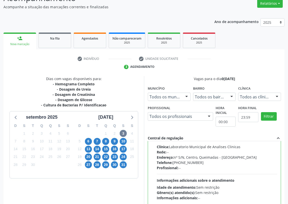
scroll to position [105, 0]
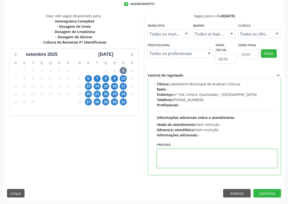
drag, startPoint x: 170, startPoint y: 163, endPoint x: 174, endPoint y: 163, distance: 4.3
click at [173, 163] on textarea at bounding box center [217, 158] width 120 height 19
type textarea "IR EM [GEOGRAPHIC_DATA]"
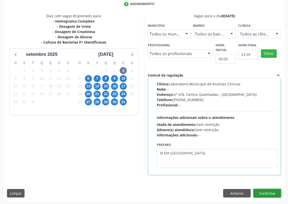
drag, startPoint x: 275, startPoint y: 193, endPoint x: 48, endPoint y: 169, distance: 228.4
click at [273, 193] on button "Confirmar" at bounding box center [268, 193] width 28 height 9
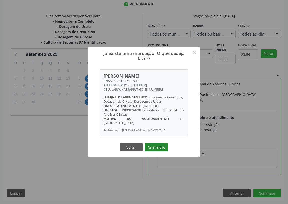
click at [154, 143] on button "Criar novo" at bounding box center [156, 147] width 23 height 9
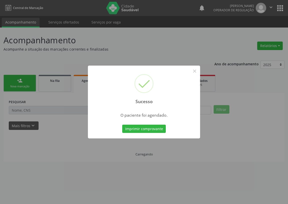
scroll to position [0, 0]
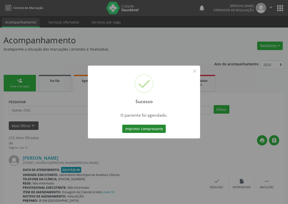
click at [134, 127] on button "Imprimir comprovante" at bounding box center [144, 129] width 44 height 9
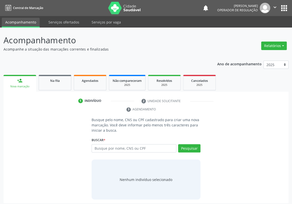
click at [100, 144] on input "text" at bounding box center [133, 148] width 85 height 9
type input "702300194963711"
click at [190, 144] on button "Pesquisar" at bounding box center [189, 148] width 22 height 9
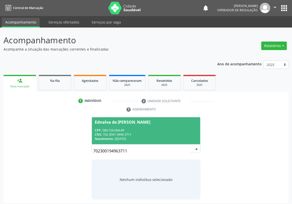
click at [122, 120] on div "Ednalva de [PERSON_NAME]" at bounding box center [122, 122] width 55 height 4
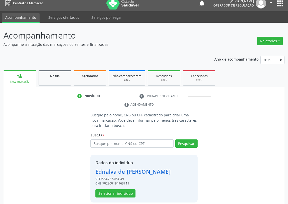
scroll to position [10, 0]
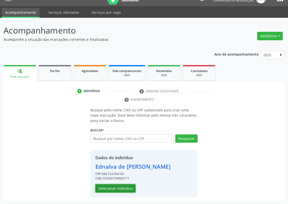
click at [98, 188] on button "Selecionar indivíduo" at bounding box center [115, 188] width 40 height 9
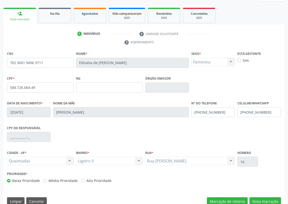
scroll to position [75, 0]
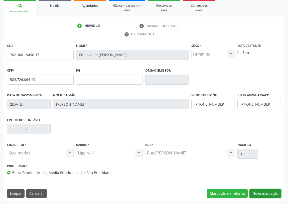
click at [264, 193] on button "Nova marcação" at bounding box center [266, 193] width 32 height 9
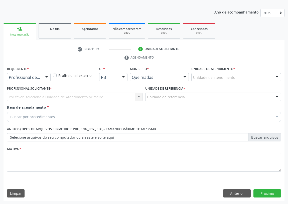
click at [46, 76] on div at bounding box center [47, 77] width 8 height 9
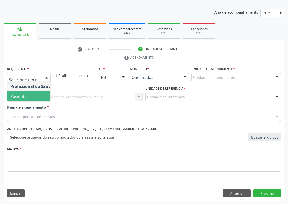
click at [42, 98] on span "Paciente" at bounding box center [31, 96] width 49 height 10
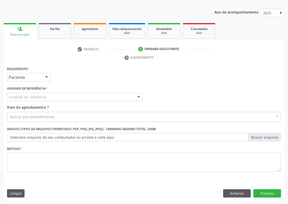
drag, startPoint x: 132, startPoint y: 95, endPoint x: 127, endPoint y: 96, distance: 5.6
click at [132, 95] on div "Unidade de referência" at bounding box center [75, 97] width 136 height 9
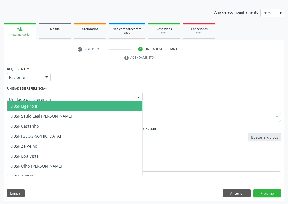
drag, startPoint x: 35, startPoint y: 106, endPoint x: 0, endPoint y: 106, distance: 35.1
click at [33, 106] on span "UBSF Ligeiro II" at bounding box center [23, 106] width 27 height 6
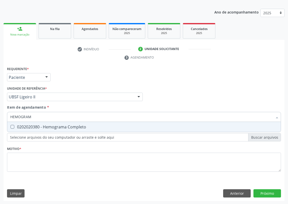
type input "HEMOGRAMA"
drag, startPoint x: 11, startPoint y: 127, endPoint x: 48, endPoint y: 115, distance: 38.5
click at [18, 125] on div "0202020380 - Hemograma Completo" at bounding box center [144, 127] width 268 height 4
checkbox Completo "true"
drag, startPoint x: 46, startPoint y: 116, endPoint x: 10, endPoint y: 118, distance: 36.4
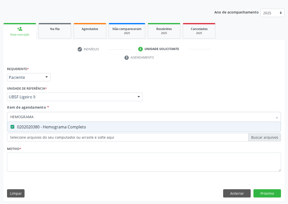
click at [10, 118] on div "HEMOGRAMA" at bounding box center [144, 117] width 274 height 10
type input "CR"
checkbox Completo "false"
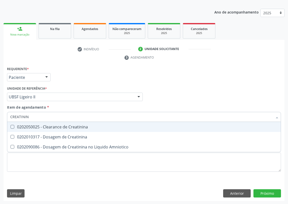
type input "CREATININA"
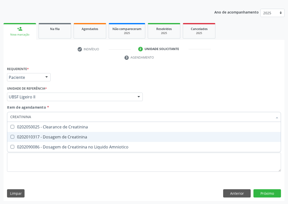
drag, startPoint x: 12, startPoint y: 136, endPoint x: 13, endPoint y: 132, distance: 4.9
click at [13, 133] on span "0202010317 - Dosagem de Creatinina" at bounding box center [144, 137] width 274 height 10
checkbox Creatinina "true"
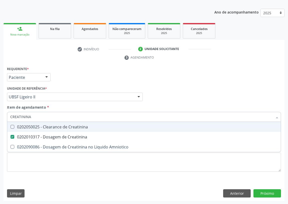
drag, startPoint x: 35, startPoint y: 116, endPoint x: 0, endPoint y: 116, distance: 35.1
click at [0, 116] on div "Acompanhamento Acompanhe a situação das marcações correntes e finalizadas Relat…" at bounding box center [144, 90] width 288 height 229
type input "G"
checkbox Creatinina "false"
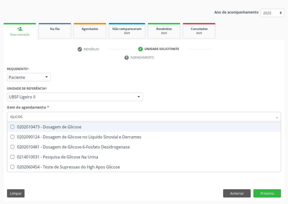
type input "GLICOSE"
drag, startPoint x: 11, startPoint y: 127, endPoint x: 22, endPoint y: 121, distance: 12.2
click at [17, 125] on div "0202010473 - Dosagem de Glicose" at bounding box center [144, 127] width 268 height 4
checkbox Glicose "true"
drag, startPoint x: 28, startPoint y: 116, endPoint x: 0, endPoint y: 119, distance: 27.7
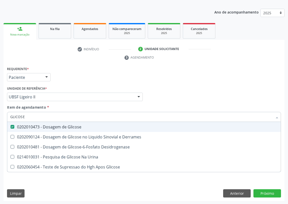
click at [0, 119] on div "Acompanhamento Acompanhe a situação das marcações correntes e finalizadas Relat…" at bounding box center [144, 90] width 288 height 229
type input "T"
checkbox Glicose "false"
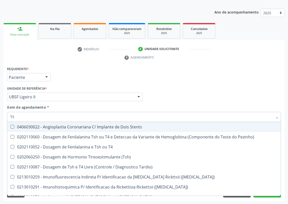
type input "TSH"
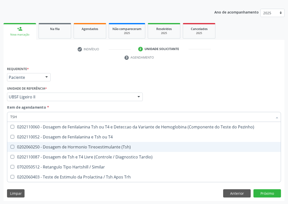
drag, startPoint x: 11, startPoint y: 146, endPoint x: 14, endPoint y: 131, distance: 15.7
click at [11, 139] on ul "Desfazer seleção 0202110060 - Dosagem de Fenilalanina Tsh ou T4 e Deteccao da V…" at bounding box center [144, 152] width 274 height 60
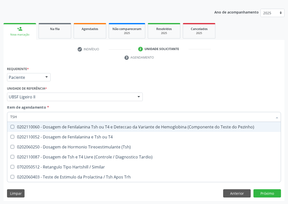
drag, startPoint x: 21, startPoint y: 116, endPoint x: 0, endPoint y: 116, distance: 21.3
click at [0, 116] on div "Acompanhamento Acompanhe a situação das marcações correntes e finalizadas Relat…" at bounding box center [144, 90] width 288 height 229
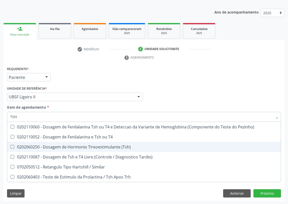
click at [12, 145] on \(Tsh\) at bounding box center [13, 147] width 4 height 4
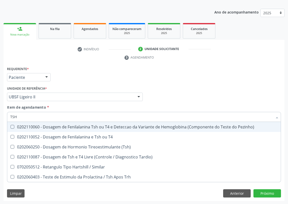
click at [22, 116] on input "TSH" at bounding box center [141, 117] width 263 height 10
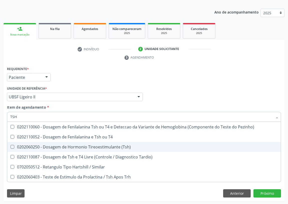
click at [13, 146] on \(Tsh\) at bounding box center [13, 147] width 4 height 4
click at [11, 146] on \(Tsh\) "checkbox" at bounding box center [8, 146] width 3 height 3
checkbox \(Tsh\) "true"
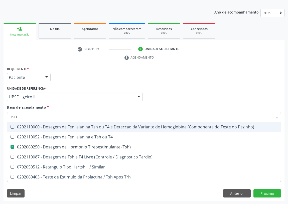
drag, startPoint x: 27, startPoint y: 117, endPoint x: 1, endPoint y: 117, distance: 26.6
click at [1, 117] on div "Acompanhamento Acompanhe a situação das marcações correntes e finalizadas Relat…" at bounding box center [144, 90] width 288 height 229
type input "T"
checkbox \(Tsh\) "false"
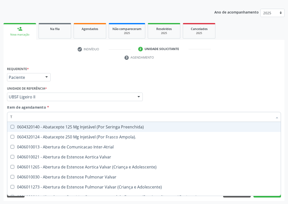
type input "T4"
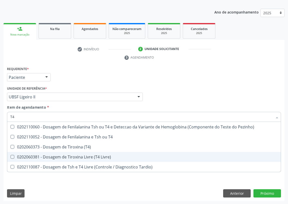
drag, startPoint x: 10, startPoint y: 155, endPoint x: 74, endPoint y: 116, distance: 74.8
click at [13, 153] on span "0202060381 - Dosagem de Tiroxina Livre (T4 Livre)" at bounding box center [144, 157] width 274 height 10
checkbox Livre\) "true"
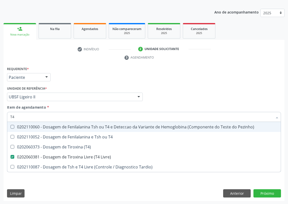
click at [167, 81] on div "Requerente * Paciente Profissional de Saúde Paciente Nenhum resultado encontrad…" at bounding box center [144, 75] width 277 height 20
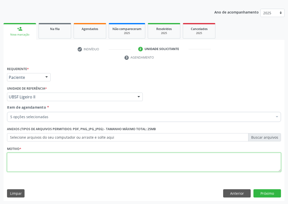
click at [24, 163] on textarea at bounding box center [144, 162] width 274 height 19
type textarea "AVALIAÇÃO"
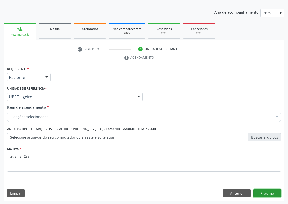
click at [265, 191] on button "Próximo" at bounding box center [268, 193] width 28 height 9
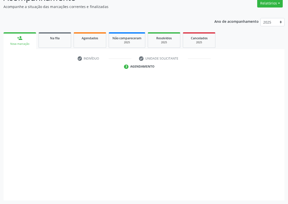
scroll to position [42, 0]
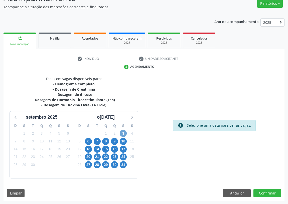
click at [123, 132] on span "3" at bounding box center [123, 133] width 7 height 7
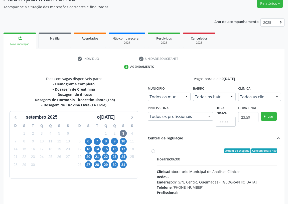
click at [157, 152] on label "Ordem de chegada Consumidos: 5 / 50 Horário: 06:00 Clínica: Laboratorio Municip…" at bounding box center [217, 187] width 120 height 77
click at [153, 152] on input "Ordem de chegada Consumidos: 5 / 50 Horário: 06:00 Clínica: Laboratorio Municip…" at bounding box center [154, 151] width 4 height 5
radio input "true"
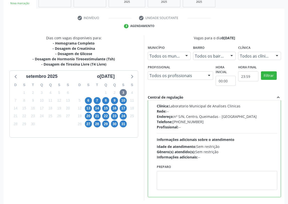
scroll to position [105, 0]
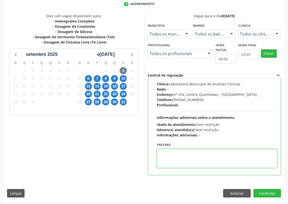
click at [173, 163] on textarea at bounding box center [217, 158] width 120 height 19
type textarea "IR EM [GEOGRAPHIC_DATA]"
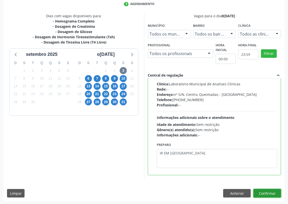
click at [266, 191] on button "Confirmar" at bounding box center [268, 193] width 28 height 9
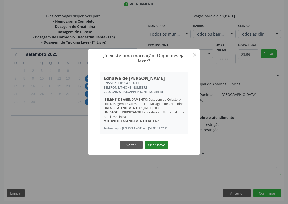
click at [160, 148] on button "Criar novo" at bounding box center [156, 145] width 23 height 9
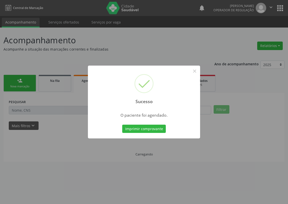
scroll to position [0, 0]
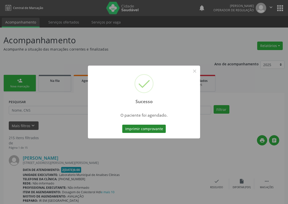
click at [143, 130] on button "Imprimir comprovante" at bounding box center [144, 129] width 44 height 9
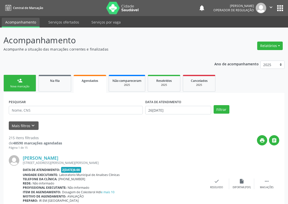
click at [21, 82] on div "person_add" at bounding box center [20, 81] width 6 height 6
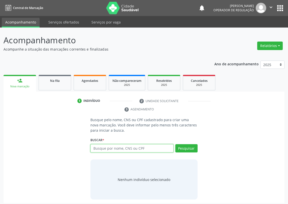
click at [102, 149] on input "text" at bounding box center [131, 148] width 83 height 9
drag, startPoint x: 103, startPoint y: 148, endPoint x: 107, endPoint y: 150, distance: 5.2
click at [103, 148] on input "text" at bounding box center [131, 148] width 83 height 9
type input "700502998012450"
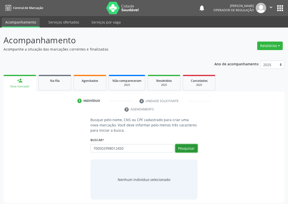
click at [189, 147] on button "Pesquisar" at bounding box center [186, 148] width 22 height 9
type input "700502998012450"
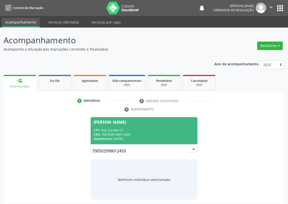
click at [119, 133] on div "CNS: 700 5029 9801 2450" at bounding box center [144, 135] width 101 height 4
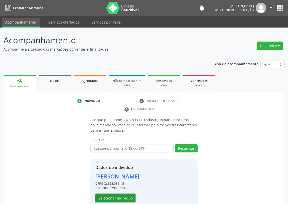
click at [107, 197] on button "Selecionar indivíduo" at bounding box center [115, 198] width 40 height 9
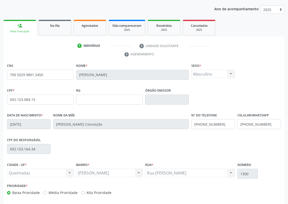
scroll to position [75, 0]
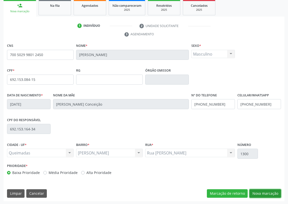
click at [266, 190] on button "Nova marcação" at bounding box center [266, 193] width 32 height 9
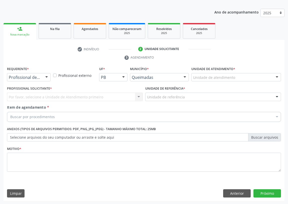
scroll to position [29, 0]
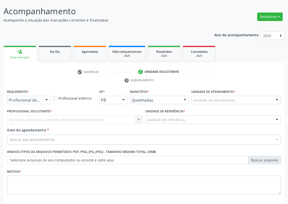
click at [47, 100] on div at bounding box center [47, 100] width 8 height 9
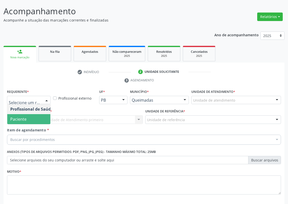
click at [46, 119] on span "Paciente" at bounding box center [31, 119] width 49 height 10
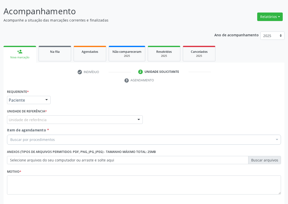
drag, startPoint x: 137, startPoint y: 120, endPoint x: 91, endPoint y: 141, distance: 51.0
click at [136, 120] on div at bounding box center [139, 120] width 8 height 9
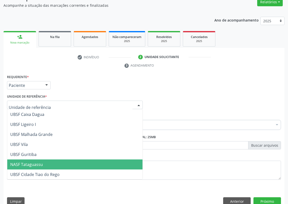
scroll to position [52, 0]
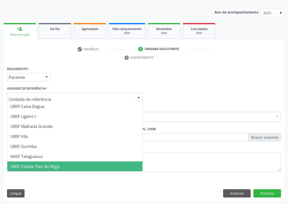
click at [35, 166] on span "UBSF Cidade Tiao do Rego" at bounding box center [34, 167] width 49 height 6
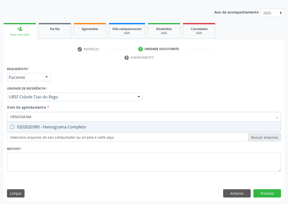
type input "HEMOGRAMA"
drag, startPoint x: 13, startPoint y: 125, endPoint x: 30, endPoint y: 114, distance: 20.4
click at [13, 124] on span "0202020380 - Hemograma Completo" at bounding box center [144, 127] width 274 height 10
checkbox Completo "true"
drag, startPoint x: 35, startPoint y: 115, endPoint x: 0, endPoint y: 120, distance: 35.4
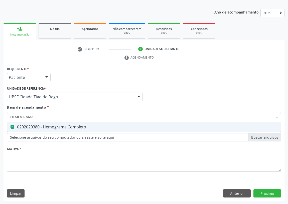
click at [0, 120] on div "Acompanhamento Acompanhe a situação das marcações correntes e finalizadas Relat…" at bounding box center [144, 90] width 288 height 229
type input "FE"
checkbox Completo "false"
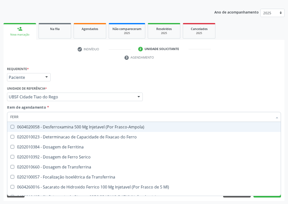
type input "FERRO"
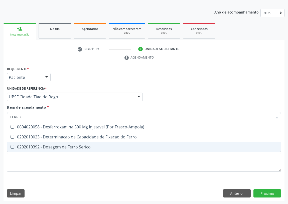
drag, startPoint x: 12, startPoint y: 147, endPoint x: 24, endPoint y: 124, distance: 26.4
click at [12, 145] on Serico at bounding box center [13, 147] width 4 height 4
click at [11, 145] on Serico "checkbox" at bounding box center [8, 146] width 3 height 3
checkbox Serico "true"
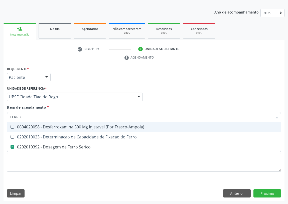
drag, startPoint x: 27, startPoint y: 117, endPoint x: 5, endPoint y: 119, distance: 21.7
click at [5, 119] on div "Requerente * Paciente Profissional de Saúde Paciente Nenhum resultado encontrad…" at bounding box center [144, 133] width 281 height 136
type input "FE"
checkbox Serico "false"
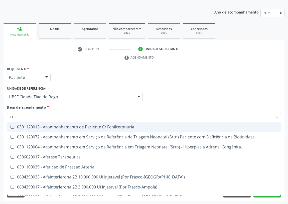
type input "FER"
checkbox Primario "true"
checkbox Serico "false"
type input "FERR"
checkbox Terapeutica "true"
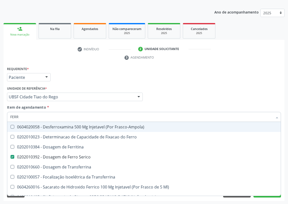
type input "FERRI"
checkbox Serico "false"
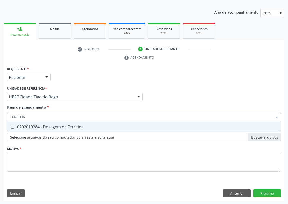
type input "FERRITINA"
drag, startPoint x: 13, startPoint y: 128, endPoint x: 19, endPoint y: 114, distance: 15.5
click at [13, 126] on Ferritina at bounding box center [13, 127] width 4 height 4
click at [11, 126] on Ferritina "checkbox" at bounding box center [8, 126] width 3 height 3
checkbox Ferritina "true"
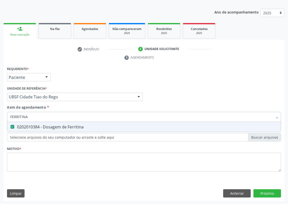
drag, startPoint x: 29, startPoint y: 115, endPoint x: 0, endPoint y: 120, distance: 29.5
click at [0, 120] on div "Acompanhamento Acompanhe a situação das marcações correntes e finalizadas Relat…" at bounding box center [144, 90] width 288 height 229
type input "TR"
checkbox Ferritina "false"
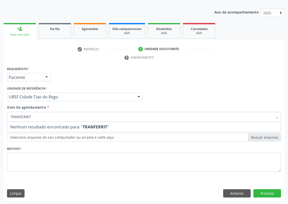
click at [19, 115] on input "TRANFERRIT" at bounding box center [141, 117] width 263 height 10
click at [30, 116] on input "TRANSFERRIT" at bounding box center [141, 117] width 263 height 10
drag, startPoint x: 39, startPoint y: 115, endPoint x: 35, endPoint y: 115, distance: 4.0
click at [38, 115] on input "TRANSFERRIINA" at bounding box center [141, 117] width 263 height 10
click at [36, 115] on input "TRANSFERRIINA" at bounding box center [141, 117] width 263 height 10
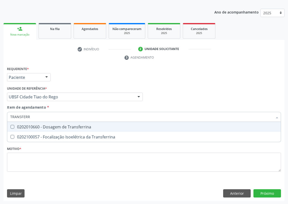
type input "TRANSFER"
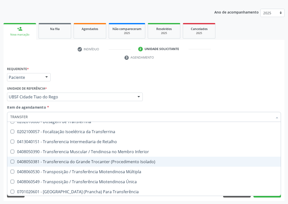
scroll to position [26, 0]
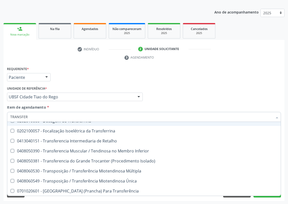
drag, startPoint x: 182, startPoint y: 79, endPoint x: 0, endPoint y: 151, distance: 195.8
click at [179, 79] on div "Requerente * Paciente Profissional de Saúde Paciente Nenhum resultado encontrad…" at bounding box center [144, 75] width 277 height 20
checkbox Gt\) "true"
checkbox Transferrina "true"
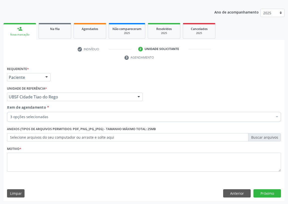
scroll to position [0, 0]
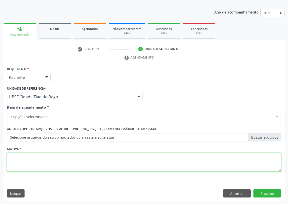
click at [28, 159] on textarea at bounding box center [144, 162] width 274 height 19
type textarea "AVALIAÇÃO"
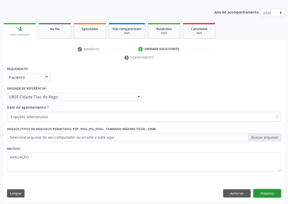
click at [265, 191] on button "Próximo" at bounding box center [268, 193] width 28 height 9
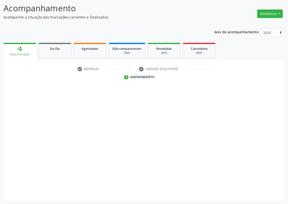
scroll to position [32, 0]
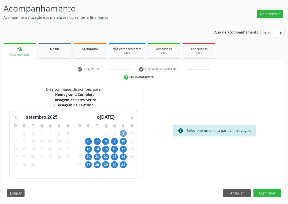
drag, startPoint x: 123, startPoint y: 134, endPoint x: 123, endPoint y: 131, distance: 2.8
click at [122, 133] on span "3" at bounding box center [123, 133] width 7 height 7
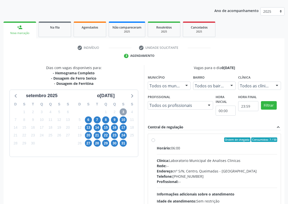
scroll to position [96, 0]
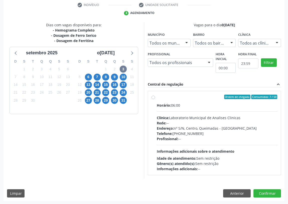
click at [157, 96] on label "Ordem de chegada Consumidos: 7 / 50 Horário: 06:00 Clínica: Laboratorio Municip…" at bounding box center [217, 133] width 120 height 77
click at [152, 96] on input "Ordem de chegada Consumidos: 7 / 50 Horário: 06:00 Clínica: Laboratorio Municip…" at bounding box center [154, 97] width 4 height 5
radio input "true"
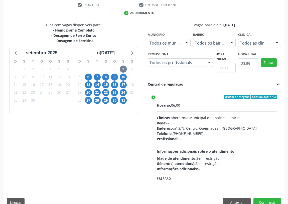
scroll to position [25, 0]
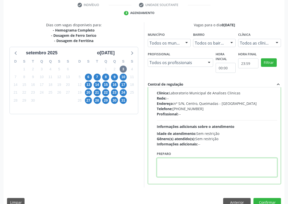
click at [175, 158] on textarea at bounding box center [217, 167] width 120 height 19
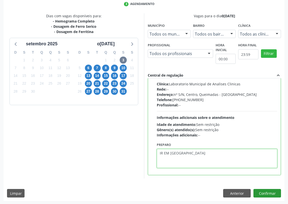
type textarea "IR EM [GEOGRAPHIC_DATA]"
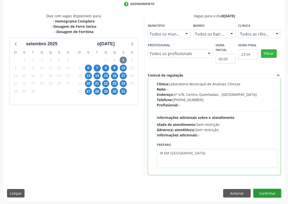
click at [267, 193] on button "Confirmar" at bounding box center [268, 193] width 28 height 9
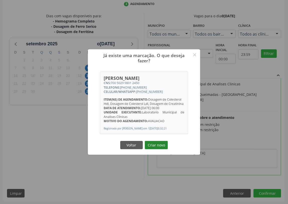
click at [159, 146] on button "Criar novo" at bounding box center [156, 145] width 23 height 9
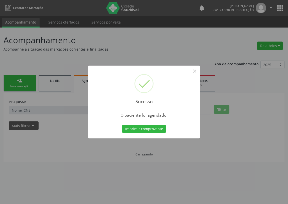
scroll to position [0, 0]
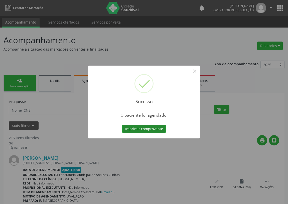
click at [148, 130] on button "Imprimir comprovante" at bounding box center [144, 129] width 44 height 9
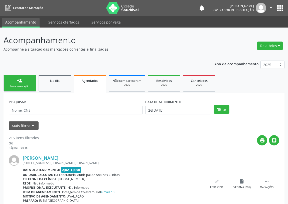
click at [18, 82] on div "person_add" at bounding box center [20, 81] width 6 height 6
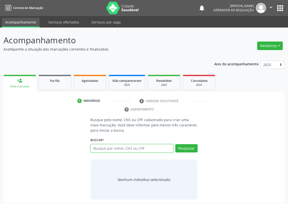
click at [103, 150] on input "text" at bounding box center [131, 148] width 83 height 9
click at [95, 149] on input "text" at bounding box center [131, 148] width 83 height 9
type input "700009252269201"
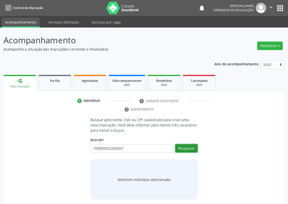
click at [185, 149] on button "Pesquisar" at bounding box center [186, 148] width 22 height 9
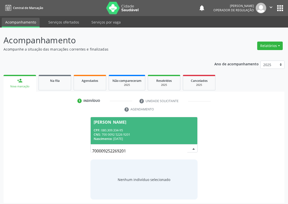
drag, startPoint x: 138, startPoint y: 130, endPoint x: 135, endPoint y: 133, distance: 3.8
click at [137, 130] on div "CPF: 080.309.334-95" at bounding box center [144, 130] width 101 height 4
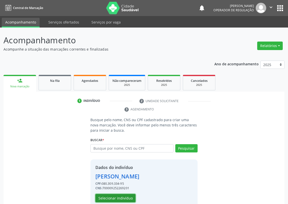
click at [110, 196] on button "Selecionar indivíduo" at bounding box center [115, 198] width 40 height 9
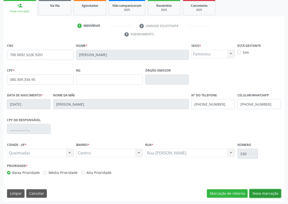
drag, startPoint x: 261, startPoint y: 191, endPoint x: 172, endPoint y: 178, distance: 89.4
click at [260, 191] on button "Nova marcação" at bounding box center [266, 193] width 32 height 9
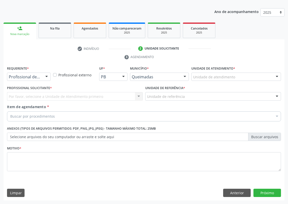
scroll to position [52, 0]
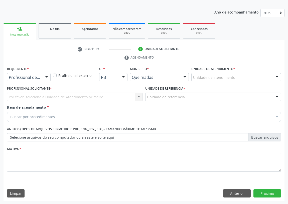
drag, startPoint x: 46, startPoint y: 76, endPoint x: 35, endPoint y: 100, distance: 26.4
click at [45, 76] on div at bounding box center [47, 77] width 8 height 9
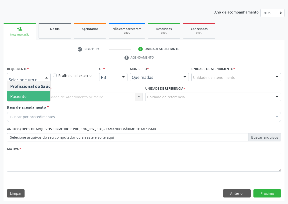
drag, startPoint x: 38, startPoint y: 96, endPoint x: 131, endPoint y: 101, distance: 93.5
click at [38, 96] on span "Paciente" at bounding box center [31, 96] width 49 height 10
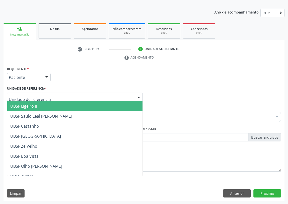
click at [135, 94] on div at bounding box center [139, 97] width 8 height 9
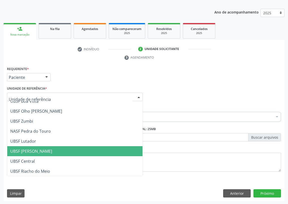
scroll to position [68, 0]
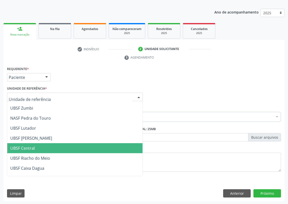
click at [31, 147] on span "UBSF Central" at bounding box center [22, 149] width 25 height 6
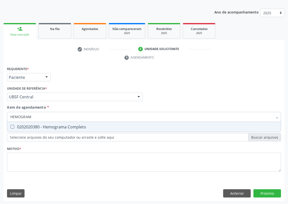
type input "HEMOGRAMA"
drag, startPoint x: 13, startPoint y: 127, endPoint x: 27, endPoint y: 116, distance: 17.6
click at [13, 126] on Completo at bounding box center [13, 127] width 4 height 4
click at [11, 126] on Completo "checkbox" at bounding box center [8, 126] width 3 height 3
checkbox Completo "true"
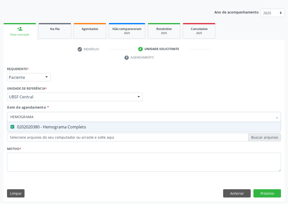
drag, startPoint x: 34, startPoint y: 116, endPoint x: 6, endPoint y: 118, distance: 28.1
click at [6, 118] on div "Item de agendamento * HEMOGRAMA Desfazer seleção 0202020380 - Hemograma Complet…" at bounding box center [144, 114] width 277 height 19
type input "V"
checkbox Completo "false"
type input "VHS"
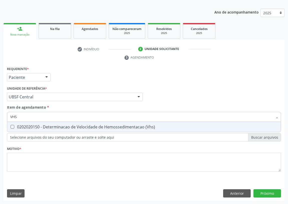
drag, startPoint x: 12, startPoint y: 127, endPoint x: 14, endPoint y: 120, distance: 7.3
click at [14, 122] on span "0202020150 - Determinacao de Velocidade de Hemossedimentacao (Vhs)" at bounding box center [144, 127] width 274 height 10
checkbox \(Vhs\) "true"
drag, startPoint x: 4, startPoint y: 118, endPoint x: 1, endPoint y: 118, distance: 3.3
click at [1, 118] on div "Acompanhamento Acompanhe a situação das marcações correntes e finalizadas Relat…" at bounding box center [144, 90] width 288 height 229
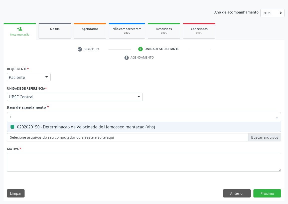
type input "FA"
checkbox \(Vhs\) "false"
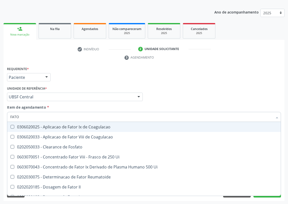
type input "FATOR"
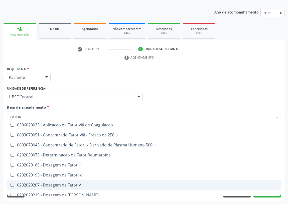
scroll to position [23, 0]
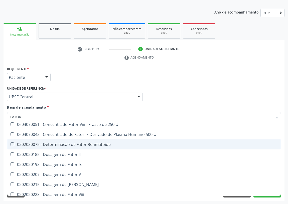
drag, startPoint x: 86, startPoint y: 144, endPoint x: 18, endPoint y: 135, distance: 68.8
click at [86, 144] on div "0202030075 - Determinacao de Fator Reumatoide" at bounding box center [144, 145] width 268 height 4
checkbox Reumatoide "true"
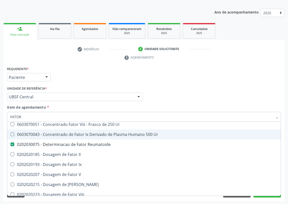
drag, startPoint x: 27, startPoint y: 115, endPoint x: 0, endPoint y: 122, distance: 28.0
click at [0, 122] on div "Acompanhamento Acompanhe a situação das marcações correntes e finalizadas Relat…" at bounding box center [144, 90] width 288 height 229
type input "V"
checkbox Reumatoide "false"
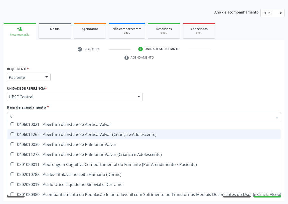
type input "VI"
checkbox \(Vhs\) "false"
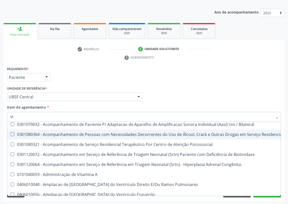
type input "VIT"
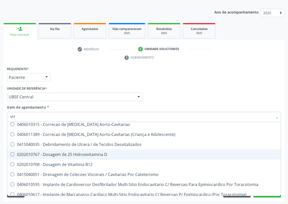
drag, startPoint x: 61, startPoint y: 151, endPoint x: 61, endPoint y: 160, distance: 9.3
click at [61, 153] on div "0202010767 - Dosagem de 25 Hidroxivitamina D" at bounding box center [144, 155] width 268 height 4
checkbox D "true"
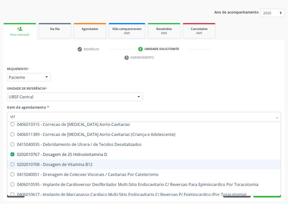
drag, startPoint x: 60, startPoint y: 162, endPoint x: 24, endPoint y: 137, distance: 43.9
click at [60, 163] on div "0202010708 - Dosagem de Vitamina B12" at bounding box center [144, 165] width 268 height 4
checkbox B12 "true"
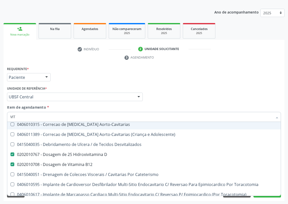
drag, startPoint x: 20, startPoint y: 116, endPoint x: 0, endPoint y: 117, distance: 20.1
click at [0, 117] on div "Acompanhamento Acompanhe a situação das marcações correntes e finalizadas Relat…" at bounding box center [144, 90] width 288 height 229
type input "CC"
checkbox D "false"
checkbox B12 "false"
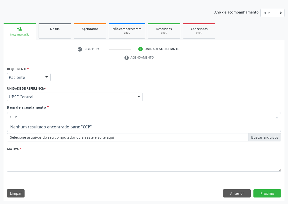
scroll to position [0, 0]
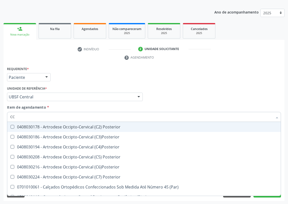
type input "C"
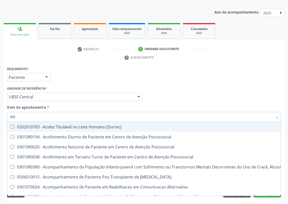
type input "RNP"
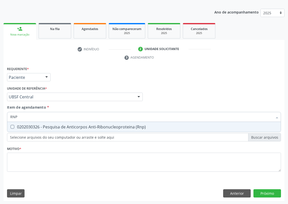
drag, startPoint x: 12, startPoint y: 127, endPoint x: 16, endPoint y: 118, distance: 9.4
click at [13, 123] on span "0202030326 - Pesquisa de Anticorpos Anti-Ribonucleoproteina (Rnp)" at bounding box center [144, 127] width 274 height 10
checkbox \(Rnp\) "true"
drag, startPoint x: 20, startPoint y: 115, endPoint x: 5, endPoint y: 118, distance: 15.1
click at [5, 118] on div "Requerente * Paciente Profissional de Saúde Paciente Nenhum resultado encontrad…" at bounding box center [144, 133] width 281 height 136
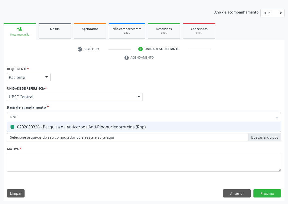
type input "B"
checkbox \(Rnp\) "false"
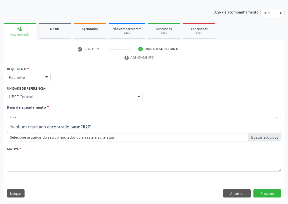
drag, startPoint x: 19, startPoint y: 114, endPoint x: 0, endPoint y: 117, distance: 19.5
click at [0, 117] on div "Acompanhamento Acompanhe a situação das marcações correntes e finalizadas Relat…" at bounding box center [144, 90] width 288 height 229
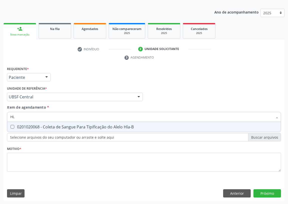
type input "HLA"
click at [10, 124] on span "0201020068 - Coleta de Sangue Para Tipificação do Alelo Hla-B" at bounding box center [144, 127] width 274 height 10
checkbox Hla-B "true"
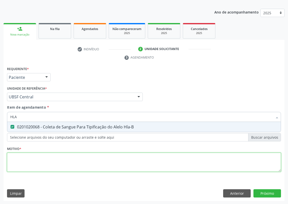
click at [18, 166] on div "Requerente * Paciente Profissional de Saúde Paciente Nenhum resultado encontrad…" at bounding box center [144, 121] width 274 height 113
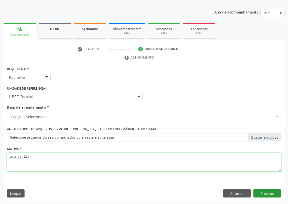
type textarea "AVALIAÇÃO"
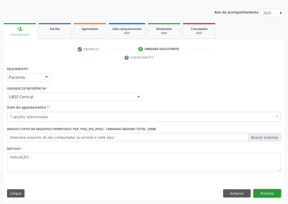
drag, startPoint x: 269, startPoint y: 193, endPoint x: 1, endPoint y: 133, distance: 274.6
click at [265, 191] on button "Próximo" at bounding box center [268, 193] width 28 height 9
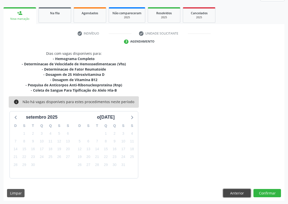
drag, startPoint x: 234, startPoint y: 194, endPoint x: 101, endPoint y: 175, distance: 134.0
click at [227, 193] on button "Anterior" at bounding box center [237, 193] width 28 height 9
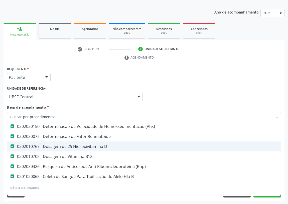
scroll to position [45, 0]
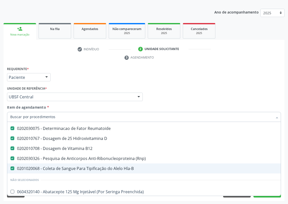
drag, startPoint x: 12, startPoint y: 168, endPoint x: 18, endPoint y: 167, distance: 5.7
click at [12, 168] on Hla-B at bounding box center [13, 169] width 4 height 4
click at [11, 168] on Hla-B "checkbox" at bounding box center [8, 168] width 3 height 3
checkbox Hla-B "false"
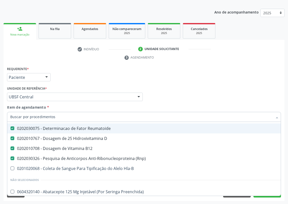
click at [203, 98] on div "Profissional Solicitante Por favor, selecione a Unidade de Atendimento primeiro…" at bounding box center [144, 95] width 277 height 20
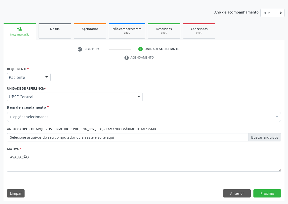
scroll to position [0, 0]
click at [273, 190] on button "Próximo" at bounding box center [268, 193] width 28 height 9
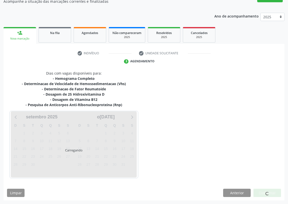
scroll to position [48, 0]
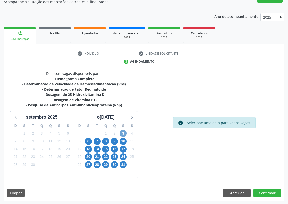
click at [124, 133] on span "3" at bounding box center [123, 133] width 7 height 7
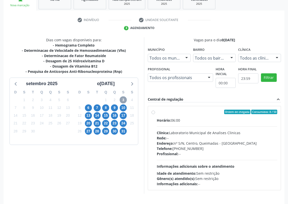
scroll to position [96, 0]
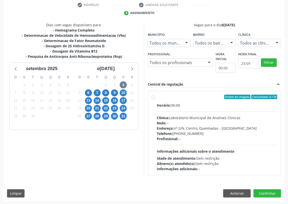
click at [157, 97] on label "Ordem de chegada Consumidos: 8 / 50 Horário: 06:00 Clínica: Laboratorio Municip…" at bounding box center [217, 133] width 120 height 77
click at [155, 97] on input "Ordem de chegada Consumidos: 8 / 50 Horário: 06:00 Clínica: Laboratorio Municip…" at bounding box center [154, 97] width 4 height 5
radio input "true"
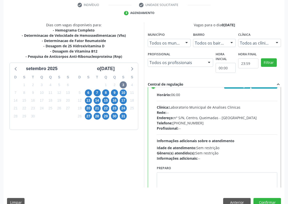
scroll to position [25, 0]
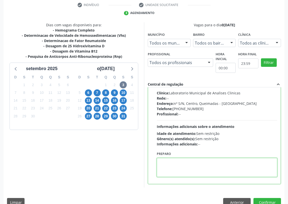
drag, startPoint x: 178, startPoint y: 165, endPoint x: 180, endPoint y: 163, distance: 3.1
click at [180, 163] on textarea at bounding box center [217, 167] width 120 height 19
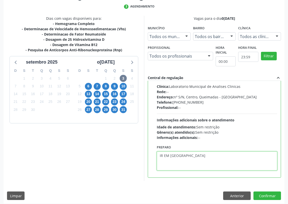
scroll to position [105, 0]
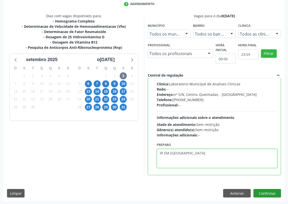
type textarea "IR EM [GEOGRAPHIC_DATA]"
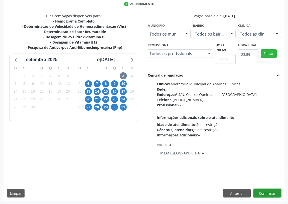
drag, startPoint x: 268, startPoint y: 195, endPoint x: 236, endPoint y: 187, distance: 33.1
click at [266, 194] on button "Confirmar" at bounding box center [268, 193] width 28 height 9
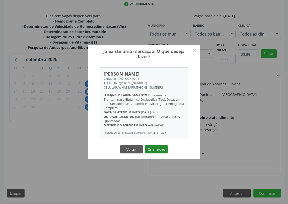
click at [162, 149] on button "Criar novo" at bounding box center [156, 149] width 23 height 9
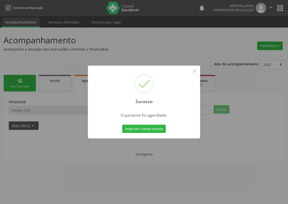
scroll to position [0, 0]
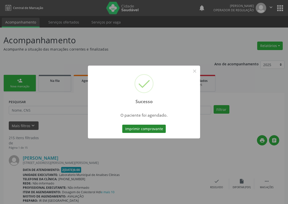
click at [155, 128] on button "Imprimir comprovante" at bounding box center [144, 129] width 44 height 9
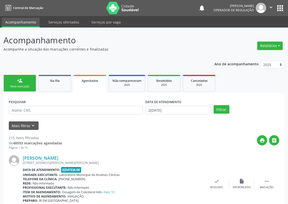
click at [22, 81] on div "person_add" at bounding box center [20, 81] width 6 height 6
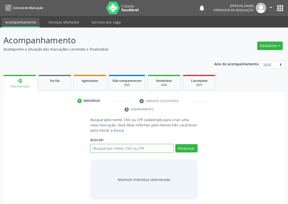
click at [103, 145] on input "text" at bounding box center [131, 148] width 83 height 9
type input "700701921543378"
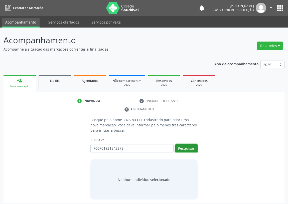
click at [193, 147] on button "Pesquisar" at bounding box center [186, 148] width 22 height 9
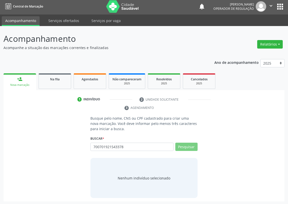
scroll to position [2, 0]
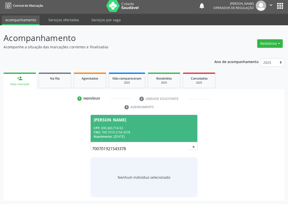
drag, startPoint x: 128, startPoint y: 131, endPoint x: 116, endPoint y: 155, distance: 26.6
click at [127, 131] on div "CNS: 700 7019 2154 3378" at bounding box center [144, 132] width 101 height 4
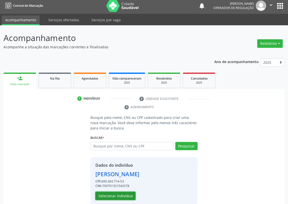
click at [109, 196] on button "Selecionar indivíduo" at bounding box center [115, 196] width 40 height 9
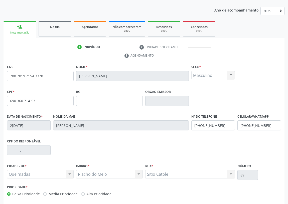
scroll to position [75, 0]
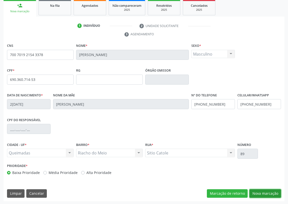
click at [269, 191] on button "Nova marcação" at bounding box center [266, 193] width 32 height 9
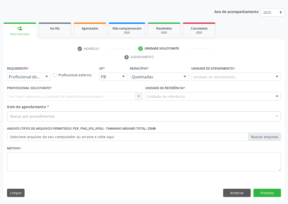
scroll to position [52, 0]
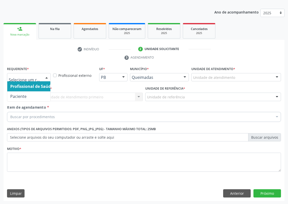
drag, startPoint x: 47, startPoint y: 76, endPoint x: 42, endPoint y: 105, distance: 29.1
click at [46, 76] on div at bounding box center [47, 77] width 8 height 9
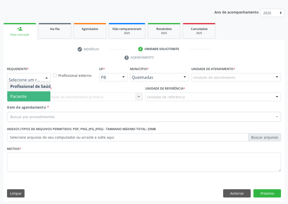
click at [44, 95] on span "Paciente" at bounding box center [31, 96] width 49 height 10
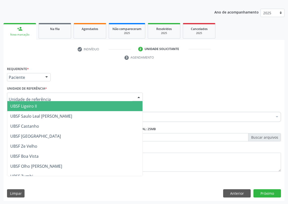
drag, startPoint x: 134, startPoint y: 95, endPoint x: 41, endPoint y: 134, distance: 100.5
click at [133, 95] on div at bounding box center [75, 97] width 136 height 9
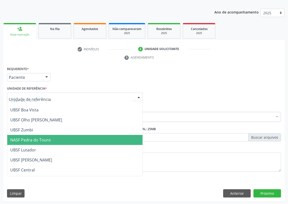
scroll to position [68, 0]
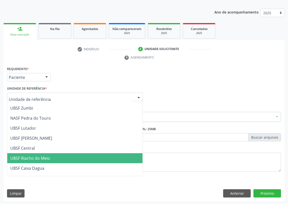
click at [32, 160] on span "UBSF Riacho do Meio" at bounding box center [74, 158] width 135 height 10
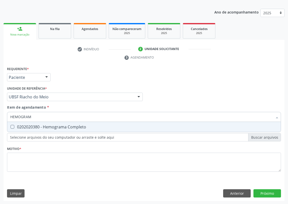
type input "HEMOGRAMA"
drag, startPoint x: 11, startPoint y: 123, endPoint x: 19, endPoint y: 122, distance: 7.6
click at [13, 123] on span "0202020380 - Hemograma Completo" at bounding box center [144, 127] width 274 height 10
checkbox Completo "true"
drag, startPoint x: 40, startPoint y: 115, endPoint x: 6, endPoint y: 118, distance: 34.5
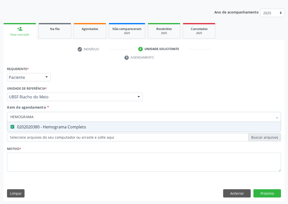
click at [7, 120] on div "Item de agendamento * HEMOGRAMA Desfazer seleção 0202020380 - Hemograma Complet…" at bounding box center [144, 114] width 277 height 19
type input "U"
checkbox Completo "false"
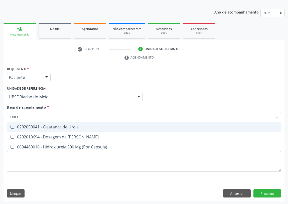
type input "UREIA"
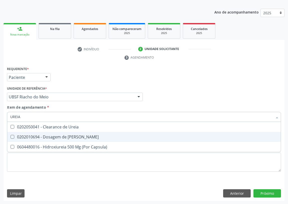
drag, startPoint x: 12, startPoint y: 137, endPoint x: 19, endPoint y: 115, distance: 23.3
click at [13, 134] on span "0202010694 - Dosagem de [PERSON_NAME]" at bounding box center [144, 137] width 274 height 10
checkbox Ureia "true"
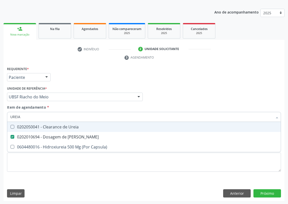
drag, startPoint x: 20, startPoint y: 114, endPoint x: 6, endPoint y: 116, distance: 14.6
click at [6, 116] on div "Item de agendamento * UREIA Desfazer seleção 0202050041 - Clearance de Ureia 02…" at bounding box center [144, 114] width 277 height 19
type input "CR"
checkbox Ureia "false"
type input "CREATININA"
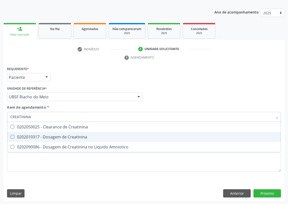
drag, startPoint x: 12, startPoint y: 137, endPoint x: 17, endPoint y: 128, distance: 10.3
click at [14, 134] on span "0202010317 - Dosagem de Creatinina" at bounding box center [144, 137] width 274 height 10
checkbox Creatinina "true"
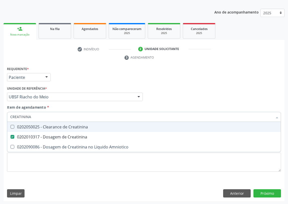
drag, startPoint x: 34, startPoint y: 117, endPoint x: 0, endPoint y: 116, distance: 34.3
click at [0, 116] on div "Acompanhamento Acompanhe a situação das marcações correntes e finalizadas Relat…" at bounding box center [144, 90] width 288 height 229
type input "C"
checkbox Creatinina "false"
type input "COLEST"
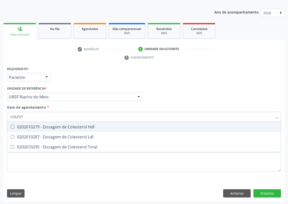
click at [16, 126] on div "0202010279 - Dosagem de Colesterol Hdl" at bounding box center [144, 127] width 268 height 4
checkbox Hdl "true"
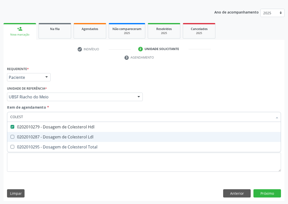
drag, startPoint x: 13, startPoint y: 138, endPoint x: 15, endPoint y: 122, distance: 16.4
click at [13, 136] on Ldl at bounding box center [13, 137] width 4 height 4
click at [11, 136] on Ldl "checkbox" at bounding box center [8, 136] width 3 height 3
checkbox Ldl "true"
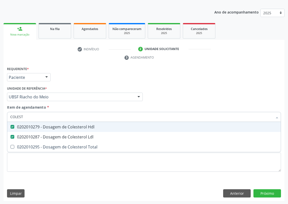
drag, startPoint x: 22, startPoint y: 114, endPoint x: 0, endPoint y: 115, distance: 21.8
click at [0, 115] on div "Acompanhamento Acompanhe a situação das marcações correntes e finalizadas Relat…" at bounding box center [144, 90] width 288 height 229
type input "S"
checkbox Hdl "false"
checkbox Ldl "false"
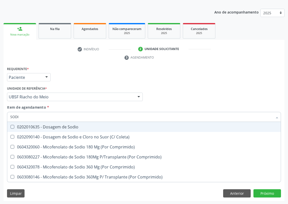
type input "SODIO"
drag, startPoint x: 14, startPoint y: 127, endPoint x: 14, endPoint y: 123, distance: 3.8
click at [14, 126] on Sodio at bounding box center [13, 127] width 4 height 4
click at [11, 126] on Sodio "checkbox" at bounding box center [8, 126] width 3 height 3
checkbox Sodio "true"
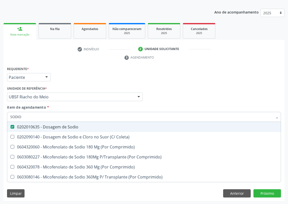
drag, startPoint x: 23, startPoint y: 118, endPoint x: 0, endPoint y: 116, distance: 22.9
click at [0, 116] on div "Acompanhamento Acompanhe a situação das marcações correntes e finalizadas Relat…" at bounding box center [144, 90] width 288 height 229
type input "PO"
checkbox Sodio "false"
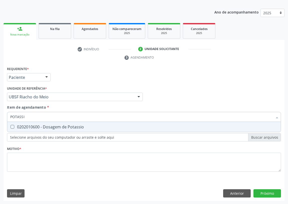
type input "POTASSIO"
drag, startPoint x: 13, startPoint y: 126, endPoint x: 25, endPoint y: 117, distance: 14.9
click at [16, 123] on span "0202010600 - Dosagem de Potassio" at bounding box center [144, 127] width 274 height 10
checkbox Potassio "true"
drag, startPoint x: 31, startPoint y: 115, endPoint x: 0, endPoint y: 115, distance: 31.1
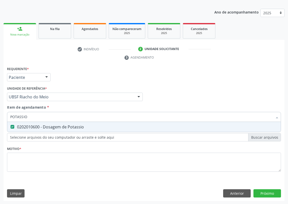
click at [0, 115] on div "Acompanhamento Acompanhe a situação das marcações correntes e finalizadas Relat…" at bounding box center [144, 90] width 288 height 229
type input "CA"
checkbox Potassio "false"
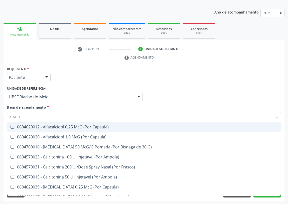
type input "CALCIO"
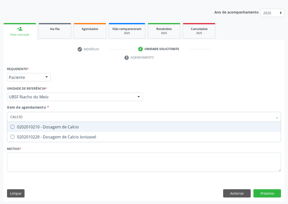
drag, startPoint x: 12, startPoint y: 125, endPoint x: 23, endPoint y: 116, distance: 14.0
click at [13, 125] on Calcio at bounding box center [13, 127] width 4 height 4
click at [11, 125] on Calcio "checkbox" at bounding box center [8, 126] width 3 height 3
checkbox Calcio "true"
drag, startPoint x: 23, startPoint y: 116, endPoint x: 7, endPoint y: 116, distance: 15.8
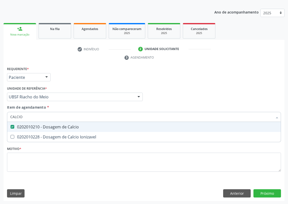
click at [7, 116] on div "CALCIO" at bounding box center [144, 117] width 274 height 10
type input "TR"
checkbox Calcio "false"
type input "TRIGLI"
drag, startPoint x: 12, startPoint y: 124, endPoint x: 28, endPoint y: 113, distance: 19.6
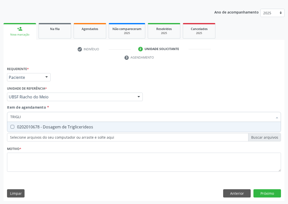
click at [15, 122] on span "0202010678 - Dosagem de Triglicerideos" at bounding box center [144, 127] width 274 height 10
checkbox Triglicerideos "true"
drag, startPoint x: 23, startPoint y: 115, endPoint x: 7, endPoint y: 115, distance: 15.3
click at [7, 115] on div "TRIGLI" at bounding box center [144, 117] width 274 height 10
type input "TG"
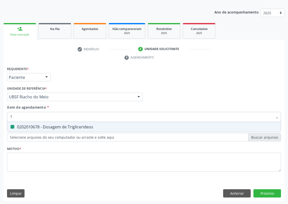
checkbox Triglicerideos "false"
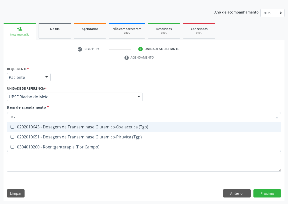
type input "TGO"
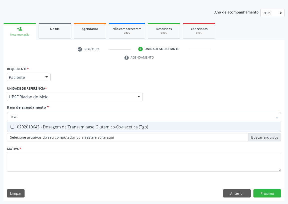
drag, startPoint x: 11, startPoint y: 124, endPoint x: 19, endPoint y: 123, distance: 8.1
click at [13, 125] on span "0202010643 - Dosagem de Transaminase Glutamico-Oxalacetica (Tgo)" at bounding box center [144, 127] width 274 height 10
checkbox \(Tgo\) "true"
drag, startPoint x: 19, startPoint y: 116, endPoint x: 6, endPoint y: 116, distance: 12.5
click at [6, 116] on div "Item de agendamento * TGO Desfazer seleção 0202010643 - Dosagem de Transaminase…" at bounding box center [144, 114] width 277 height 19
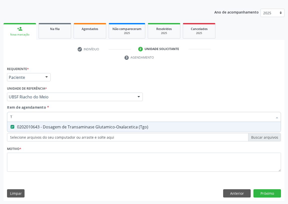
type input "TG"
checkbox \(Tgo\) "true"
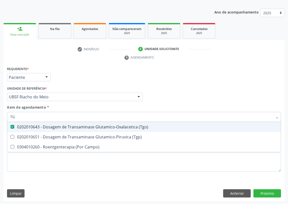
type input "TGP"
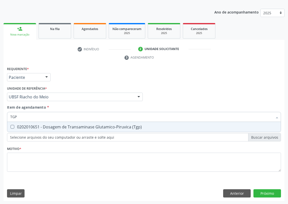
drag, startPoint x: 12, startPoint y: 127, endPoint x: 17, endPoint y: 119, distance: 9.5
click at [12, 126] on \(Tgp\) at bounding box center [13, 127] width 4 height 4
click at [11, 126] on \(Tgp\) "checkbox" at bounding box center [8, 126] width 3 height 3
checkbox \(Tgp\) "true"
drag, startPoint x: 18, startPoint y: 115, endPoint x: 0, endPoint y: 113, distance: 18.4
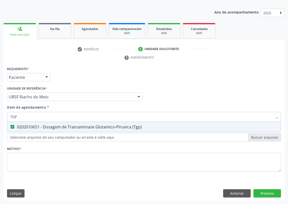
click at [0, 115] on div "Acompanhamento Acompanhe a situação das marcações correntes e finalizadas Relat…" at bounding box center [144, 90] width 288 height 229
type input "G"
checkbox \(Tgp\) "false"
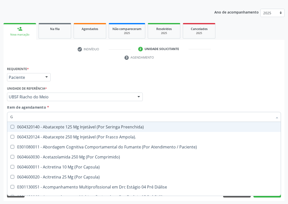
type input "GL"
checkbox Pé\) "true"
checkbox Columela "true"
checkbox Bucomaxilofacial "true"
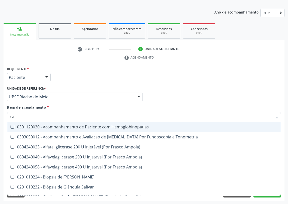
type input "GLI"
checkbox Dosagens\) "true"
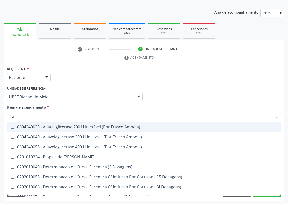
type input "GLIC"
checkbox Glicosilada "true"
checkbox Triglicerideos "false"
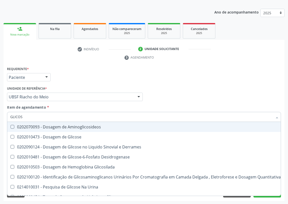
type input "GLICOSE"
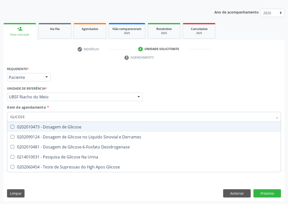
drag, startPoint x: 13, startPoint y: 127, endPoint x: 13, endPoint y: 123, distance: 3.8
click at [13, 127] on Glicose at bounding box center [13, 127] width 4 height 4
click at [11, 127] on Glicose "checkbox" at bounding box center [8, 126] width 3 height 3
checkbox Glicose "true"
drag, startPoint x: 15, startPoint y: 116, endPoint x: 1, endPoint y: 115, distance: 14.3
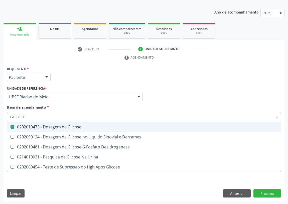
click at [1, 115] on div "Acompanhamento Acompanhe a situação das marcações correntes e finalizadas Relat…" at bounding box center [144, 90] width 288 height 229
type input "T"
checkbox Glicose "false"
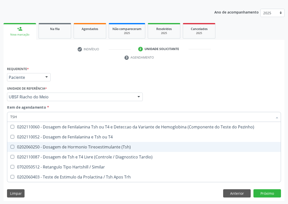
drag, startPoint x: 13, startPoint y: 146, endPoint x: 19, endPoint y: 126, distance: 20.3
click at [14, 141] on ul "Desfazer seleção 0202110060 - Dosagem de Fenilalanina Tsh ou T4 e Deteccao da V…" at bounding box center [144, 152] width 274 height 60
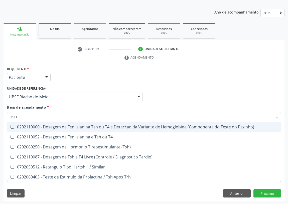
drag, startPoint x: 22, startPoint y: 115, endPoint x: 0, endPoint y: 115, distance: 21.6
click at [0, 115] on div "Acompanhamento Acompanhe a situação das marcações correntes e finalizadas Relat…" at bounding box center [144, 90] width 288 height 229
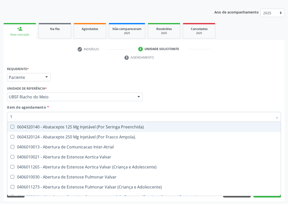
type input "T4"
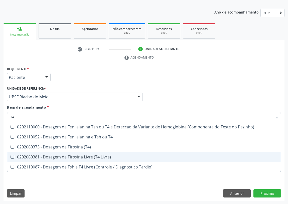
drag, startPoint x: 12, startPoint y: 157, endPoint x: 65, endPoint y: 121, distance: 64.1
click at [13, 156] on Livre\) at bounding box center [13, 157] width 4 height 4
click at [11, 156] on Livre\) "checkbox" at bounding box center [8, 156] width 3 height 3
checkbox Livre\) "true"
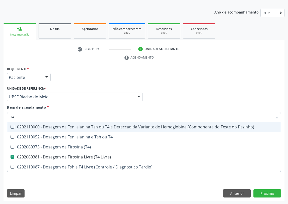
drag, startPoint x: 204, startPoint y: 90, endPoint x: 44, endPoint y: 177, distance: 182.6
click at [204, 90] on div "Profissional Solicitante Por favor, selecione a Unidade de Atendimento primeiro…" at bounding box center [144, 95] width 277 height 20
checkbox T4 "true"
checkbox \(T4\) "true"
checkbox Tardio\) "true"
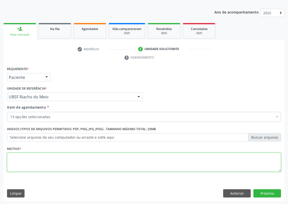
click at [30, 160] on textarea at bounding box center [144, 162] width 274 height 19
type textarea "AVALIAÇÃO"
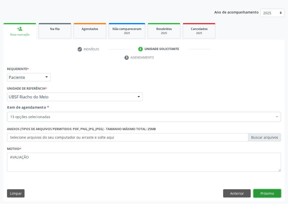
drag, startPoint x: 267, startPoint y: 192, endPoint x: 264, endPoint y: 190, distance: 4.0
click at [264, 190] on button "Próximo" at bounding box center [268, 193] width 28 height 9
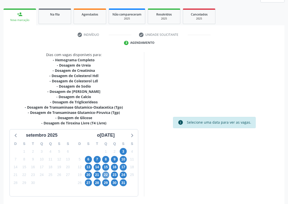
scroll to position [75, 0]
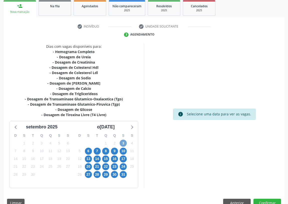
click at [123, 142] on span "3" at bounding box center [123, 143] width 7 height 7
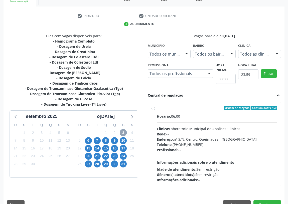
scroll to position [96, 0]
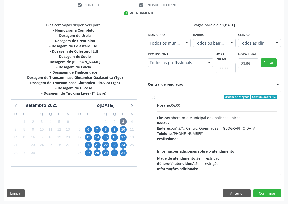
drag, startPoint x: 153, startPoint y: 97, endPoint x: 156, endPoint y: 112, distance: 15.4
click at [157, 97] on label "Ordem de chegada Consumidos: 9 / 50 Horário: 06:00 Clínica: Laboratorio Municip…" at bounding box center [217, 133] width 120 height 77
click at [153, 97] on input "Ordem de chegada Consumidos: 9 / 50 Horário: 06:00 Clínica: Laboratorio Municip…" at bounding box center [154, 97] width 4 height 5
radio input "true"
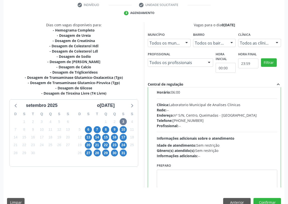
scroll to position [25, 0]
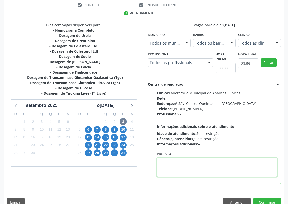
click at [165, 163] on textarea at bounding box center [217, 167] width 120 height 19
drag, startPoint x: 184, startPoint y: 163, endPoint x: 170, endPoint y: 163, distance: 14.3
click at [170, 163] on textarea "IR EM JESUS" at bounding box center [217, 167] width 120 height 19
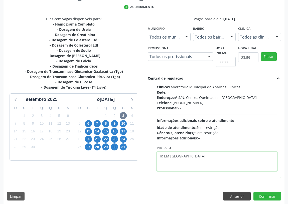
scroll to position [105, 0]
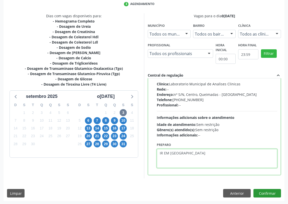
type textarea "IR EM [GEOGRAPHIC_DATA]"
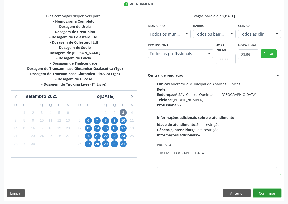
drag, startPoint x: 267, startPoint y: 191, endPoint x: 92, endPoint y: 189, distance: 174.4
click at [266, 191] on button "Confirmar" at bounding box center [268, 193] width 28 height 9
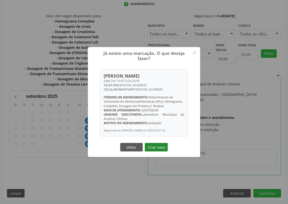
click at [156, 145] on button "Criar novo" at bounding box center [156, 147] width 23 height 9
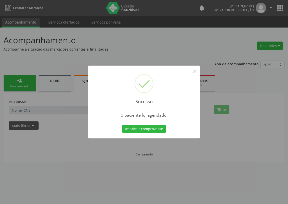
scroll to position [0, 0]
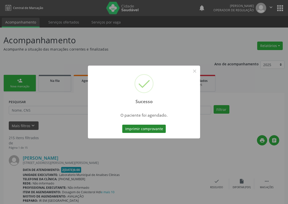
click at [141, 128] on button "Imprimir comprovante" at bounding box center [144, 129] width 44 height 9
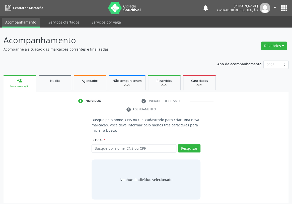
click at [96, 144] on input "text" at bounding box center [133, 148] width 85 height 9
type input "7050008853980457"
drag, startPoint x: 195, startPoint y: 141, endPoint x: 188, endPoint y: 141, distance: 6.3
click at [192, 144] on button "Pesquisar" at bounding box center [189, 148] width 22 height 9
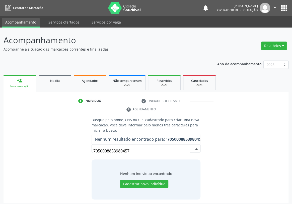
drag, startPoint x: 131, startPoint y: 141, endPoint x: 60, endPoint y: 151, distance: 71.8
click at [62, 152] on div "Busque pelo nome, CNS ou CPF cadastrado para criar uma nova marcação. Você deve…" at bounding box center [146, 158] width 278 height 82
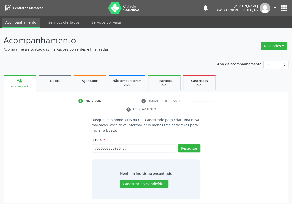
click at [28, 160] on div "Busque pelo nome, CNS ou CPF cadastrado para criar uma nova marcação. Você deve…" at bounding box center [146, 158] width 278 height 82
drag, startPoint x: 129, startPoint y: 139, endPoint x: 82, endPoint y: 143, distance: 47.0
click at [82, 143] on div "Busque pelo nome, CNS ou CPF cadastrado para criar uma nova marcação. Você deve…" at bounding box center [146, 158] width 278 height 82
type input "[PERSON_NAME]"
click at [196, 144] on button "Pesquisar" at bounding box center [189, 148] width 22 height 9
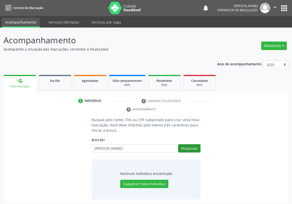
type input "[PERSON_NAME]"
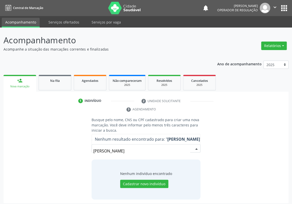
drag, startPoint x: 169, startPoint y: 141, endPoint x: 88, endPoint y: 153, distance: 82.3
click at [88, 153] on div "Busque pelo nome, CNS ou CPF cadastrado para criar uma nova marcação. Você deve…" at bounding box center [146, 158] width 116 height 82
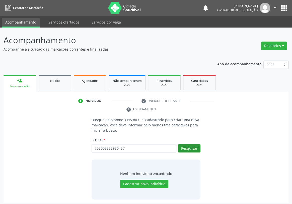
type input "705008853980457"
click at [192, 144] on button "Pesquisar" at bounding box center [189, 148] width 22 height 9
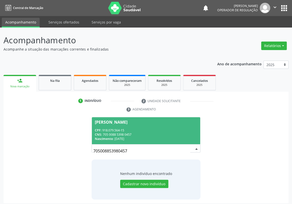
click at [144, 119] on span "Maria Salomé da Silva Lourenço CPF: 918.079.564-15 CNS: 705 0088 5398 0457 Nasc…" at bounding box center [146, 130] width 108 height 27
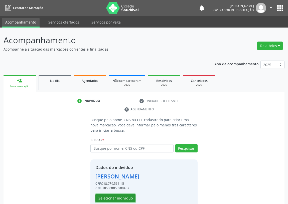
click at [113, 196] on button "Selecionar indivíduo" at bounding box center [115, 198] width 40 height 9
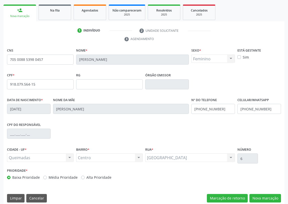
scroll to position [75, 0]
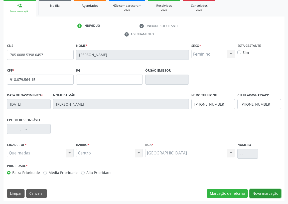
drag, startPoint x: 267, startPoint y: 189, endPoint x: 253, endPoint y: 195, distance: 15.5
click at [266, 190] on button "Nova marcação" at bounding box center [266, 193] width 32 height 9
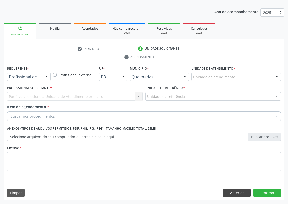
scroll to position [52, 0]
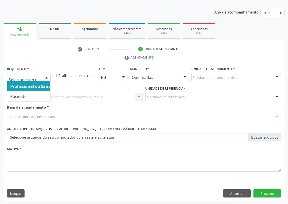
drag, startPoint x: 45, startPoint y: 77, endPoint x: 25, endPoint y: 99, distance: 29.6
click at [44, 77] on div at bounding box center [47, 77] width 8 height 9
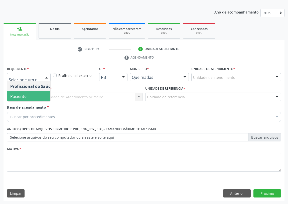
click at [30, 95] on span "Paciente" at bounding box center [31, 96] width 49 height 10
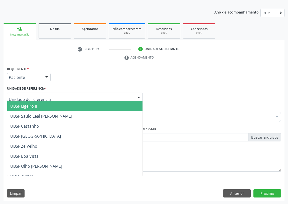
drag, startPoint x: 124, startPoint y: 95, endPoint x: 49, endPoint y: 128, distance: 81.5
click at [122, 96] on div at bounding box center [75, 97] width 136 height 9
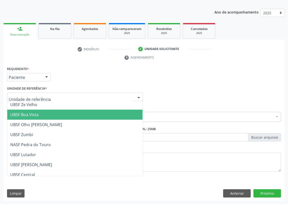
scroll to position [45, 0]
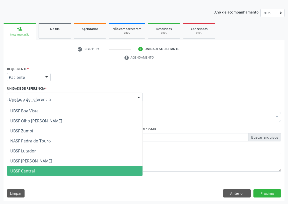
drag, startPoint x: 26, startPoint y: 171, endPoint x: 18, endPoint y: 167, distance: 8.7
click at [23, 169] on span "UBSF Central" at bounding box center [22, 171] width 25 height 6
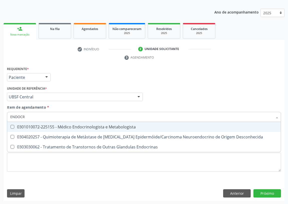
type input "ENDOCRI"
drag, startPoint x: 81, startPoint y: 126, endPoint x: 57, endPoint y: 128, distance: 23.9
click at [81, 126] on div "0301010072-225155 - Médico Endocrinologista e Metabologista" at bounding box center [144, 127] width 268 height 4
checkbox Metabologista "true"
drag, startPoint x: 178, startPoint y: 93, endPoint x: 173, endPoint y: 97, distance: 5.8
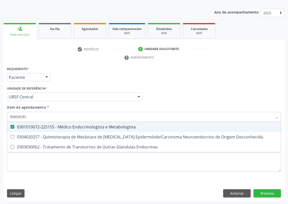
click at [173, 97] on div "Profissional Solicitante Por favor, selecione a Unidade de Atendimento primeiro…" at bounding box center [144, 95] width 277 height 20
checkbox Desconhecida "true"
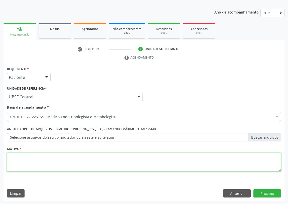
click at [33, 160] on textarea at bounding box center [144, 162] width 274 height 19
type textarea "AVALIAÇÃO"
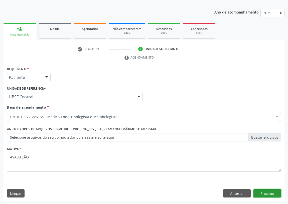
click at [262, 192] on button "Próximo" at bounding box center [268, 193] width 28 height 9
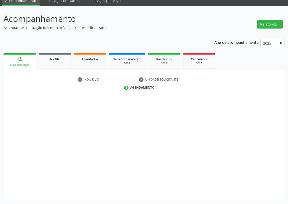
scroll to position [21, 0]
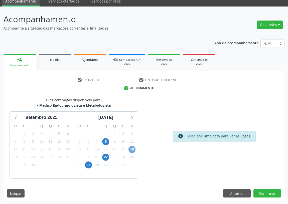
click at [130, 148] on span "18" at bounding box center [132, 149] width 7 height 7
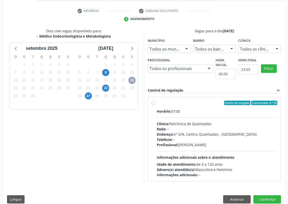
scroll to position [96, 0]
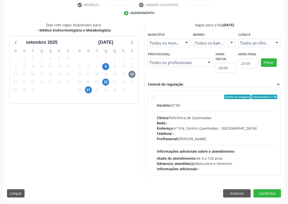
click at [157, 97] on label "Ordem de chegada Consumidos: 0 / 30 Horário: 07:00 Clínica: Policlinica de Quei…" at bounding box center [217, 133] width 120 height 77
click at [153, 97] on input "Ordem de chegada Consumidos: 0 / 30 Horário: 07:00 Clínica: Policlinica de Quei…" at bounding box center [154, 97] width 4 height 5
radio input "true"
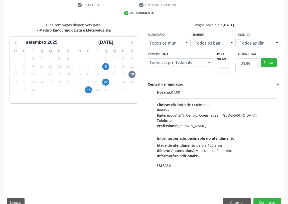
scroll to position [25, 0]
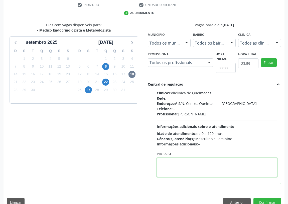
click at [174, 170] on textarea at bounding box center [217, 167] width 120 height 19
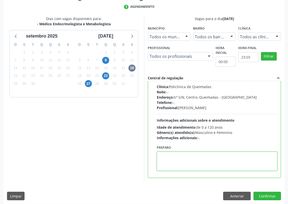
scroll to position [105, 0]
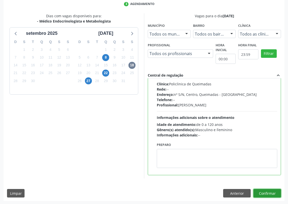
click at [270, 194] on button "Confirmar" at bounding box center [268, 193] width 28 height 9
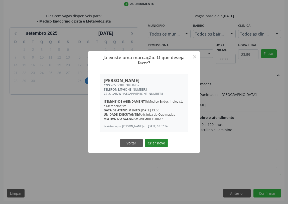
click at [157, 146] on button "Criar novo" at bounding box center [156, 143] width 23 height 9
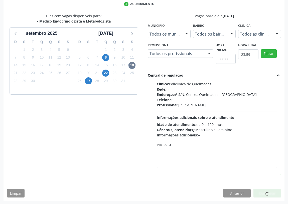
scroll to position [0, 0]
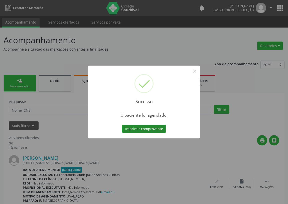
click at [144, 129] on button "Imprimir comprovante" at bounding box center [144, 129] width 44 height 9
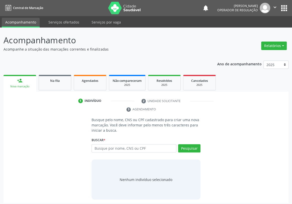
click at [120, 144] on input "text" at bounding box center [133, 148] width 85 height 9
type input "702405028014423"
click at [189, 144] on button "Pesquisar" at bounding box center [189, 148] width 22 height 9
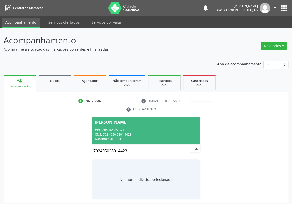
click at [106, 128] on div "CPF: 006.161.054-28" at bounding box center [146, 130] width 102 height 4
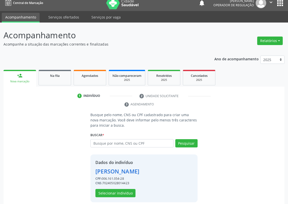
scroll to position [10, 0]
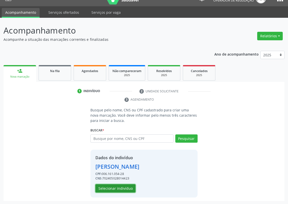
click at [107, 188] on button "Selecionar indivíduo" at bounding box center [115, 188] width 40 height 9
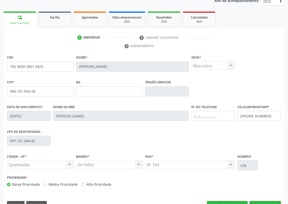
scroll to position [75, 0]
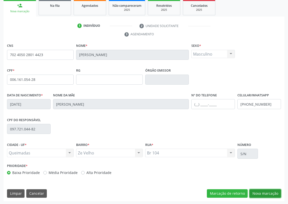
click at [265, 192] on button "Nova marcação" at bounding box center [266, 193] width 32 height 9
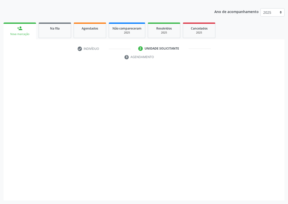
scroll to position [52, 0]
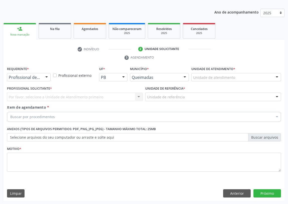
drag, startPoint x: 46, startPoint y: 76, endPoint x: 35, endPoint y: 93, distance: 20.1
click at [46, 78] on div at bounding box center [47, 77] width 8 height 9
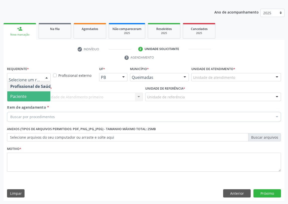
click at [39, 95] on span "Paciente" at bounding box center [31, 96] width 49 height 10
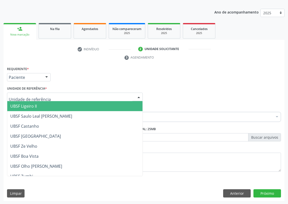
drag, startPoint x: 130, startPoint y: 95, endPoint x: 93, endPoint y: 116, distance: 42.6
click at [129, 95] on div at bounding box center [75, 97] width 136 height 9
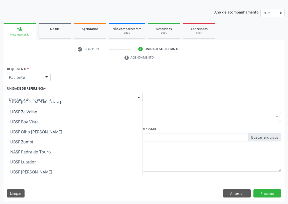
scroll to position [12, 0]
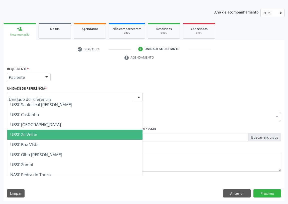
drag, startPoint x: 30, startPoint y: 136, endPoint x: 19, endPoint y: 136, distance: 11.0
click at [30, 136] on span "UBSF Ze Velho" at bounding box center [23, 135] width 27 height 6
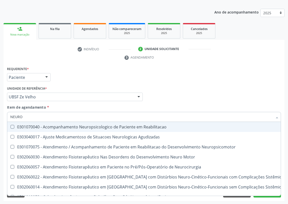
type input "NEUROP"
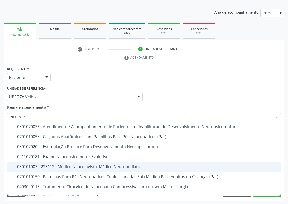
scroll to position [16, 0]
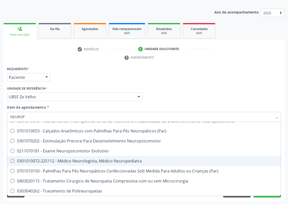
drag, startPoint x: 118, startPoint y: 160, endPoint x: 86, endPoint y: 154, distance: 32.6
click at [118, 160] on div "0301010072-225112 - Médico Neurologista, Médico Neuropediatra" at bounding box center [144, 161] width 268 height 4
checkbox Neuropediatra "true"
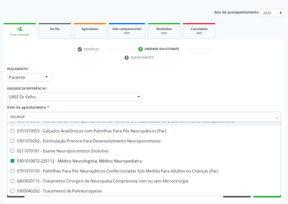
drag, startPoint x: 192, startPoint y: 85, endPoint x: 2, endPoint y: 192, distance: 218.5
click at [192, 85] on div "Profissional Solicitante Por favor, selecione a Unidade de Atendimento primeiro…" at bounding box center [144, 95] width 277 height 20
checkbox Neuropsicomotor "true"
checkbox Neuropediatra "false"
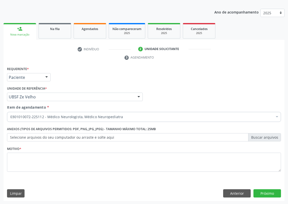
scroll to position [0, 0]
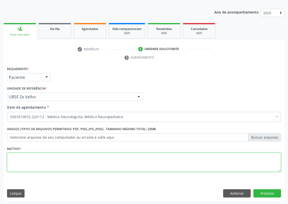
click at [22, 165] on textarea at bounding box center [144, 162] width 274 height 19
type textarea "AVALIAÇÃO"
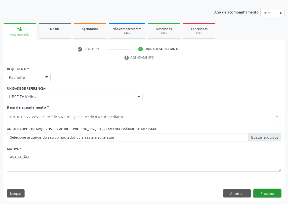
click at [269, 192] on button "Próximo" at bounding box center [268, 193] width 28 height 9
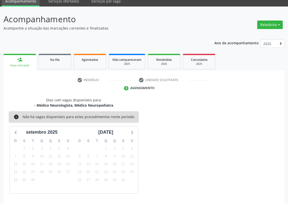
scroll to position [36, 0]
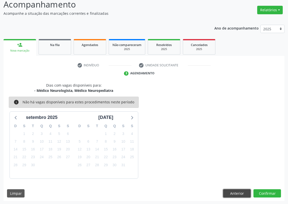
click at [238, 192] on button "Anterior" at bounding box center [237, 193] width 28 height 9
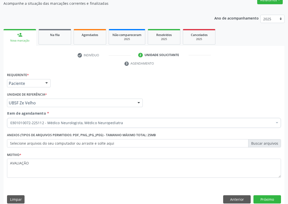
scroll to position [52, 0]
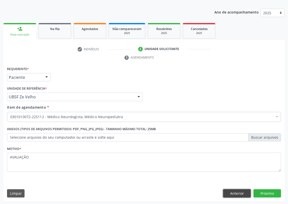
drag, startPoint x: 237, startPoint y: 194, endPoint x: 116, endPoint y: 170, distance: 123.3
click at [237, 193] on button "Anterior" at bounding box center [237, 193] width 28 height 9
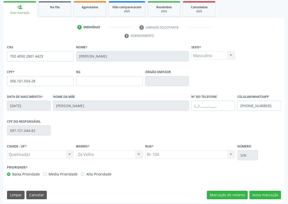
scroll to position [75, 0]
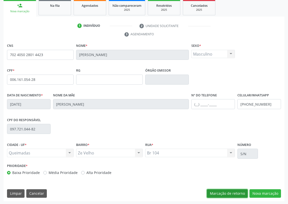
drag, startPoint x: 220, startPoint y: 195, endPoint x: 141, endPoint y: 183, distance: 80.5
click at [219, 195] on button "Marcação de retorno" at bounding box center [227, 193] width 41 height 9
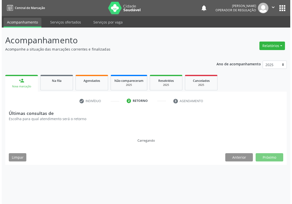
scroll to position [0, 0]
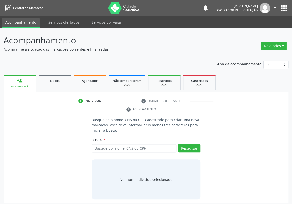
click at [96, 144] on input "text" at bounding box center [133, 148] width 85 height 9
type input "701002839343692"
drag, startPoint x: 188, startPoint y: 142, endPoint x: 184, endPoint y: 141, distance: 3.5
click at [187, 144] on button "Pesquisar" at bounding box center [189, 148] width 22 height 9
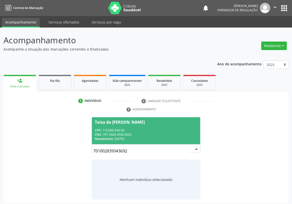
click at [111, 120] on div "Taisy da [PERSON_NAME]" at bounding box center [120, 122] width 50 height 4
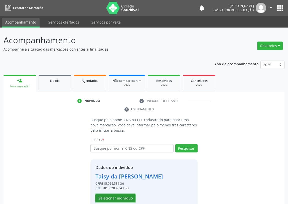
click at [110, 197] on button "Selecionar indivíduo" at bounding box center [115, 198] width 40 height 9
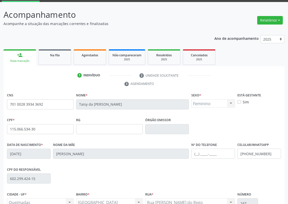
scroll to position [75, 0]
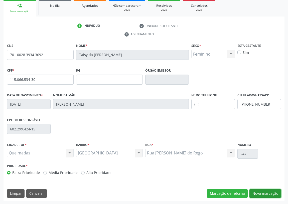
drag, startPoint x: 260, startPoint y: 191, endPoint x: 180, endPoint y: 175, distance: 81.0
click at [258, 191] on button "Nova marcação" at bounding box center [266, 193] width 32 height 9
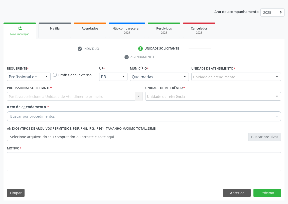
scroll to position [52, 0]
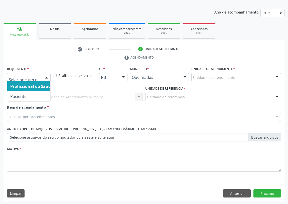
click at [47, 75] on div at bounding box center [47, 77] width 8 height 9
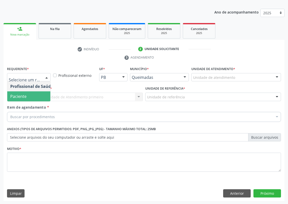
click at [41, 95] on span "Paciente" at bounding box center [31, 96] width 49 height 10
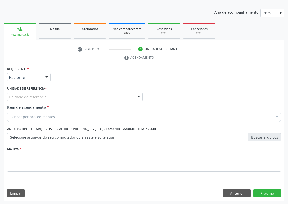
click at [130, 95] on div "Unidade de referência" at bounding box center [75, 97] width 136 height 9
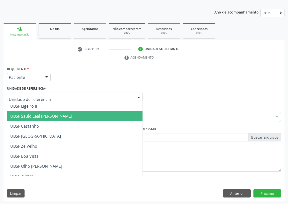
click at [45, 115] on span "UBSF Saulo Leal [PERSON_NAME]" at bounding box center [41, 116] width 62 height 6
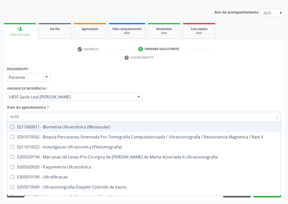
type input "ULTRA"
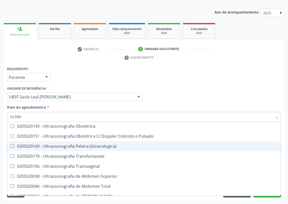
scroll to position [68, 0]
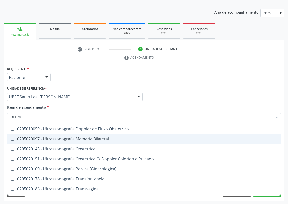
click at [85, 137] on div "0205020097 - Ultrassonografia Mamaria Bilateral" at bounding box center [144, 139] width 268 height 4
checkbox Bilateral "true"
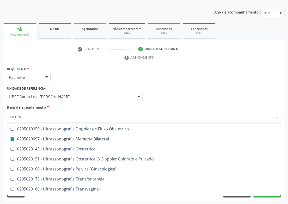
drag, startPoint x: 197, startPoint y: 87, endPoint x: 0, endPoint y: 175, distance: 215.6
click at [194, 89] on div "Profissional Solicitante Por favor, selecione a Unidade de Atendimento primeiro…" at bounding box center [144, 95] width 277 height 20
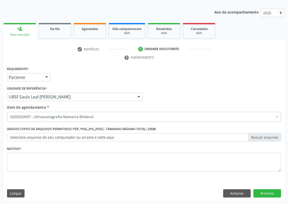
scroll to position [0, 0]
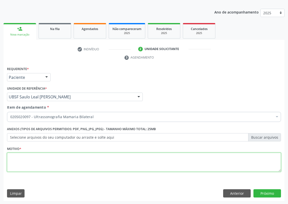
click at [27, 166] on textarea at bounding box center [144, 162] width 274 height 19
type textarea "AVALIAÇÃO"
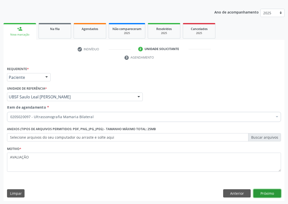
click at [266, 194] on button "Próximo" at bounding box center [268, 193] width 28 height 9
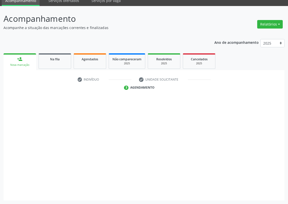
scroll to position [21, 0]
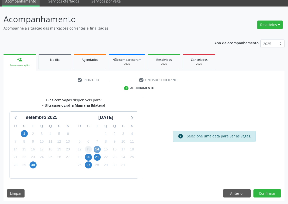
drag, startPoint x: 96, startPoint y: 148, endPoint x: 90, endPoint y: 148, distance: 6.0
click at [96, 148] on span "14" at bounding box center [97, 149] width 7 height 7
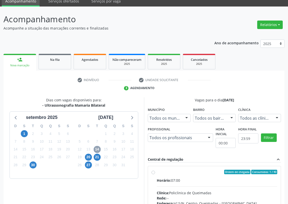
scroll to position [67, 0]
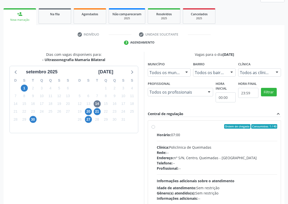
click at [157, 126] on label "Ordem de chegada Consumidos: 1 / 40 Horário: 07:00 Clínica: Policlinica de Quei…" at bounding box center [217, 162] width 120 height 77
click at [154, 126] on input "Ordem de chegada Consumidos: 1 / 40 Horário: 07:00 Clínica: Policlinica de Quei…" at bounding box center [154, 126] width 4 height 5
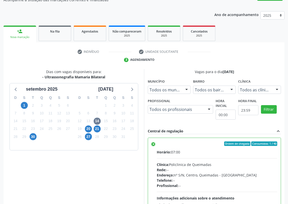
scroll to position [44, 0]
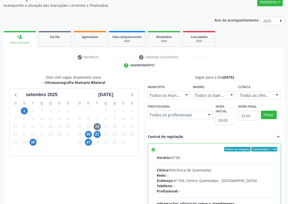
click at [157, 149] on label "Ordem de chegada Consumidos: 1 / 40 Horário: 07:00 Clínica: Policlinica de Quei…" at bounding box center [217, 185] width 120 height 77
click at [153, 149] on input "Ordem de chegada Consumidos: 1 / 40 Horário: 07:00 Clínica: Policlinica de Quei…" at bounding box center [154, 149] width 4 height 5
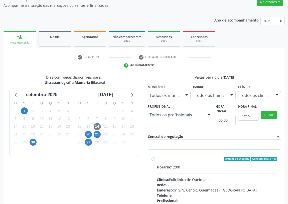
scroll to position [112, 0]
click at [157, 159] on label "Ordem de chegada Consumidos: 3 / 40 Horário: 12:00 Clínica: Policlinica de Quei…" at bounding box center [217, 194] width 120 height 77
click at [154, 159] on input "Ordem de chegada Consumidos: 3 / 40 Horário: 12:00 Clínica: Policlinica de Quei…" at bounding box center [154, 158] width 4 height 5
radio input "false"
radio input "true"
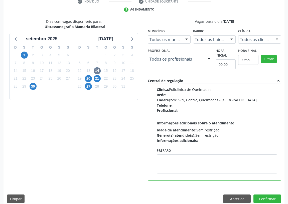
scroll to position [105, 0]
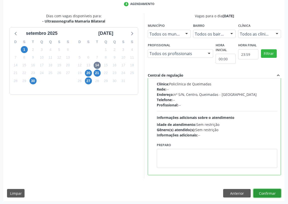
drag, startPoint x: 266, startPoint y: 194, endPoint x: 223, endPoint y: 186, distance: 43.5
click at [265, 192] on button "Confirmar" at bounding box center [268, 193] width 28 height 9
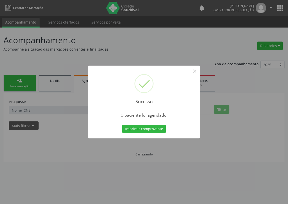
scroll to position [0, 0]
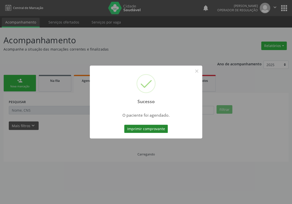
click at [150, 130] on button "Imprimir comprovante" at bounding box center [146, 129] width 44 height 9
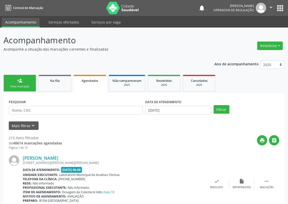
click at [12, 83] on link "person_add Nova marcação" at bounding box center [20, 83] width 33 height 17
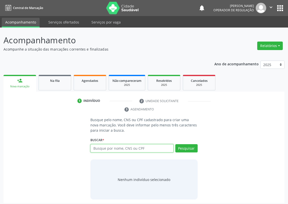
click at [97, 147] on input "text" at bounding box center [131, 148] width 83 height 9
click at [95, 146] on input "text" at bounding box center [131, 148] width 83 height 9
type input "701002839343692"
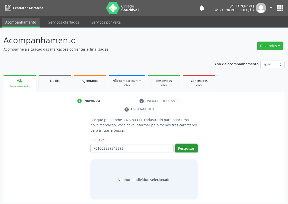
click at [185, 146] on button "Pesquisar" at bounding box center [186, 148] width 22 height 9
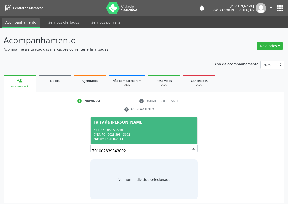
click at [125, 129] on div "CPF: 115.066.534-30" at bounding box center [144, 130] width 101 height 4
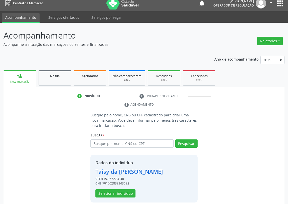
scroll to position [10, 0]
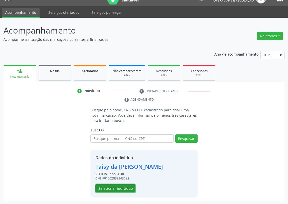
drag, startPoint x: 109, startPoint y: 190, endPoint x: 106, endPoint y: 189, distance: 3.0
click at [106, 189] on button "Selecionar indivíduo" at bounding box center [115, 188] width 40 height 9
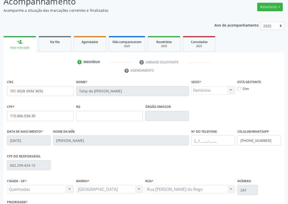
scroll to position [75, 0]
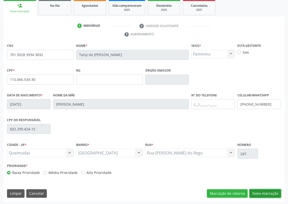
drag, startPoint x: 272, startPoint y: 192, endPoint x: 48, endPoint y: 80, distance: 250.4
click at [268, 191] on button "Nova marcação" at bounding box center [266, 193] width 32 height 9
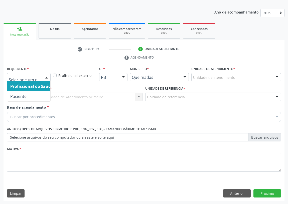
click at [45, 76] on div at bounding box center [47, 77] width 8 height 9
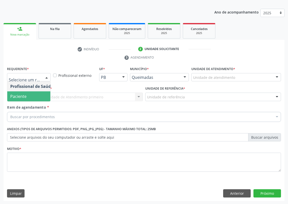
drag, startPoint x: 40, startPoint y: 96, endPoint x: 56, endPoint y: 99, distance: 15.9
click at [41, 96] on span "Paciente" at bounding box center [31, 96] width 49 height 10
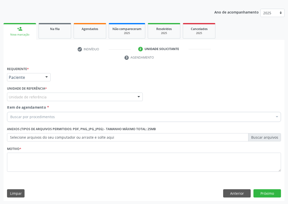
drag, startPoint x: 137, startPoint y: 94, endPoint x: 70, endPoint y: 105, distance: 68.0
click at [136, 94] on div at bounding box center [139, 97] width 8 height 9
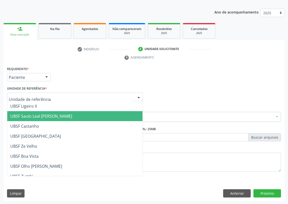
drag, startPoint x: 51, startPoint y: 117, endPoint x: 0, endPoint y: 120, distance: 50.7
click at [50, 116] on span "UBSF Saulo Leal [PERSON_NAME]" at bounding box center [41, 116] width 62 height 6
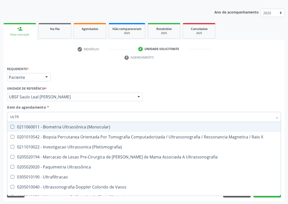
type input "ULTRA"
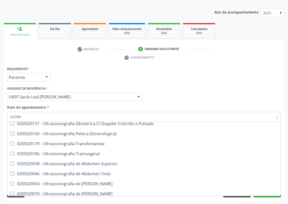
scroll to position [114, 0]
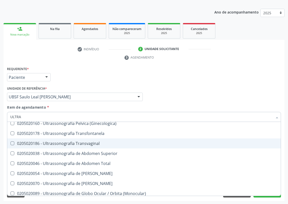
click at [85, 142] on div "0205020186 - Ultrassonografia Transvaginal" at bounding box center [144, 144] width 268 height 4
checkbox Transvaginal "true"
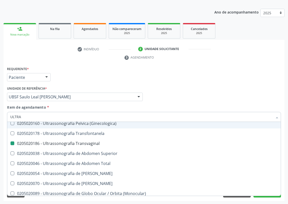
drag, startPoint x: 192, startPoint y: 93, endPoint x: 12, endPoint y: 160, distance: 191.9
click at [192, 93] on div "Profissional Solicitante Por favor, selecione a Unidade de Atendimento primeiro…" at bounding box center [144, 95] width 277 height 20
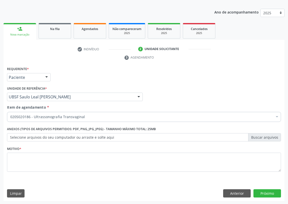
scroll to position [0, 0]
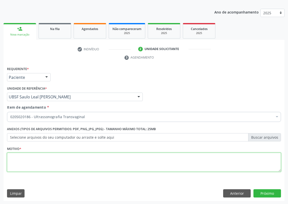
click at [25, 163] on textarea at bounding box center [144, 162] width 274 height 19
type textarea "AVALIAÇÃO"
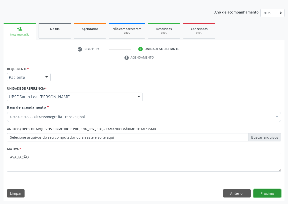
click at [264, 192] on button "Próximo" at bounding box center [268, 193] width 28 height 9
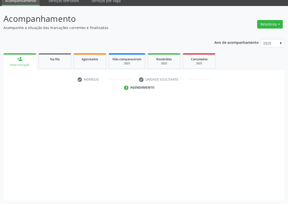
scroll to position [21, 0]
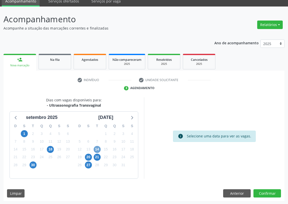
click at [97, 149] on span "14" at bounding box center [97, 149] width 7 height 7
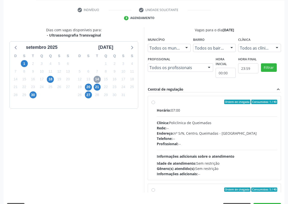
scroll to position [105, 0]
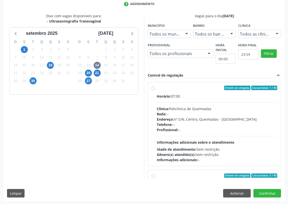
click at [157, 88] on label "Ordem de chegada Consumidos: 1 / 40 Horário: 07:00 Clínica: Policlinica de Quei…" at bounding box center [217, 124] width 120 height 77
click at [153, 88] on input "Ordem de chegada Consumidos: 1 / 40 Horário: 07:00 Clínica: Policlinica de Quei…" at bounding box center [154, 88] width 4 height 5
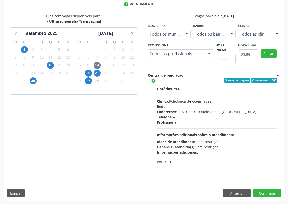
scroll to position [0, 0]
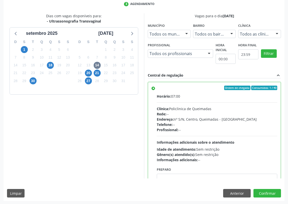
click at [157, 87] on label "Ordem de chegada Consumidos: 1 / 40 Horário: 07:00 Clínica: Policlinica de Quei…" at bounding box center [217, 124] width 120 height 77
click at [153, 87] on input "Ordem de chegada Consumidos: 1 / 40 Horário: 07:00 Clínica: Policlinica de Quei…" at bounding box center [154, 88] width 4 height 5
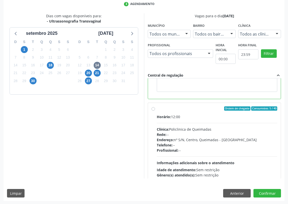
scroll to position [112, 0]
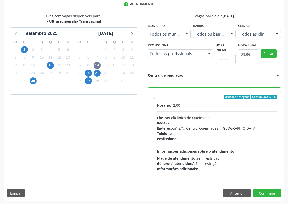
click at [157, 97] on label "Ordem de chegada Consumidos: 5 / 40 Horário: 12:00 Clínica: Policlinica de Quei…" at bounding box center [217, 133] width 120 height 77
click at [153, 97] on input "Ordem de chegada Consumidos: 5 / 40 Horário: 12:00 Clínica: Policlinica de Quei…" at bounding box center [154, 97] width 4 height 5
radio input "false"
radio input "true"
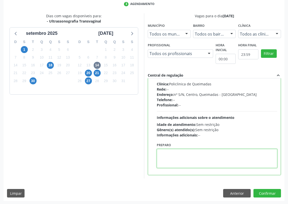
click at [163, 158] on textarea at bounding box center [217, 158] width 120 height 19
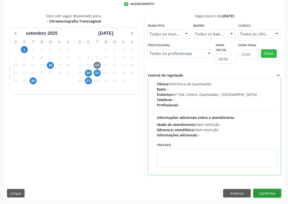
click at [272, 194] on button "Confirmar" at bounding box center [268, 193] width 28 height 9
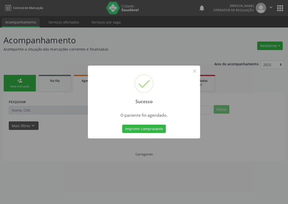
scroll to position [0, 0]
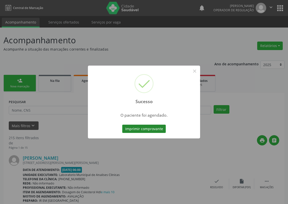
click at [134, 130] on button "Imprimir comprovante" at bounding box center [144, 129] width 44 height 9
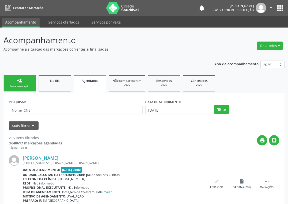
click at [16, 82] on link "person_add Nova marcação" at bounding box center [20, 83] width 33 height 17
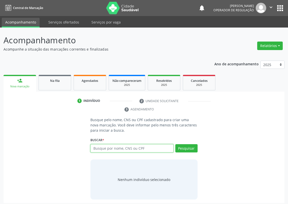
click at [95, 147] on input "text" at bounding box center [131, 148] width 83 height 9
